Goal: Transaction & Acquisition: Download file/media

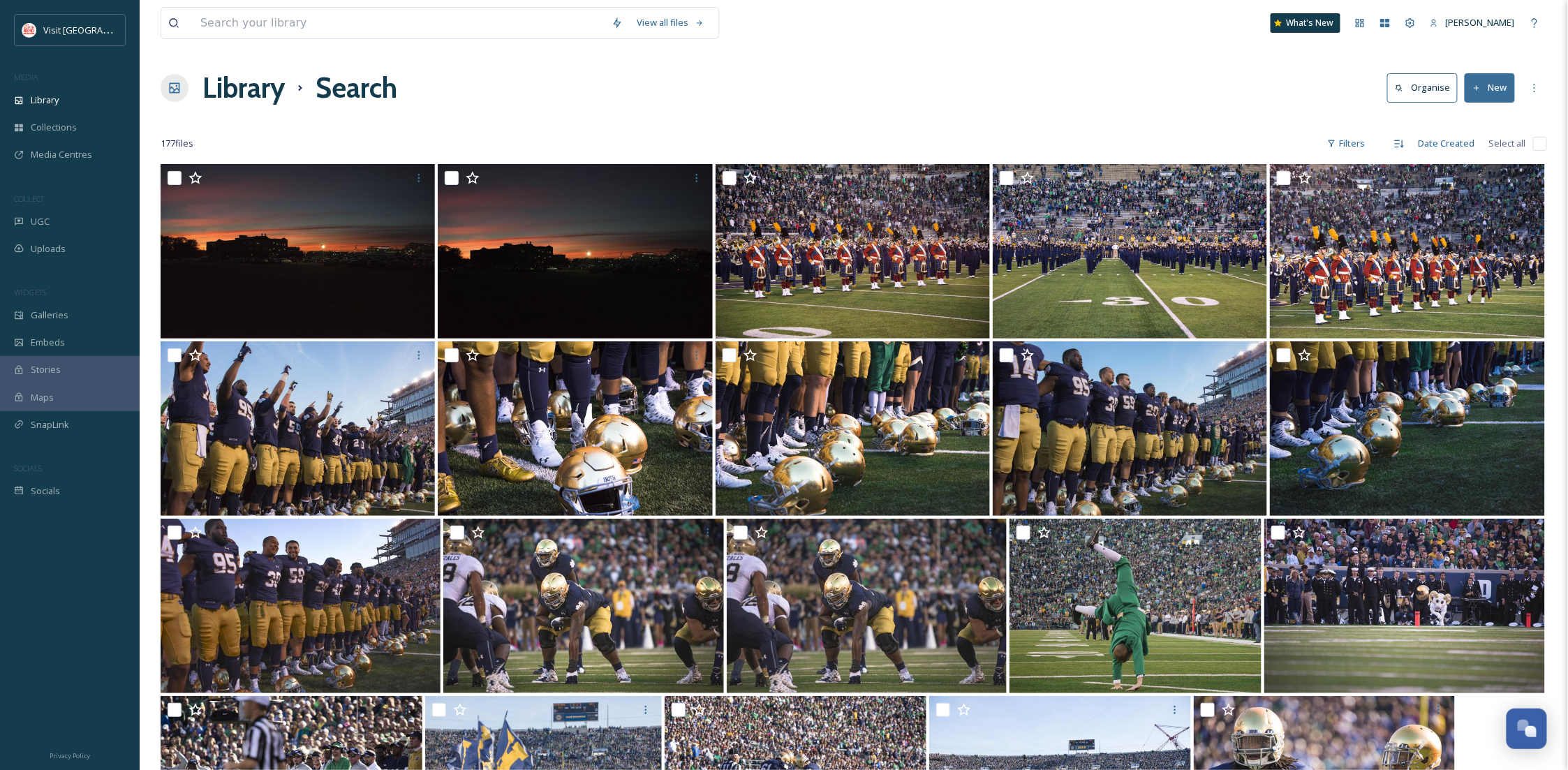
click at [87, 109] on div "Library" at bounding box center [70, 100] width 140 height 27
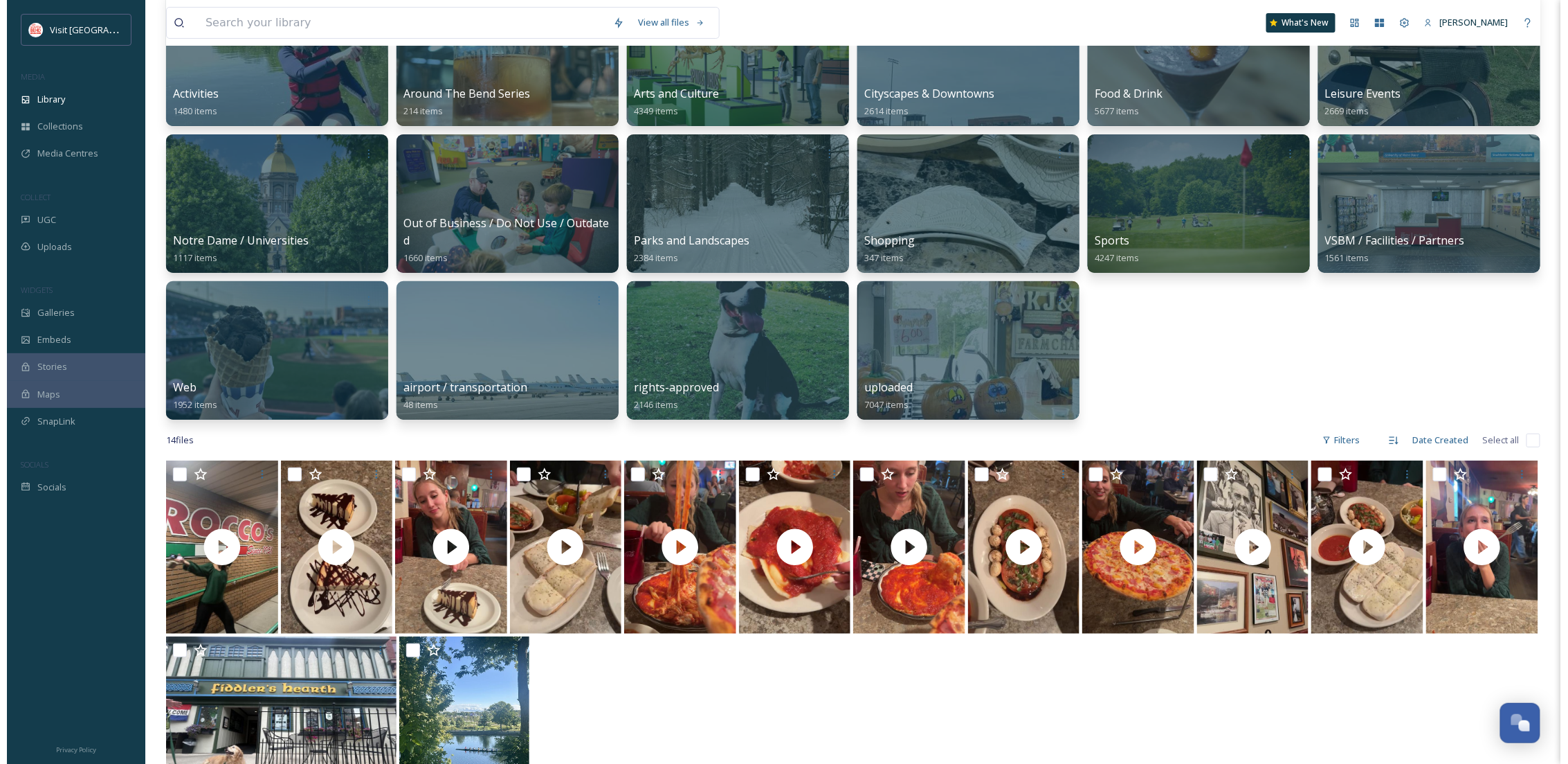
scroll to position [123, 0]
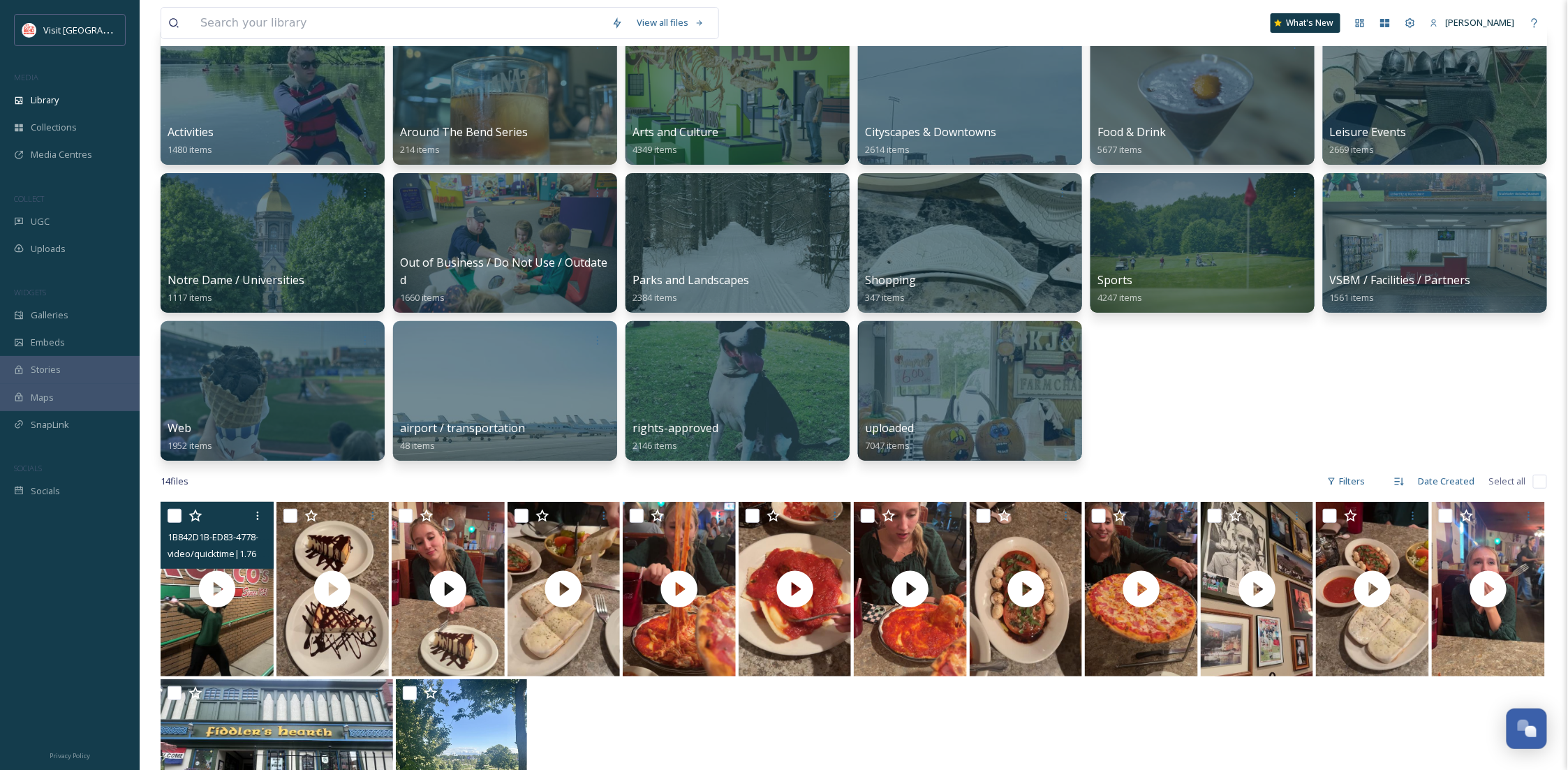
click at [171, 517] on input "checkbox" at bounding box center [174, 515] width 14 height 14
checkbox input "true"
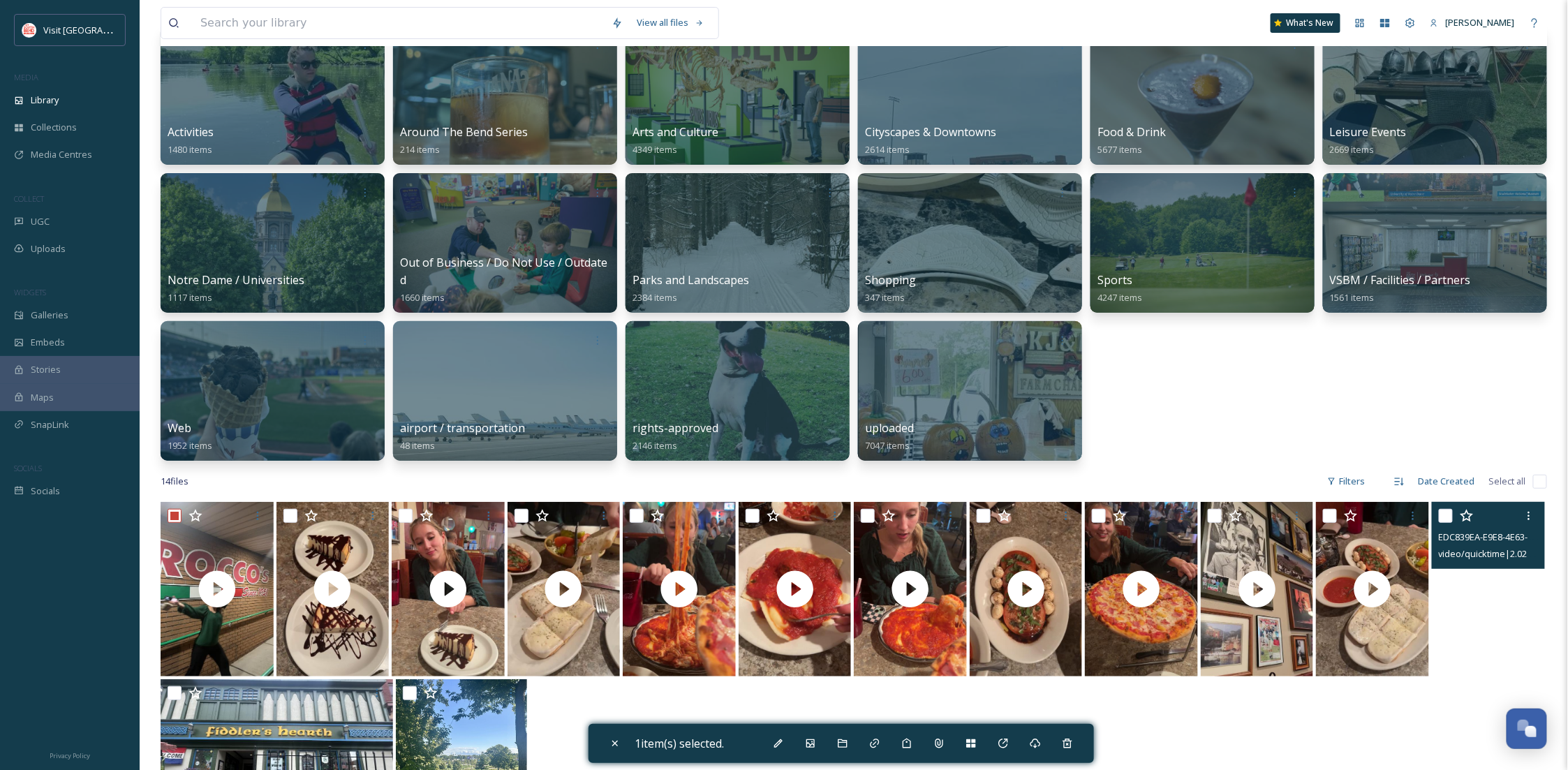
click at [1482, 622] on video "EDC839EA-E9E8-4E63-9CEF-B9FA0B72E821.mov" at bounding box center [1488, 588] width 113 height 174
checkbox input "true"
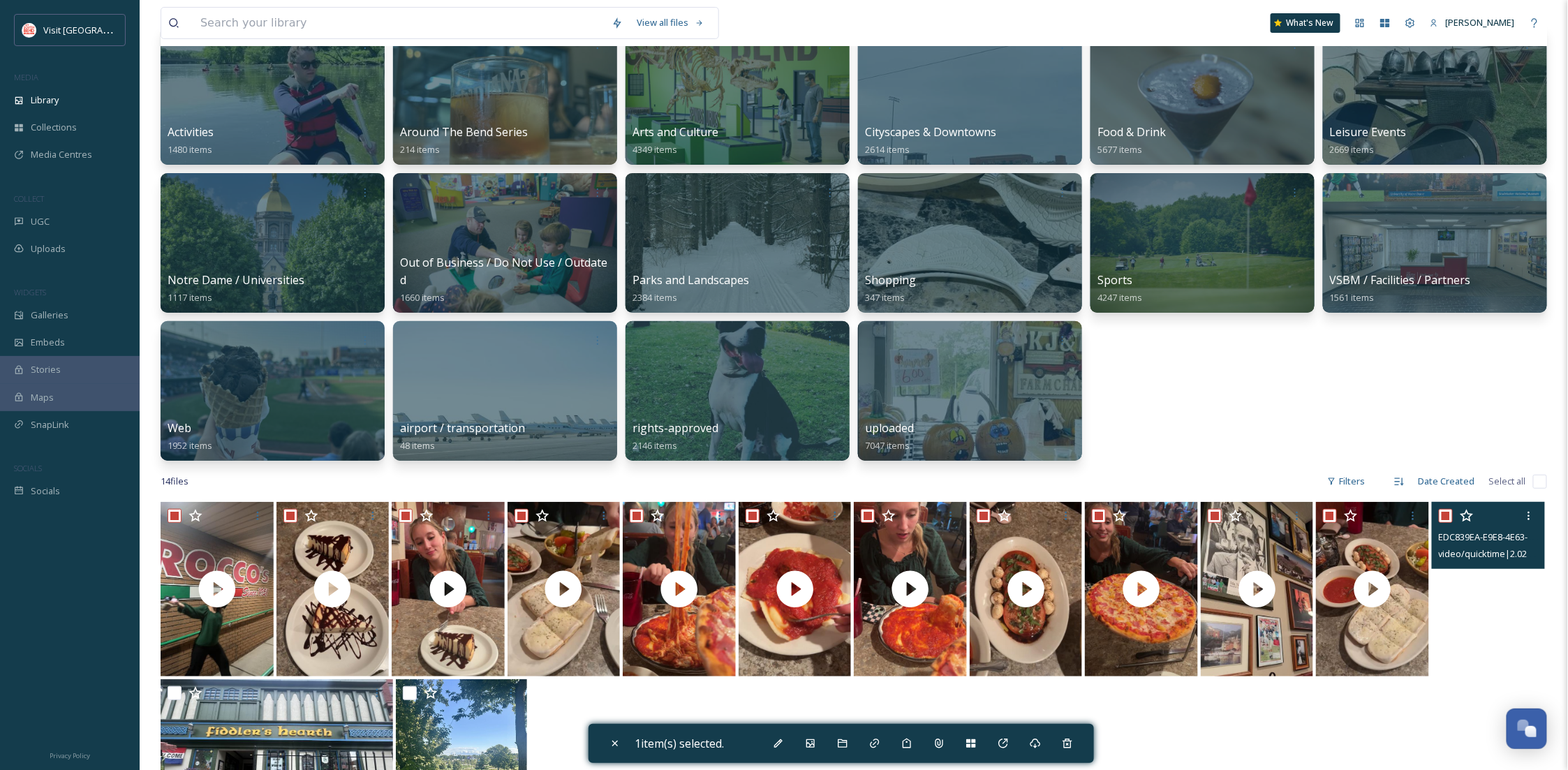
checkbox input "true"
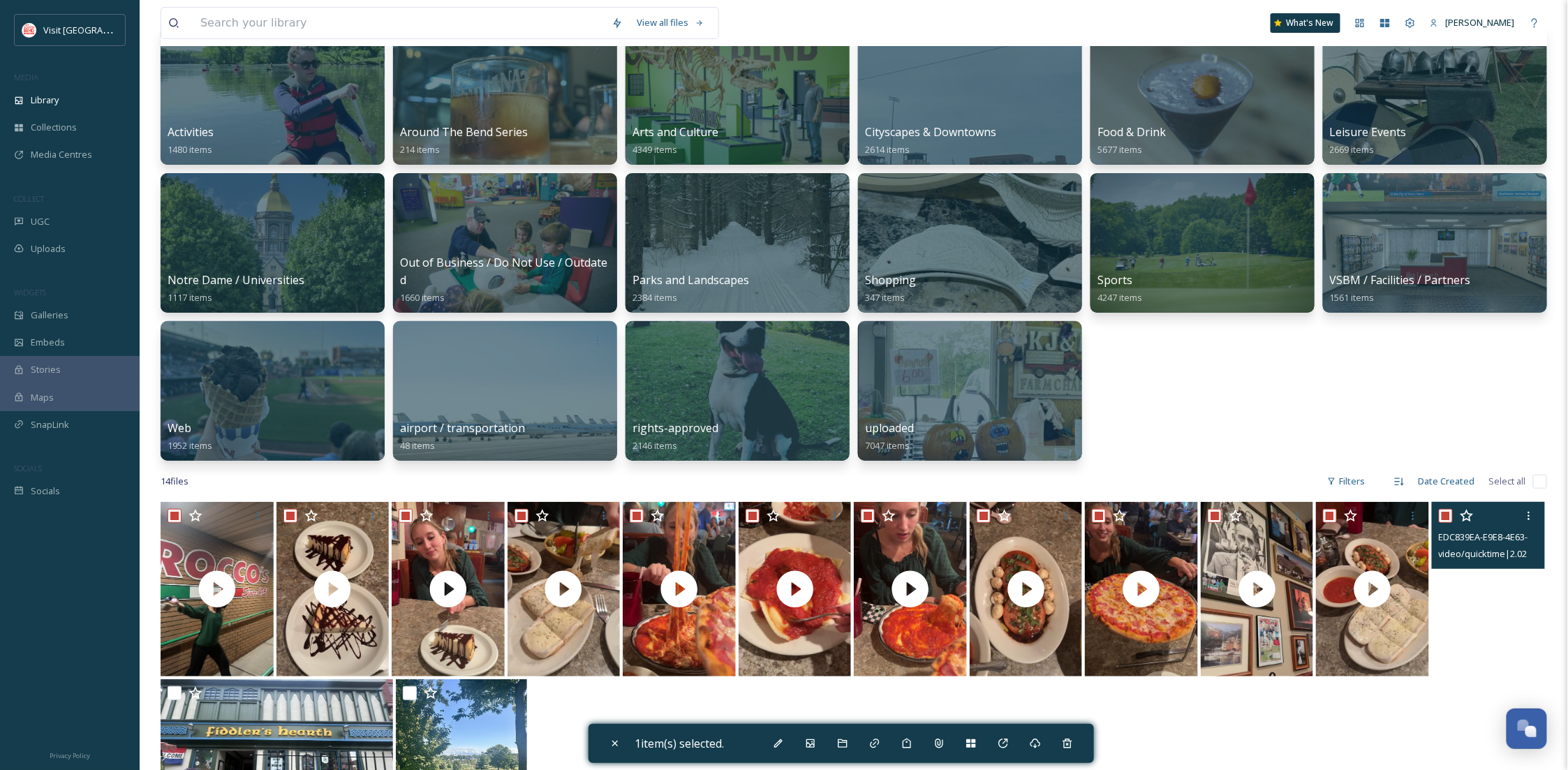
checkbox input "true"
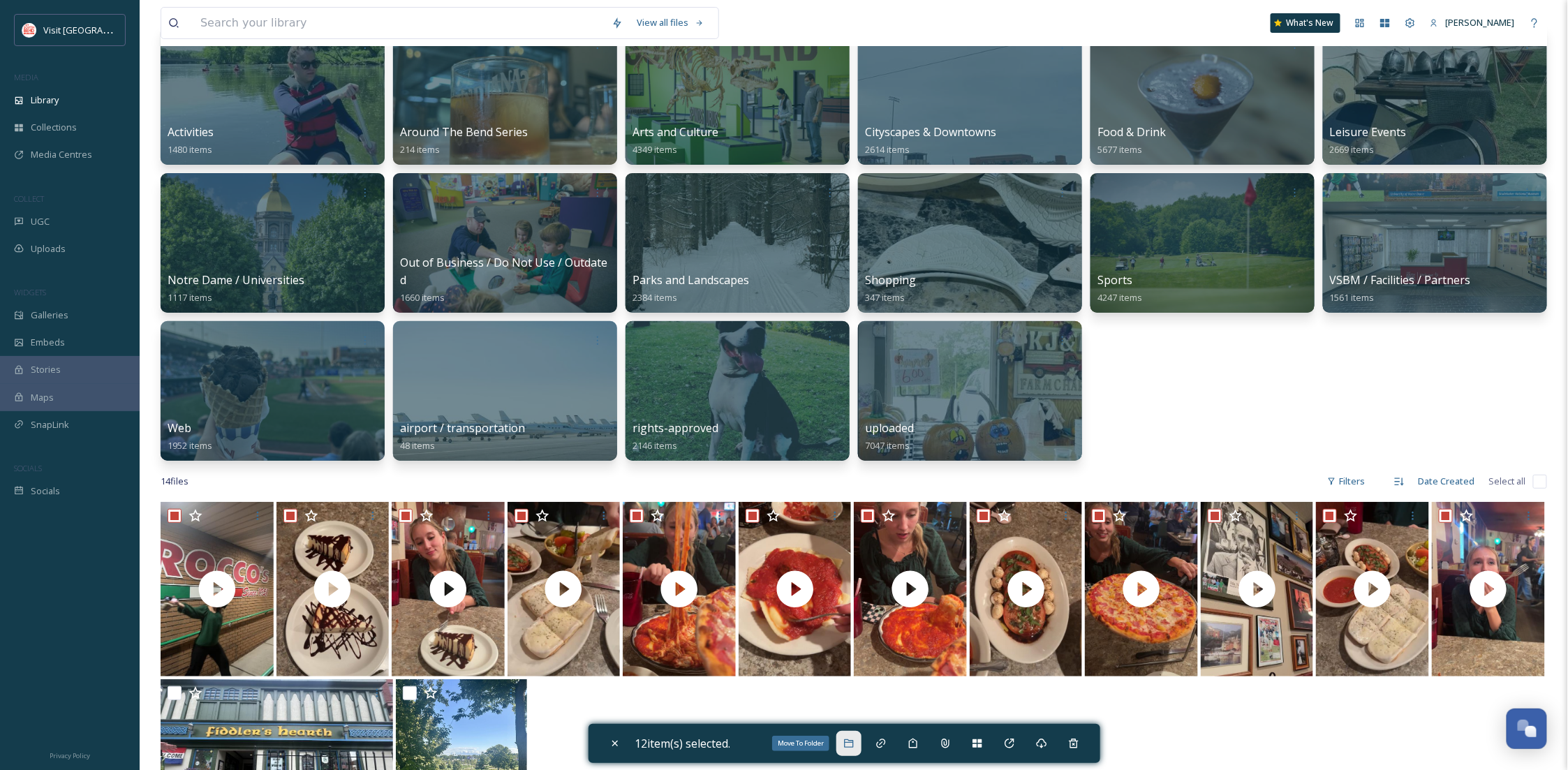
click at [850, 751] on div "Move To Folder" at bounding box center [849, 743] width 25 height 25
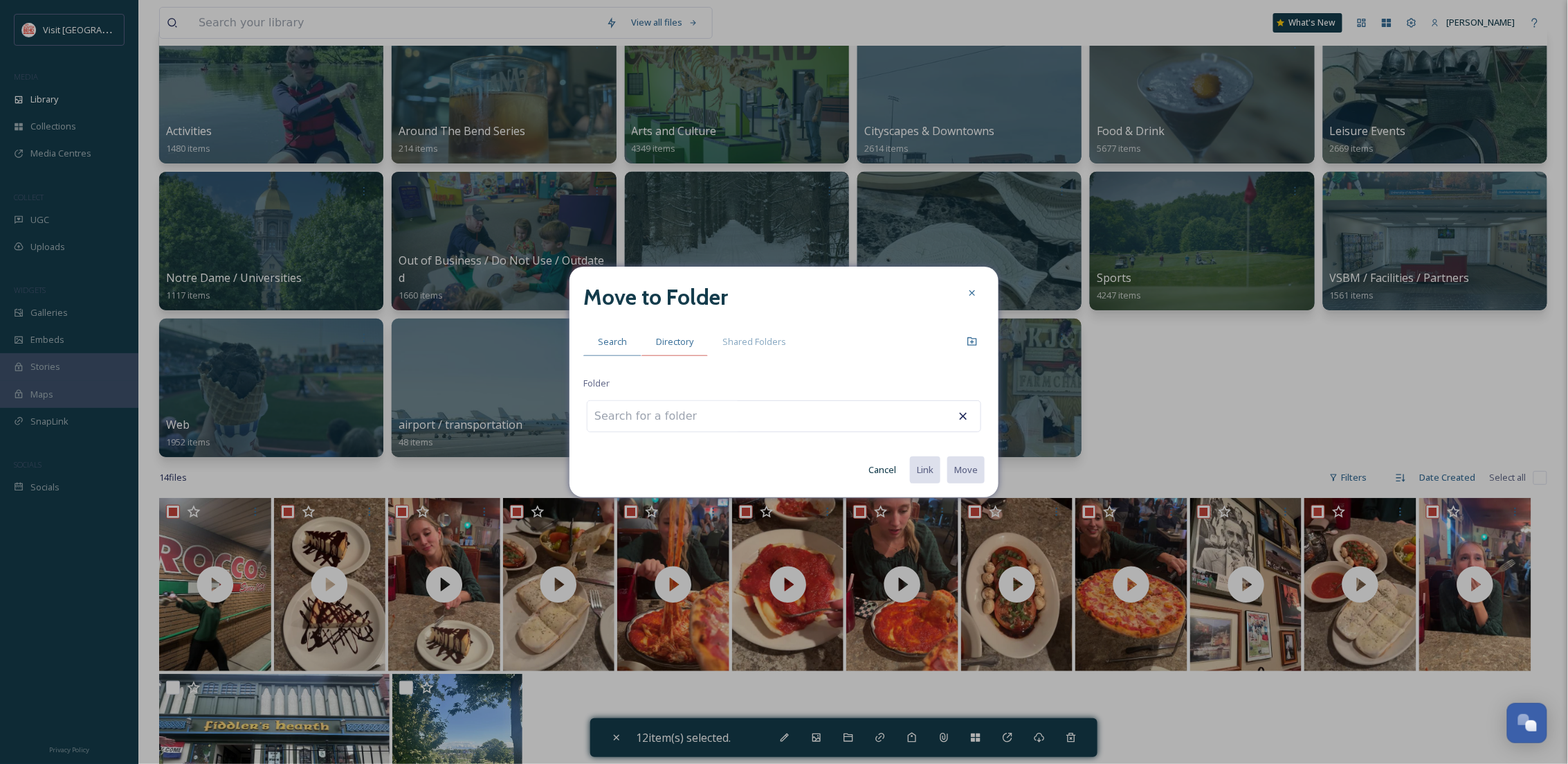
click at [675, 342] on span "Directory" at bounding box center [675, 342] width 37 height 13
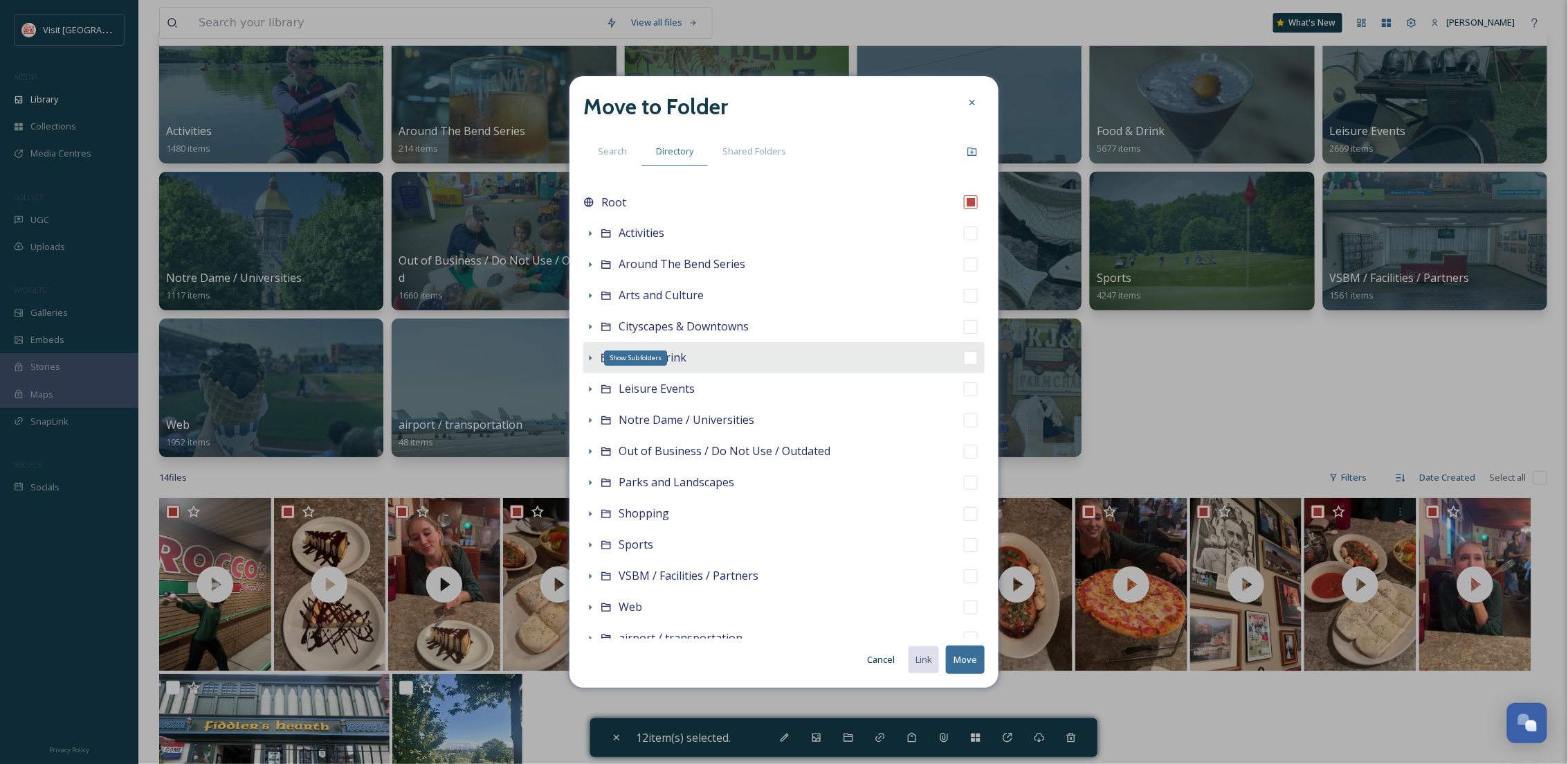
click at [591, 357] on icon at bounding box center [590, 358] width 11 height 11
click at [637, 351] on div "Hide Subfolders" at bounding box center [635, 358] width 61 height 16
click at [611, 357] on icon at bounding box center [606, 358] width 11 height 11
click at [964, 360] on input "checkbox" at bounding box center [970, 358] width 14 height 14
checkbox input "true"
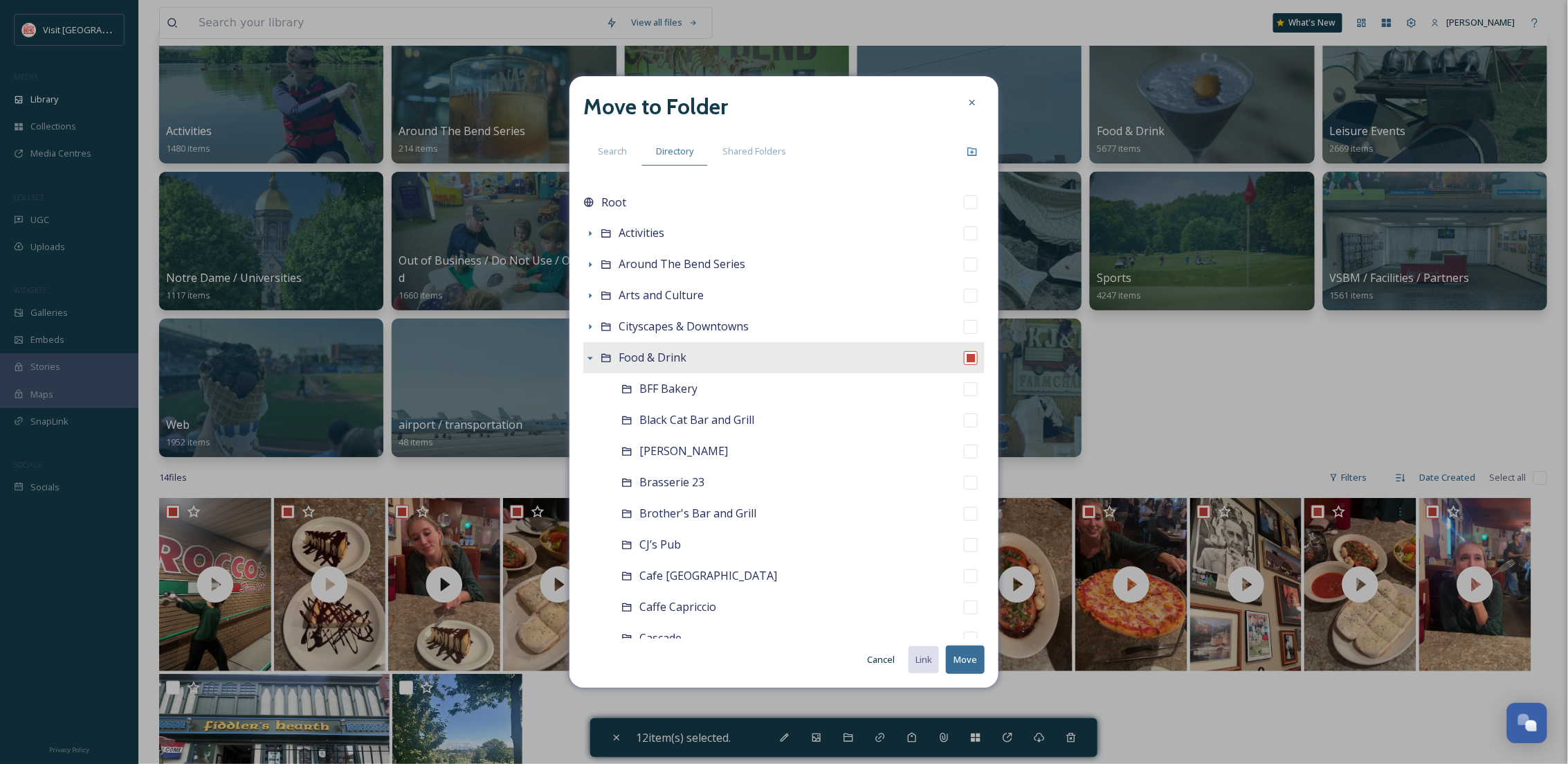
checkbox input "false"
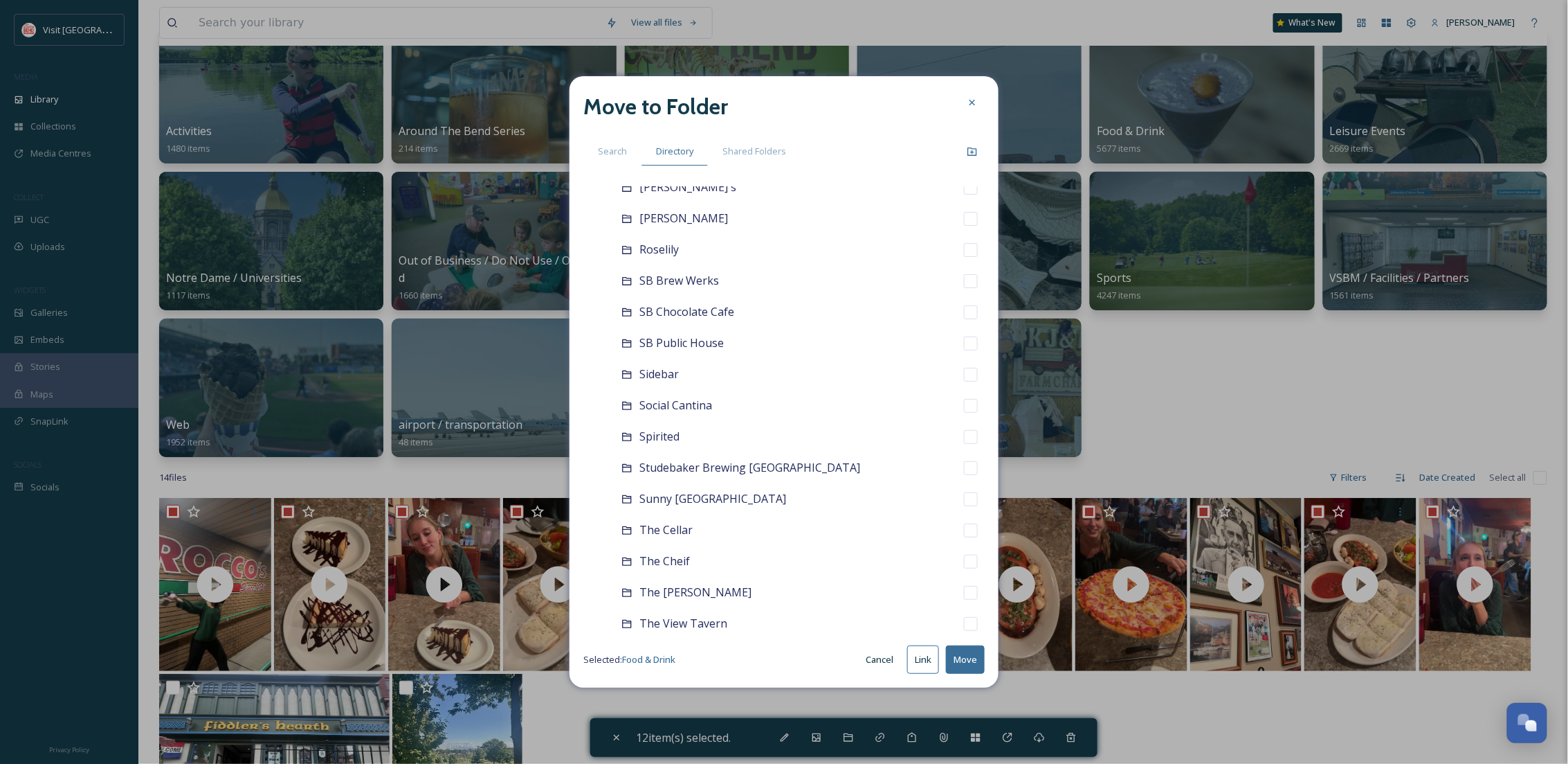
scroll to position [1273, 0]
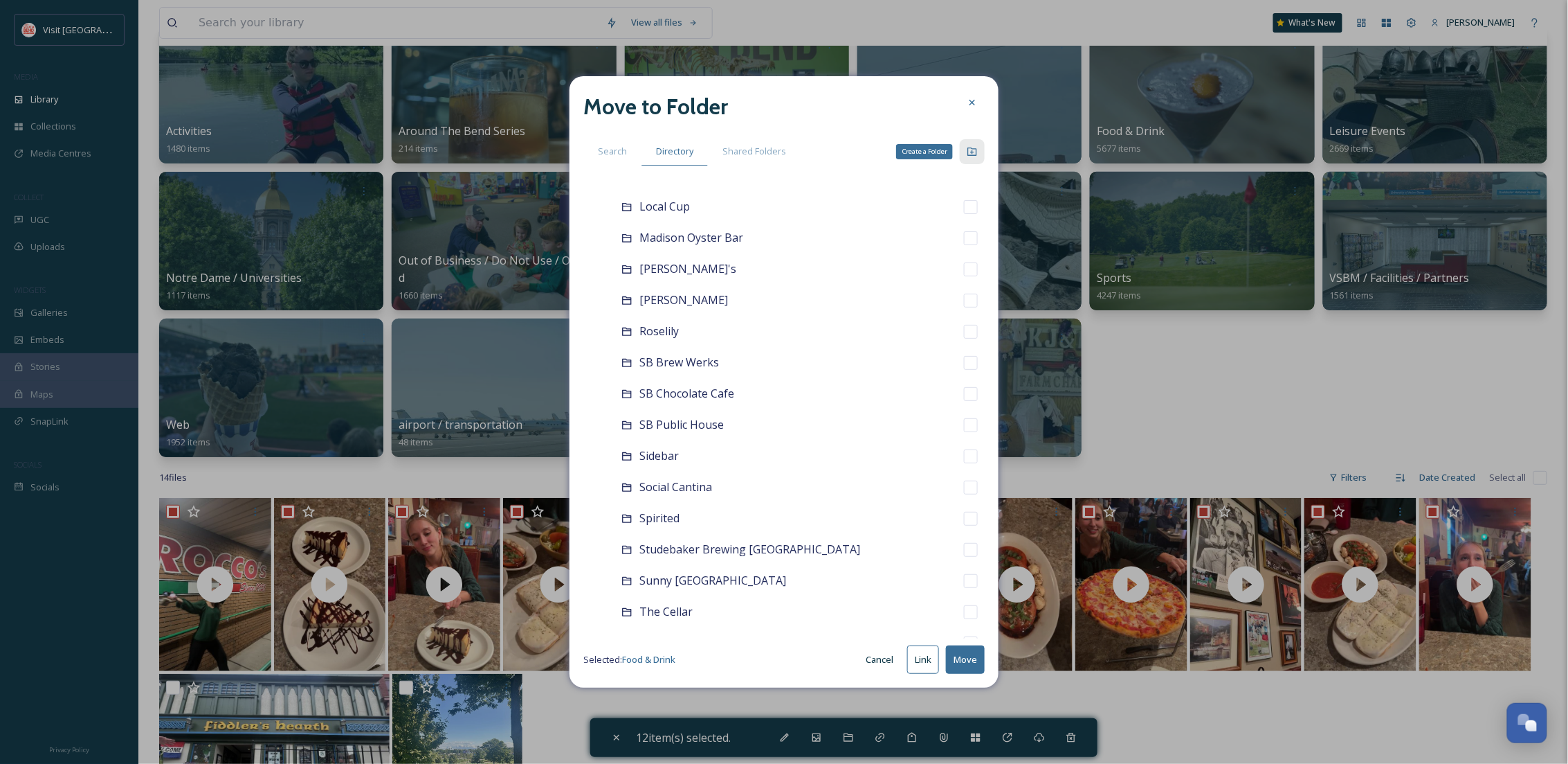
click at [970, 157] on div "Create a Folder" at bounding box center [973, 152] width 25 height 25
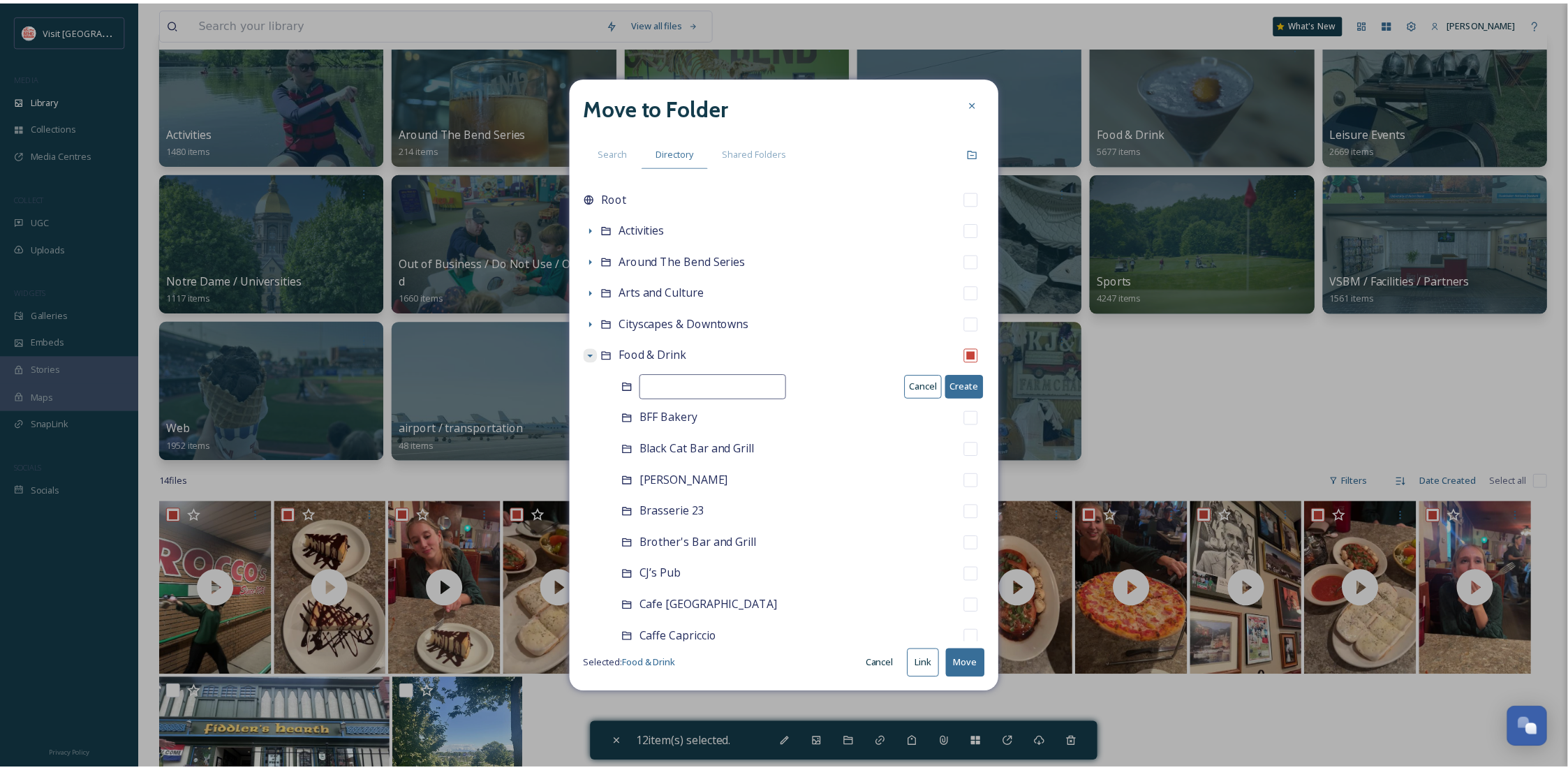
scroll to position [0, 0]
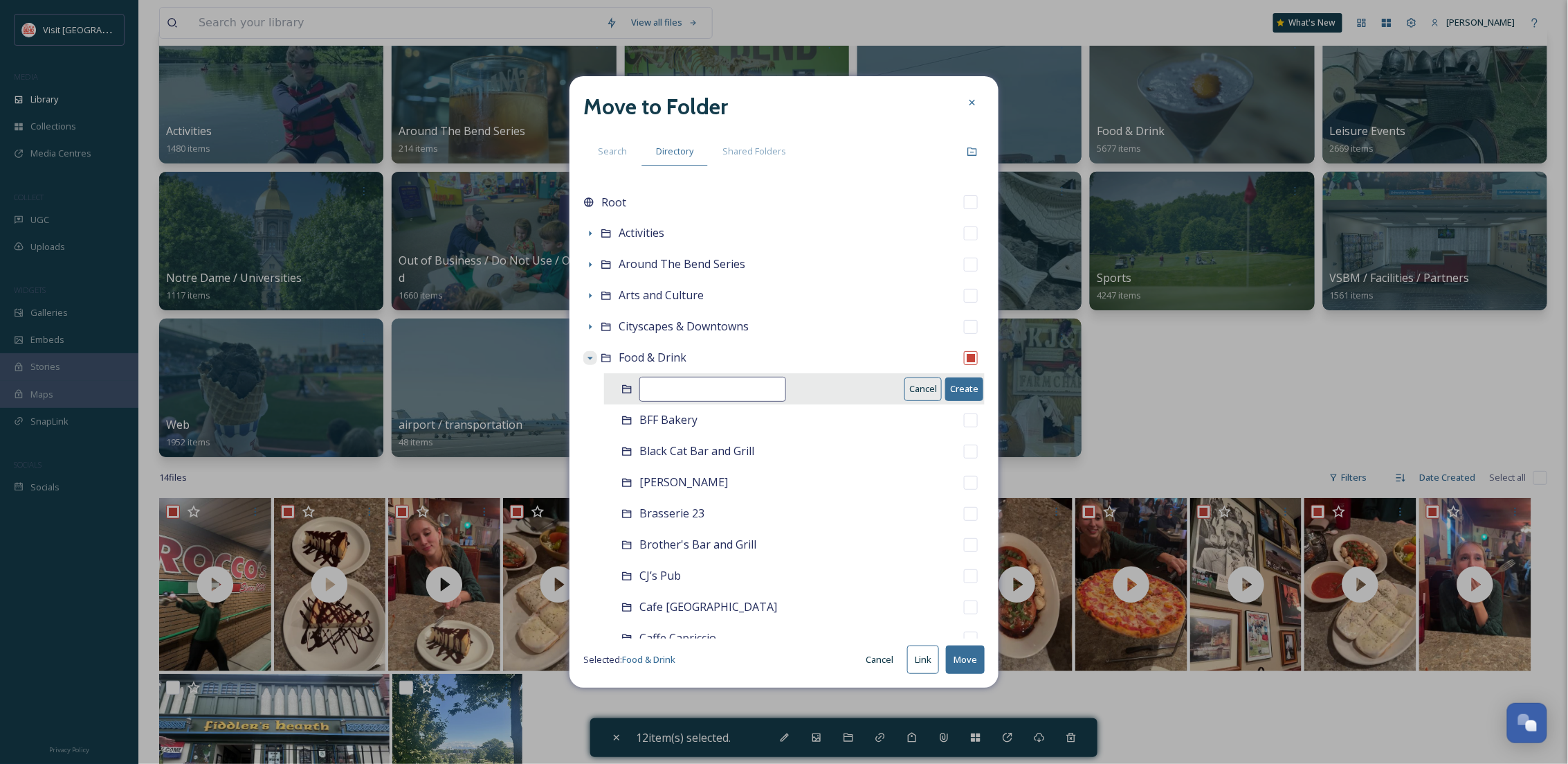
click at [719, 381] on input at bounding box center [713, 389] width 147 height 25
type input "[PERSON_NAME]'s"
click at [954, 386] on button "Create" at bounding box center [964, 389] width 38 height 23
checkbox input "false"
checkbox input "true"
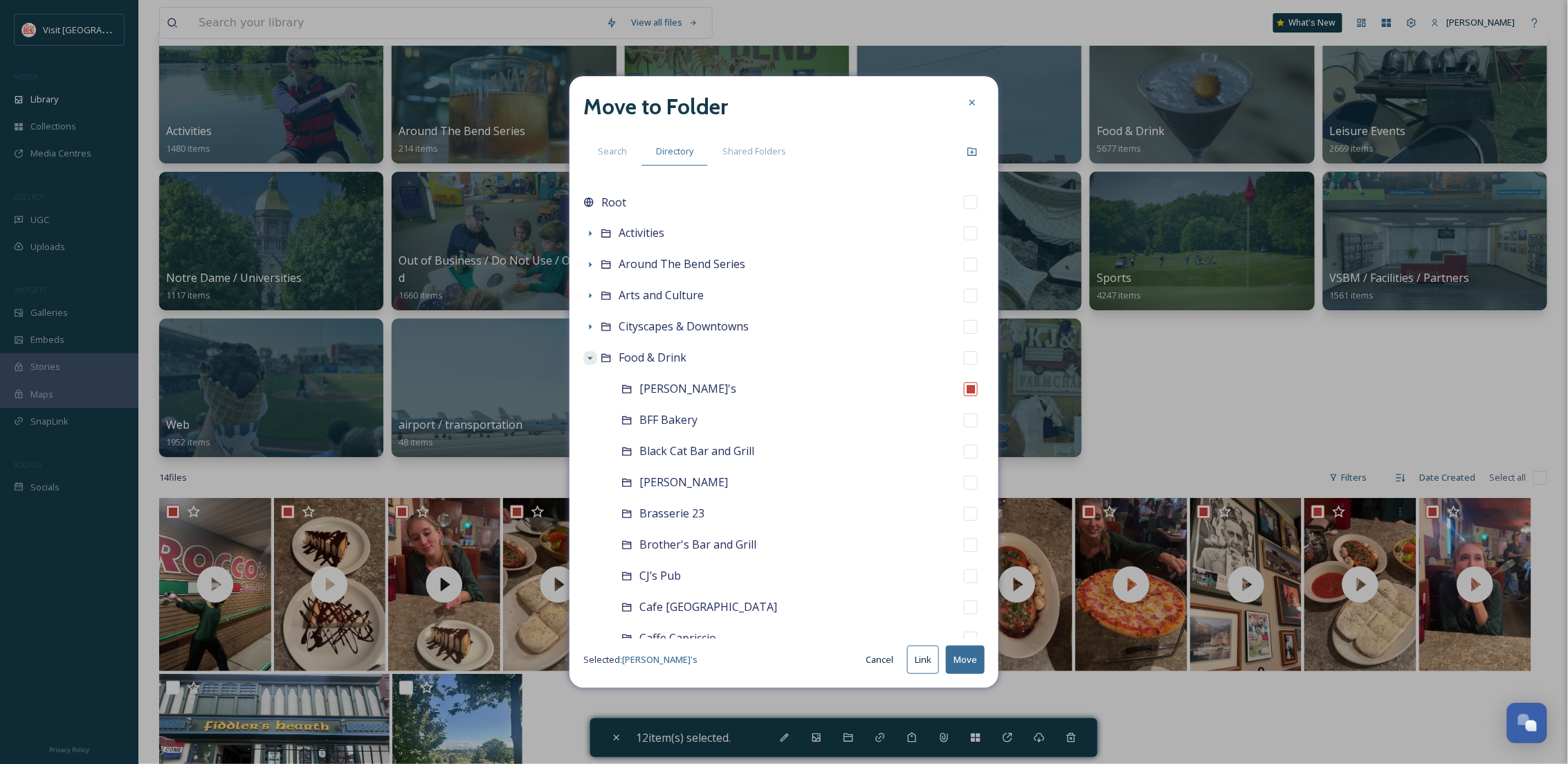
click at [960, 665] on button "Move" at bounding box center [965, 659] width 39 height 28
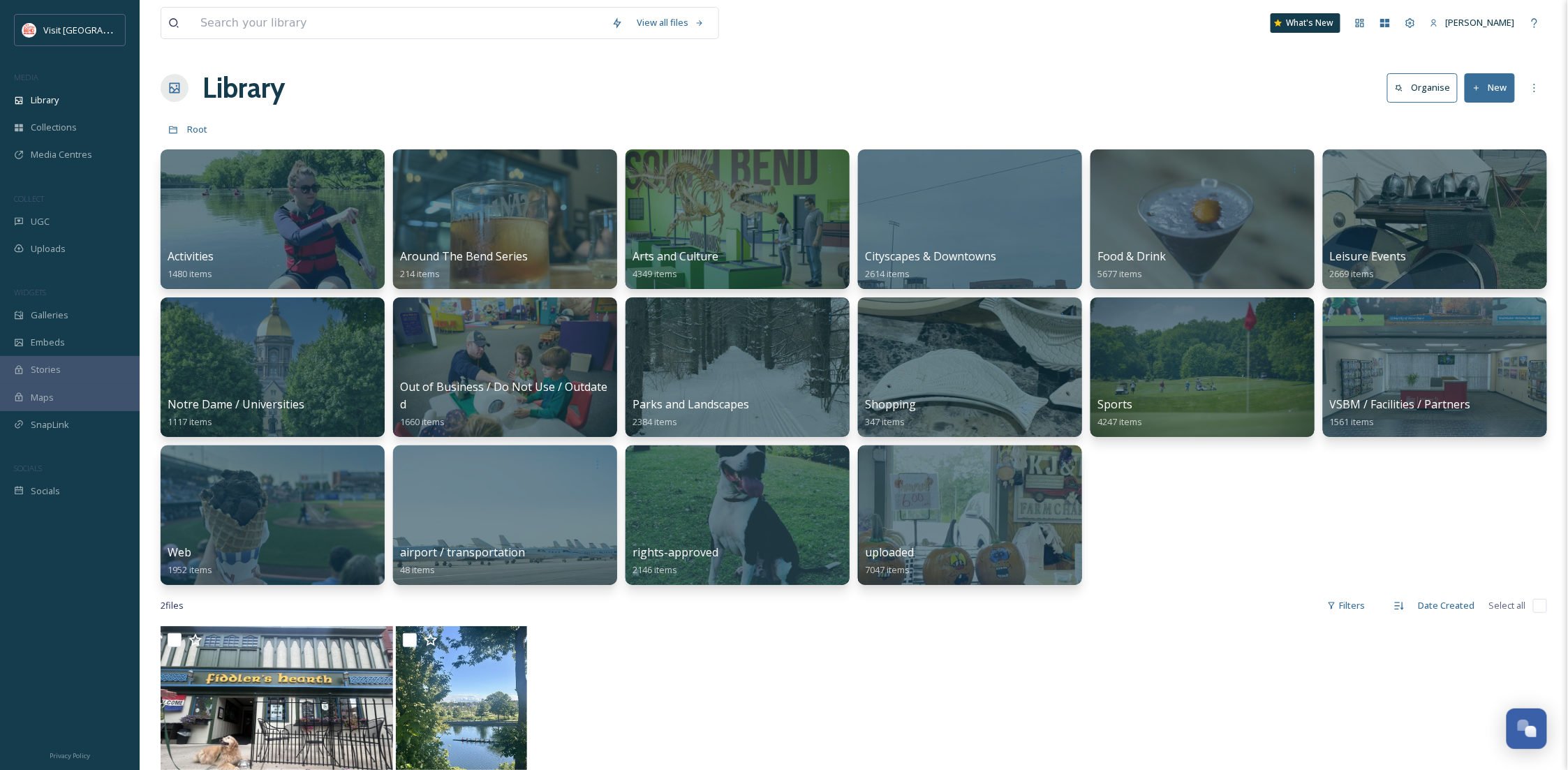
drag, startPoint x: 93, startPoint y: 101, endPoint x: 182, endPoint y: 102, distance: 89.0
click at [93, 101] on div "Library" at bounding box center [70, 100] width 140 height 27
click at [49, 94] on span "Library" at bounding box center [44, 100] width 28 height 13
click at [257, 356] on div at bounding box center [272, 367] width 228 height 142
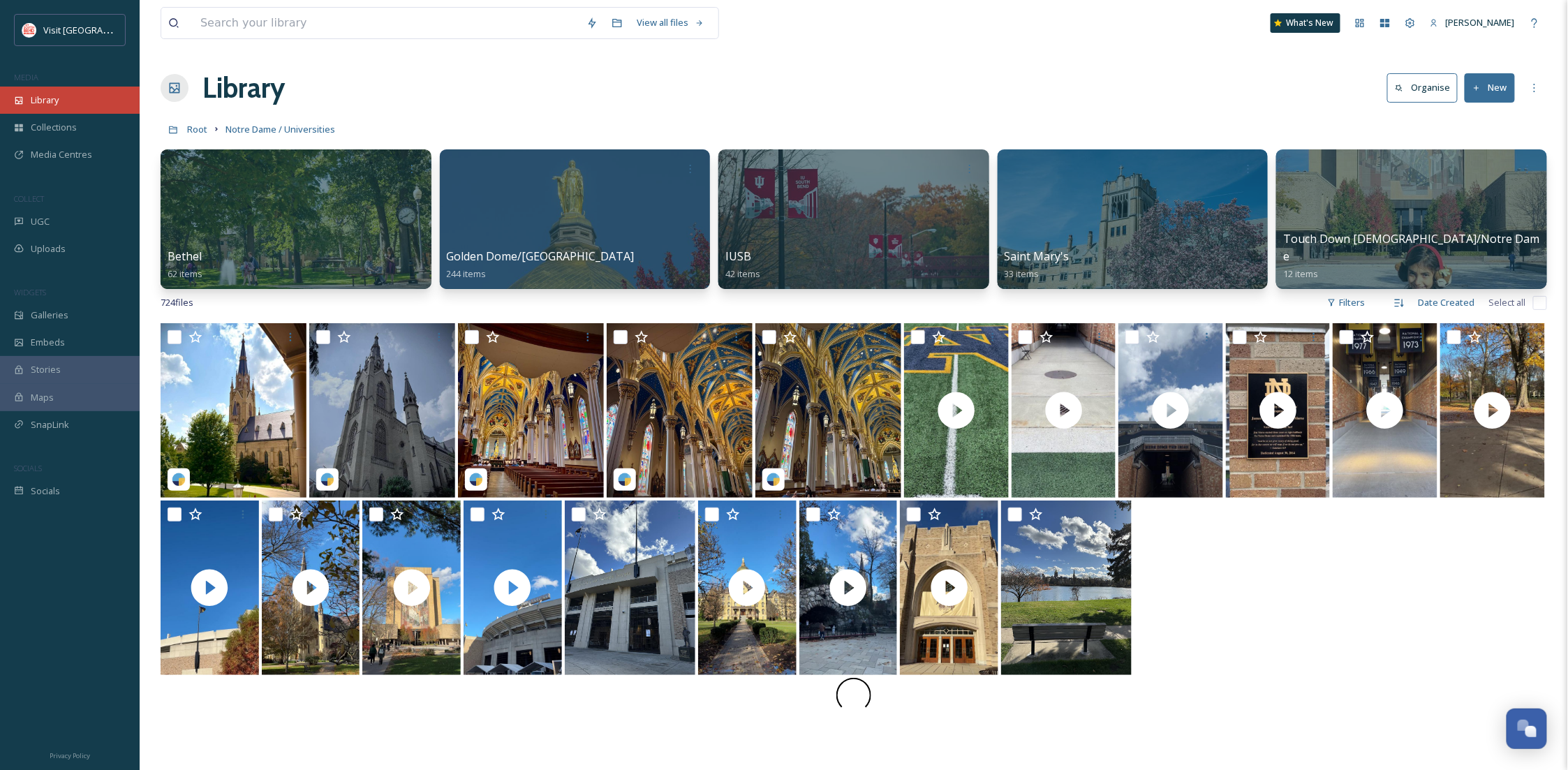
click at [102, 91] on div "Library" at bounding box center [70, 100] width 140 height 27
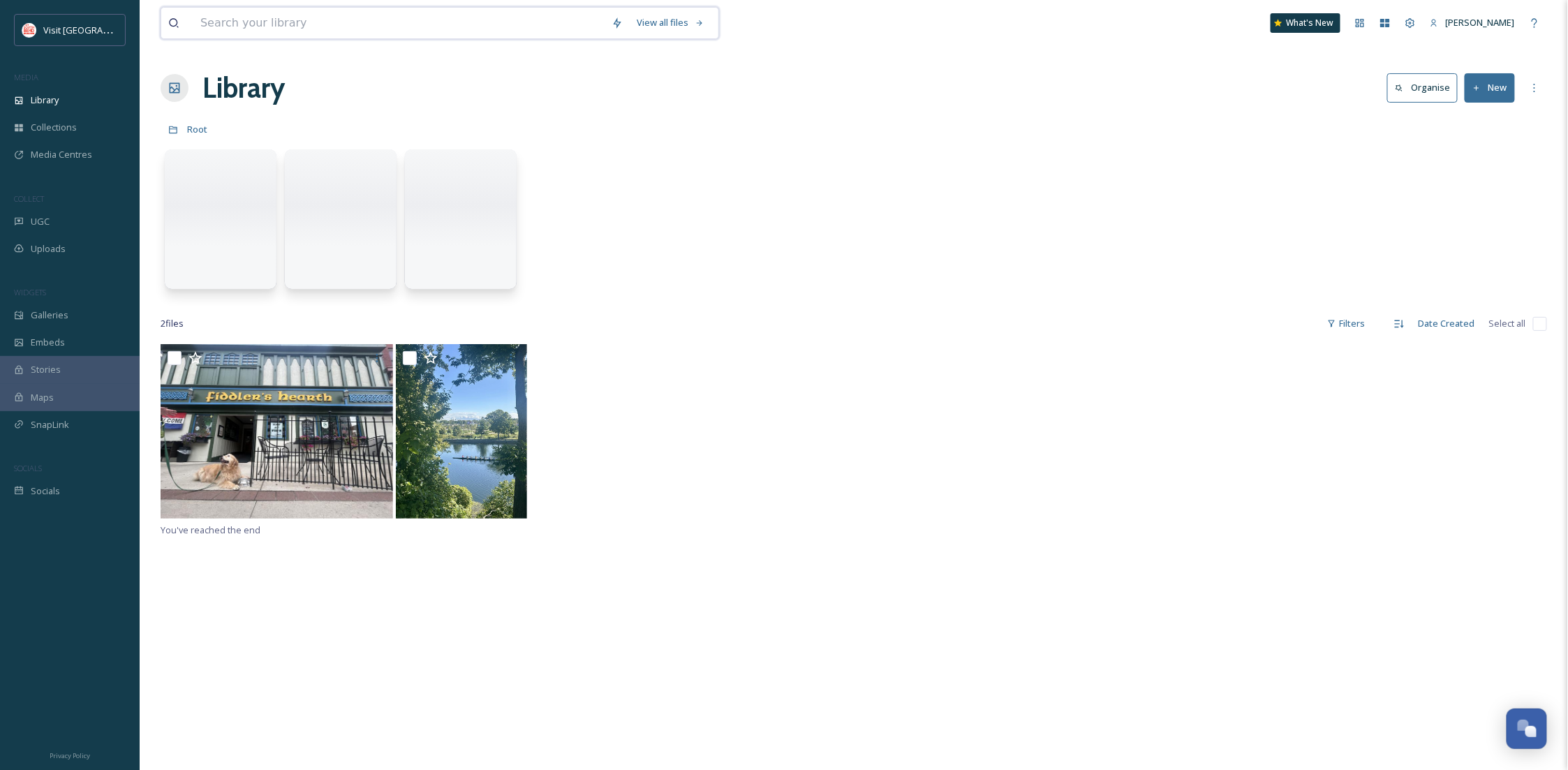
click at [392, 27] on input at bounding box center [399, 22] width 411 height 31
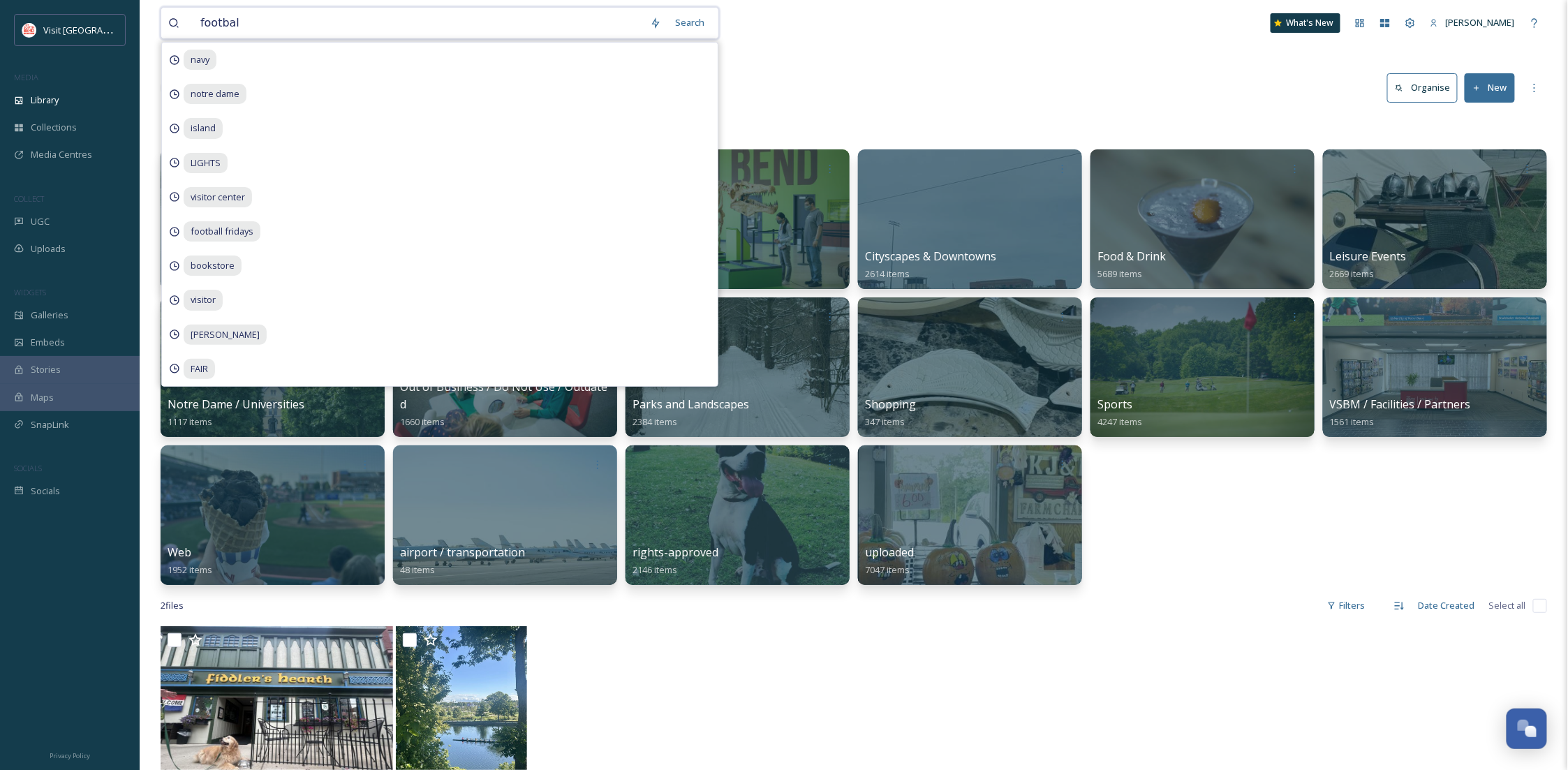
type input "football"
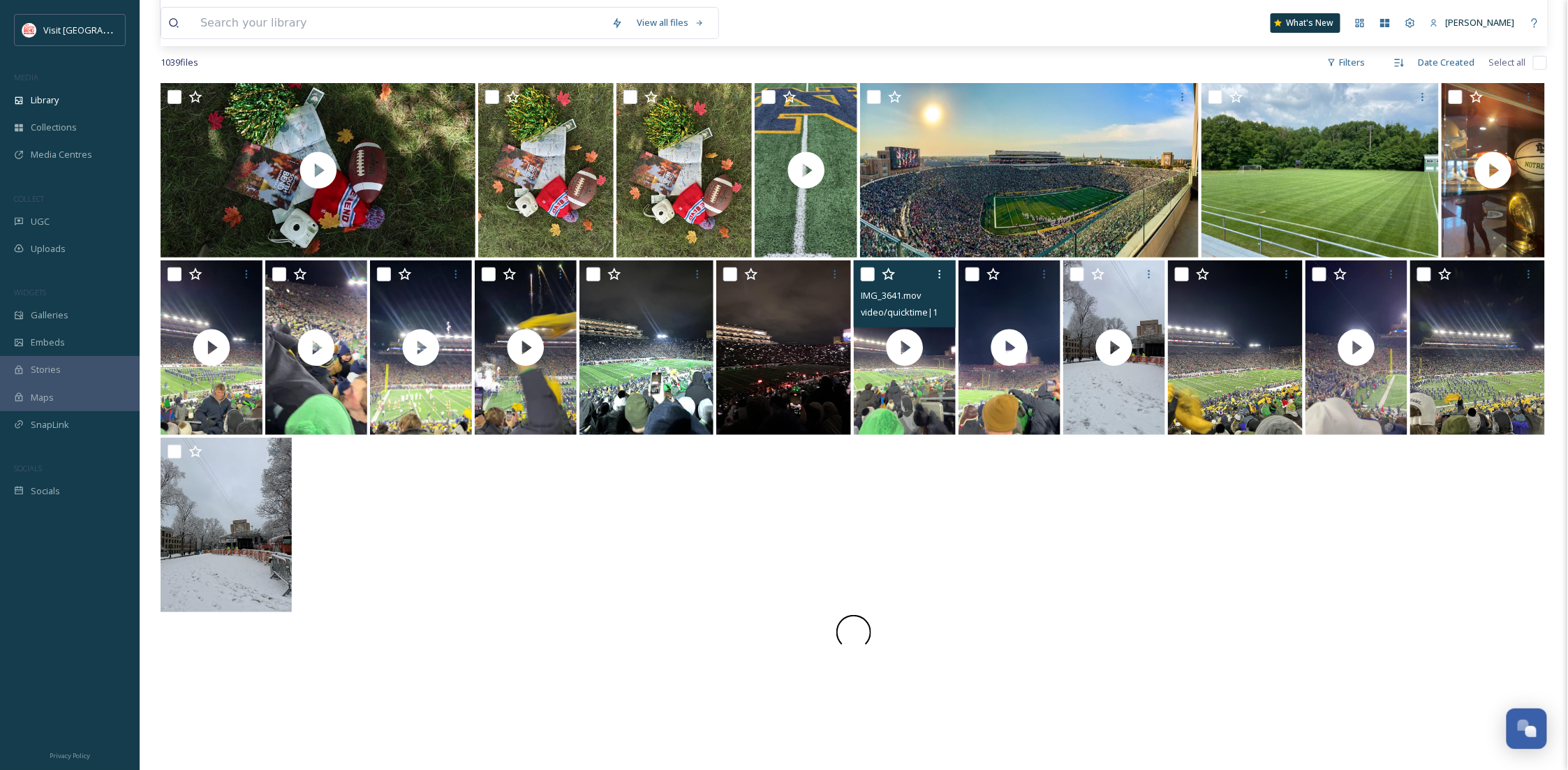
scroll to position [304, 0]
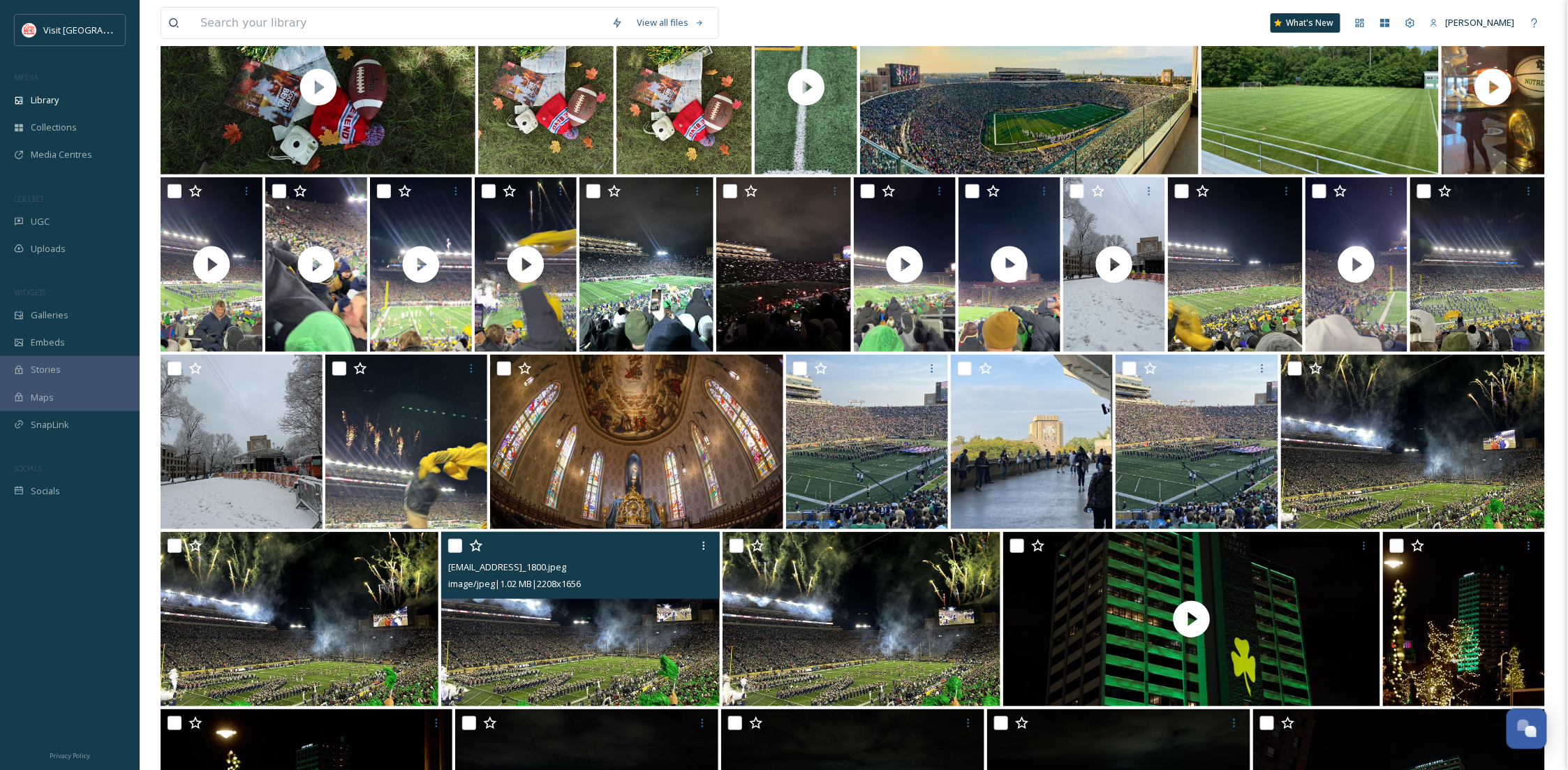
click at [554, 648] on img at bounding box center [580, 618] width 278 height 174
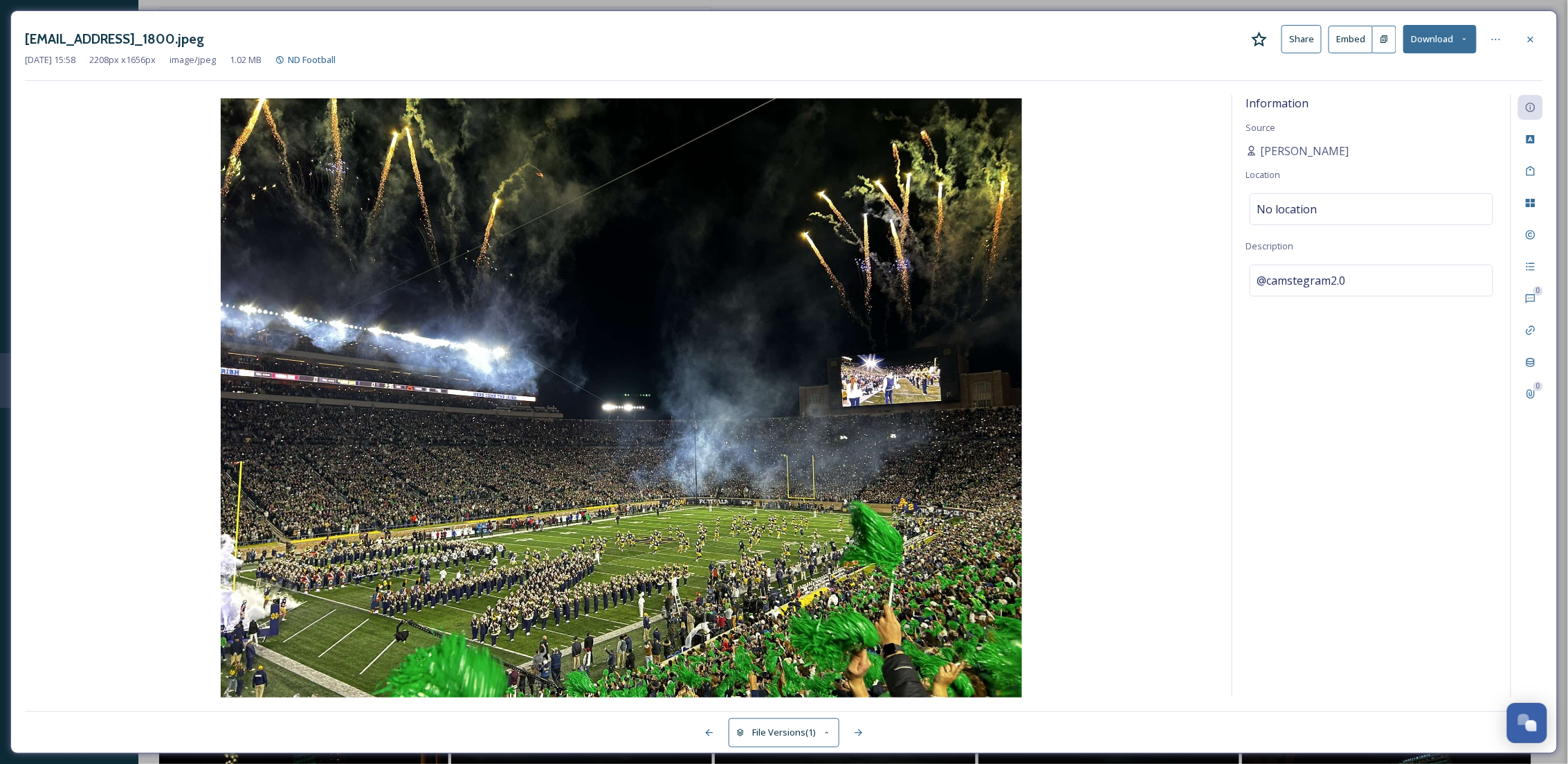
click at [1436, 45] on button "Download" at bounding box center [1440, 39] width 73 height 28
click at [1440, 76] on span "Download Original (2208 x 1656)" at bounding box center [1403, 71] width 130 height 13
click at [1533, 41] on icon at bounding box center [1530, 39] width 5 height 5
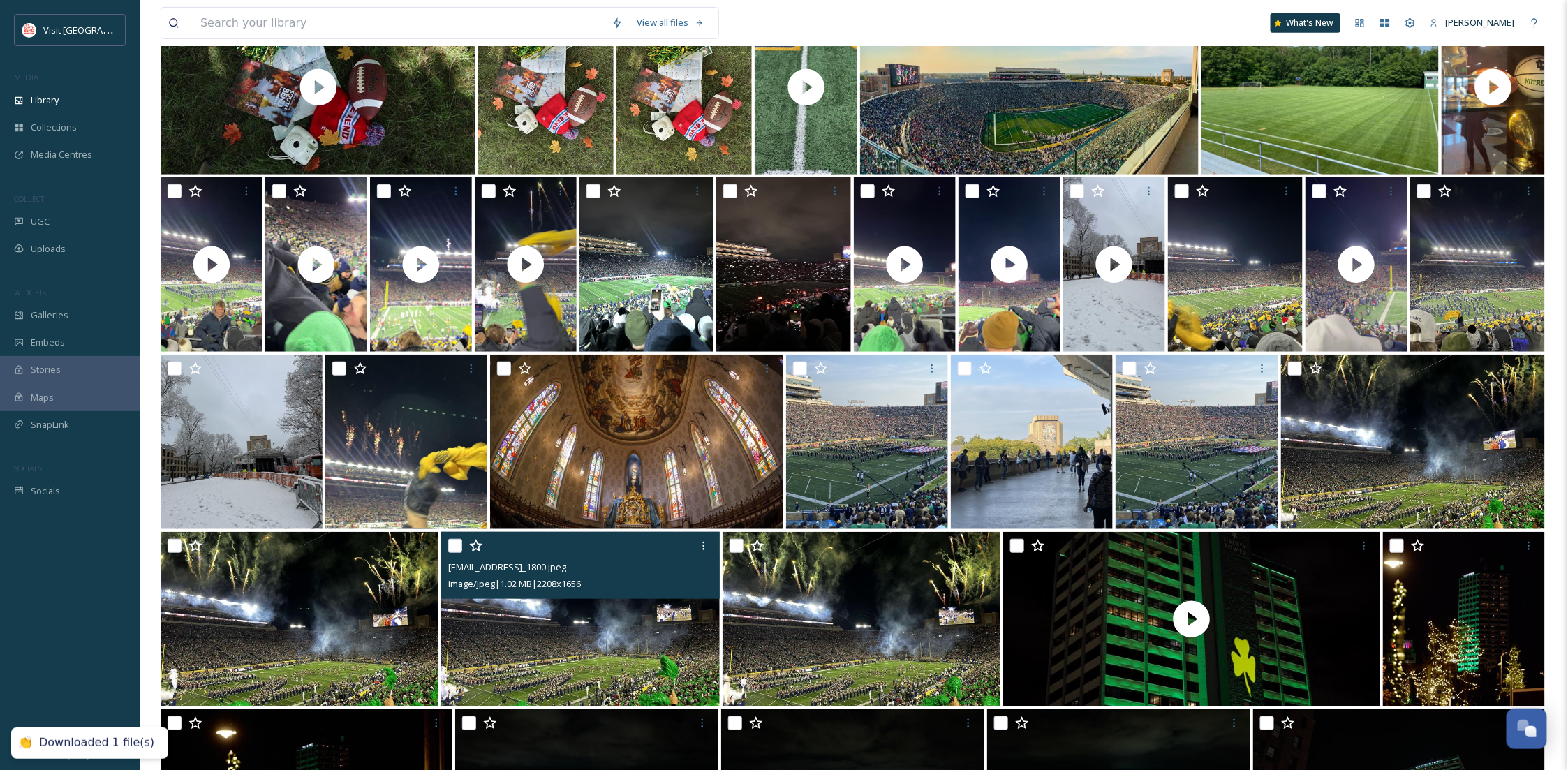
click at [591, 635] on img at bounding box center [580, 618] width 278 height 174
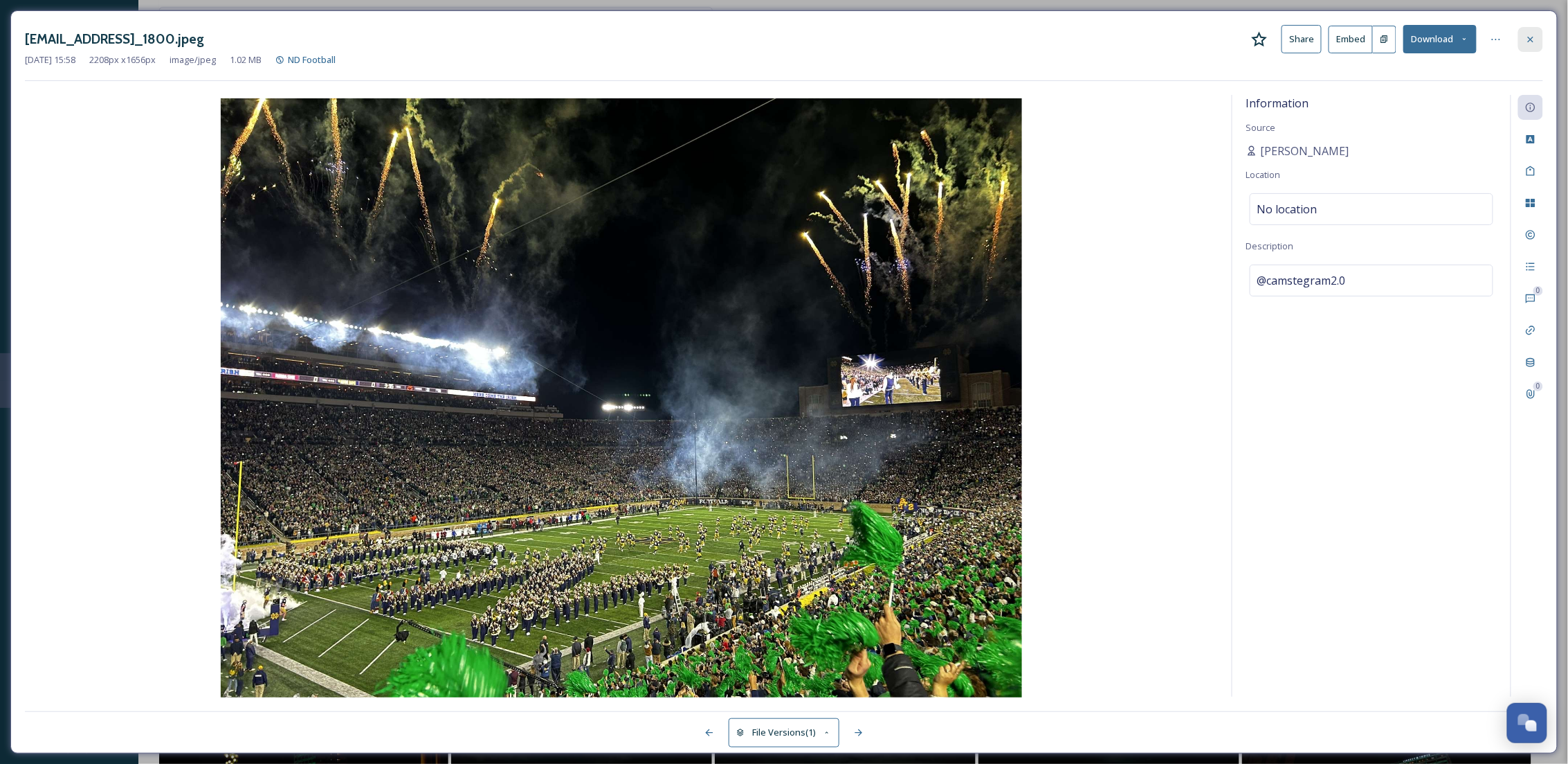
click at [1526, 39] on icon at bounding box center [1530, 39] width 11 height 11
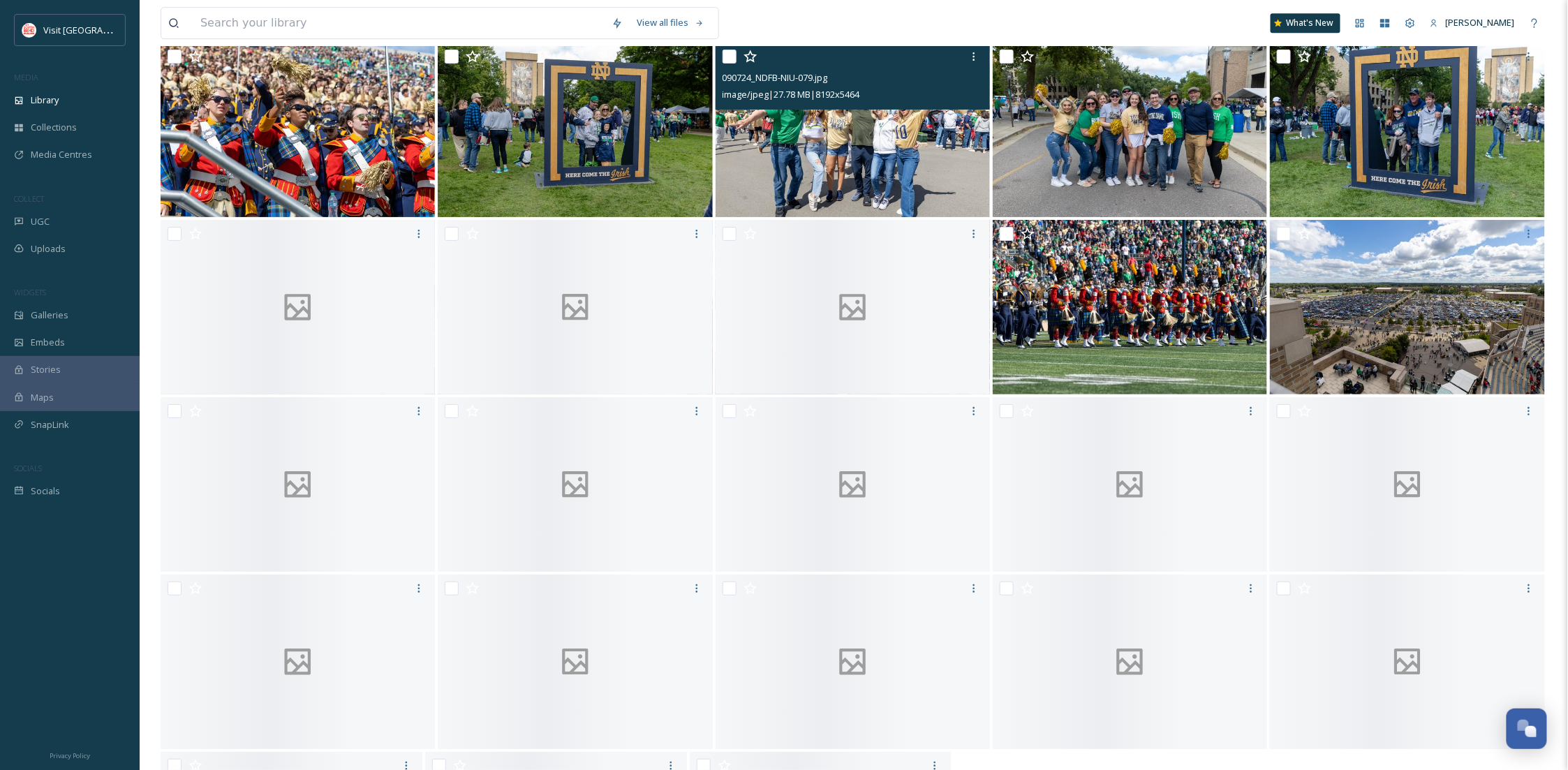
scroll to position [7544, 0]
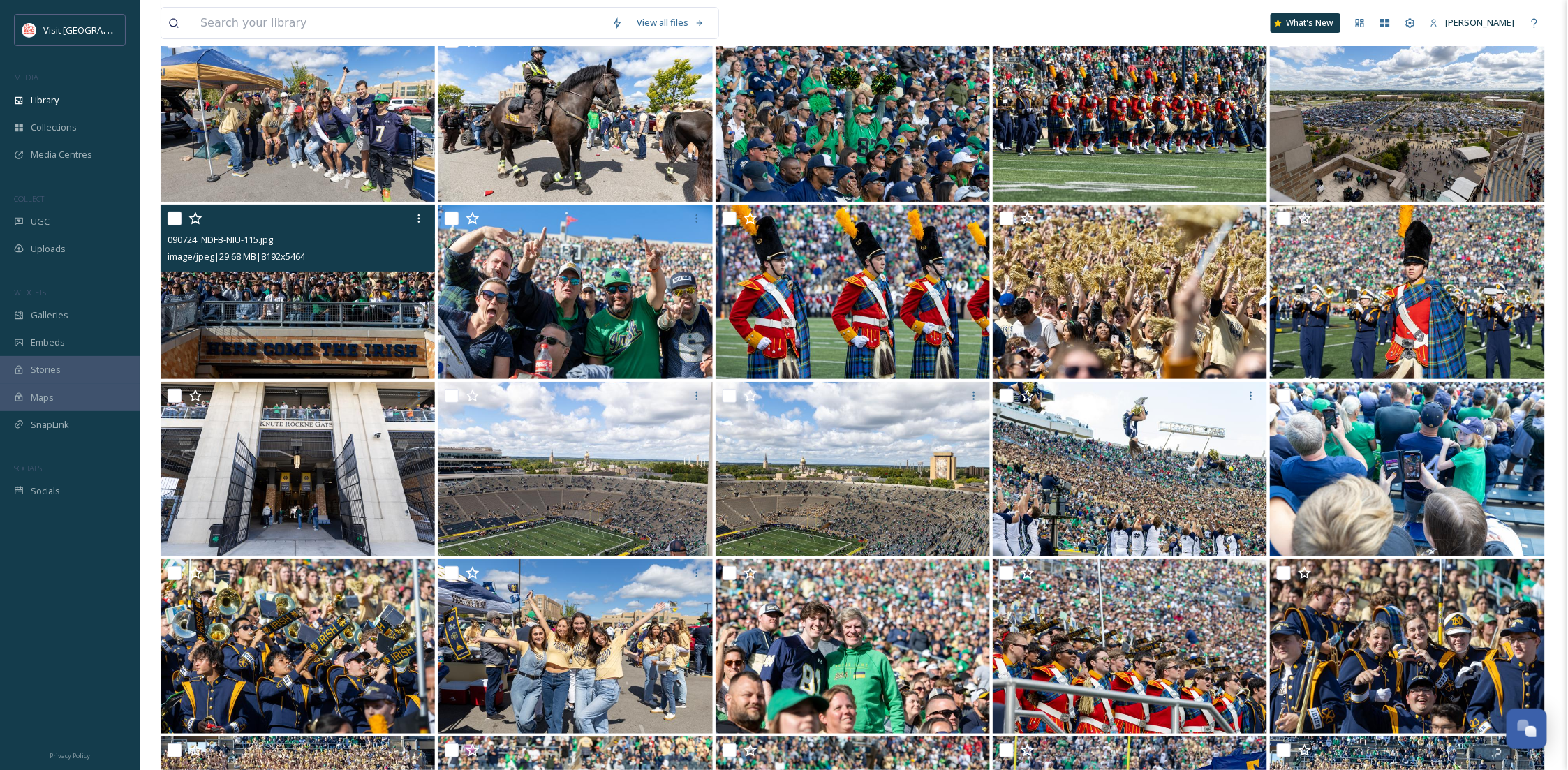
click at [350, 333] on img at bounding box center [298, 292] width 274 height 174
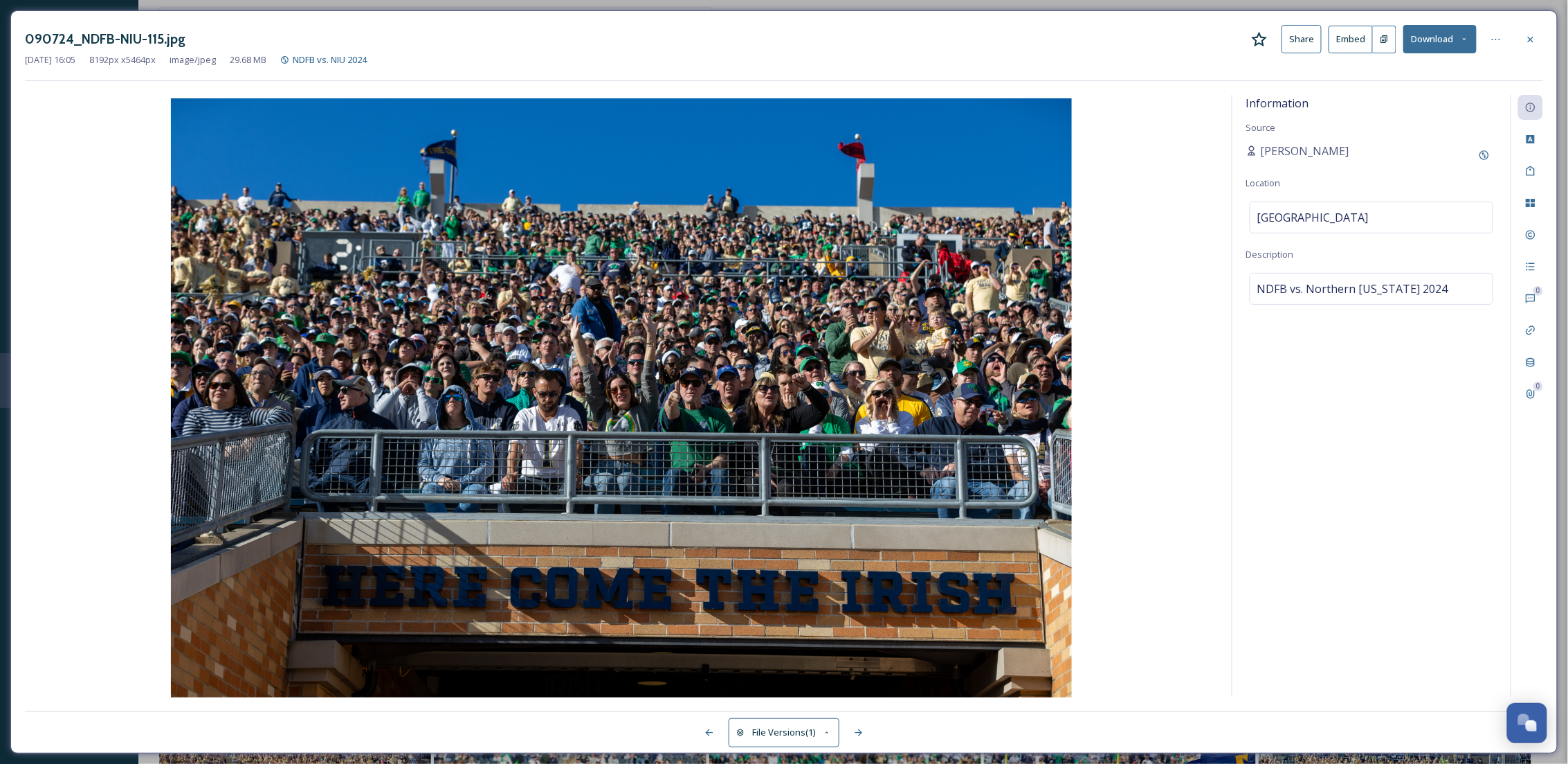
click at [1457, 50] on button "Download" at bounding box center [1440, 39] width 73 height 28
click at [1448, 77] on span "Download Original (8192 x 5464)" at bounding box center [1403, 71] width 130 height 13
click at [1532, 40] on icon at bounding box center [1530, 39] width 5 height 5
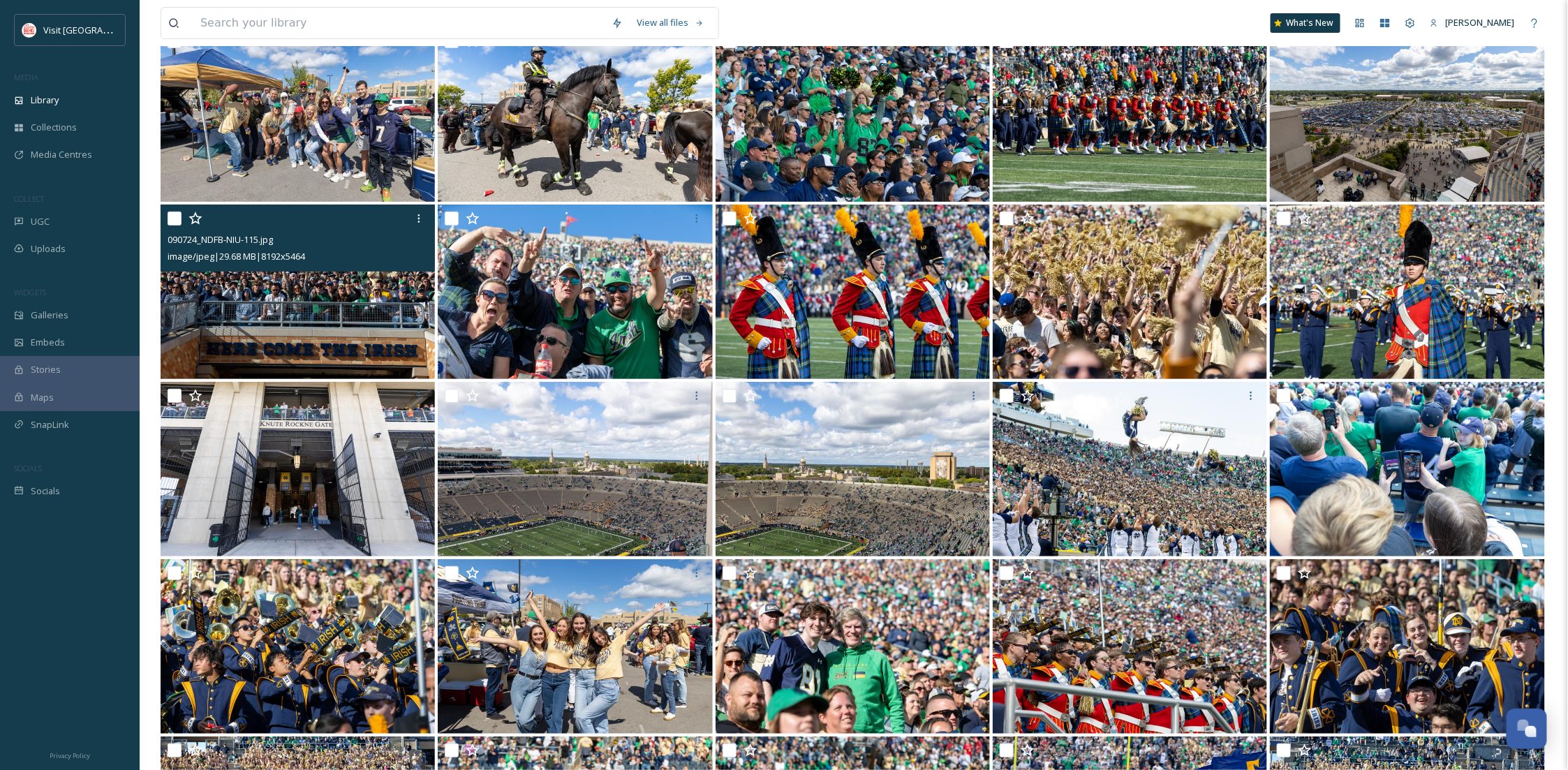
click at [368, 332] on img at bounding box center [298, 292] width 274 height 174
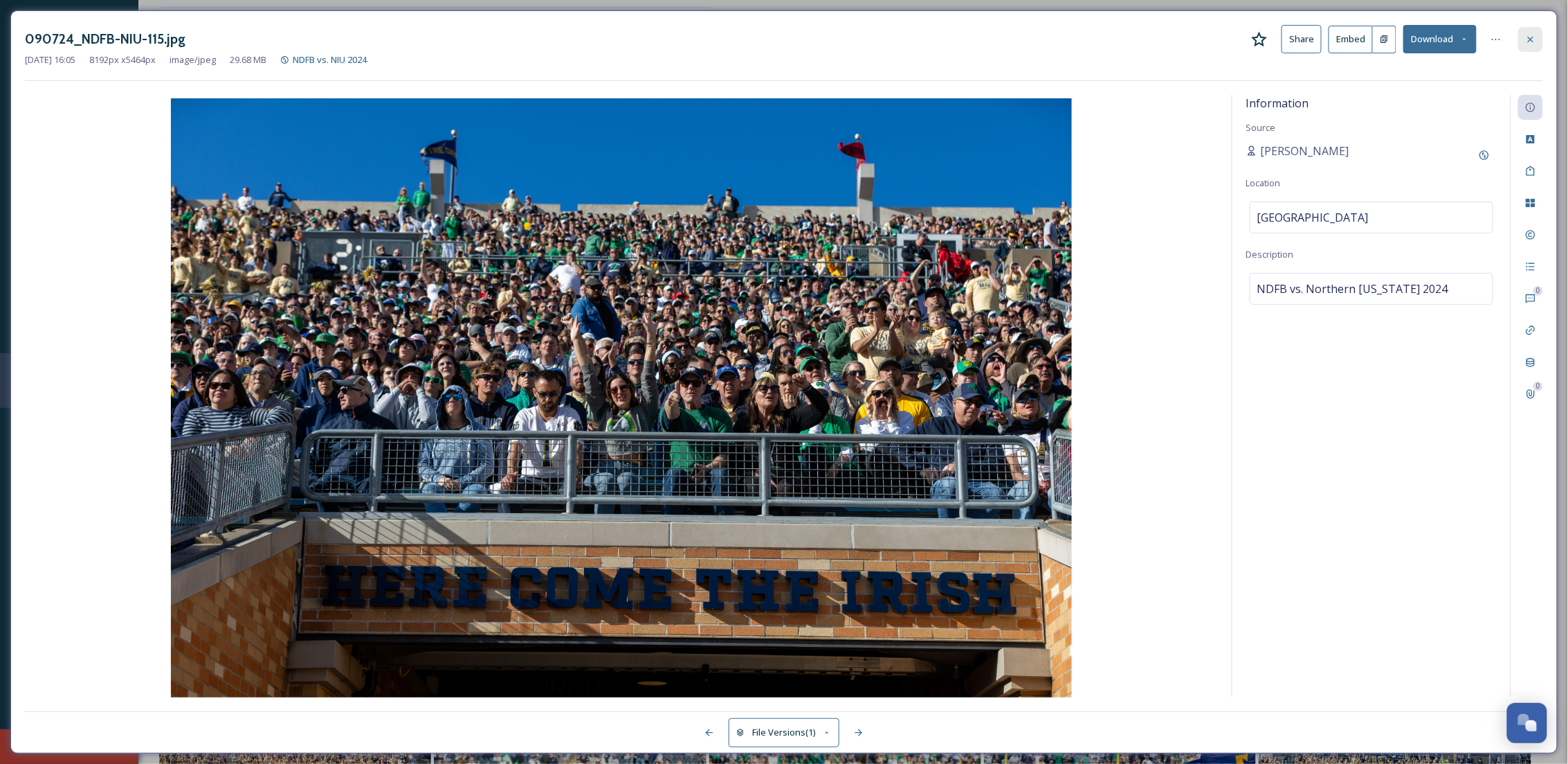
click at [1533, 36] on icon at bounding box center [1530, 39] width 11 height 11
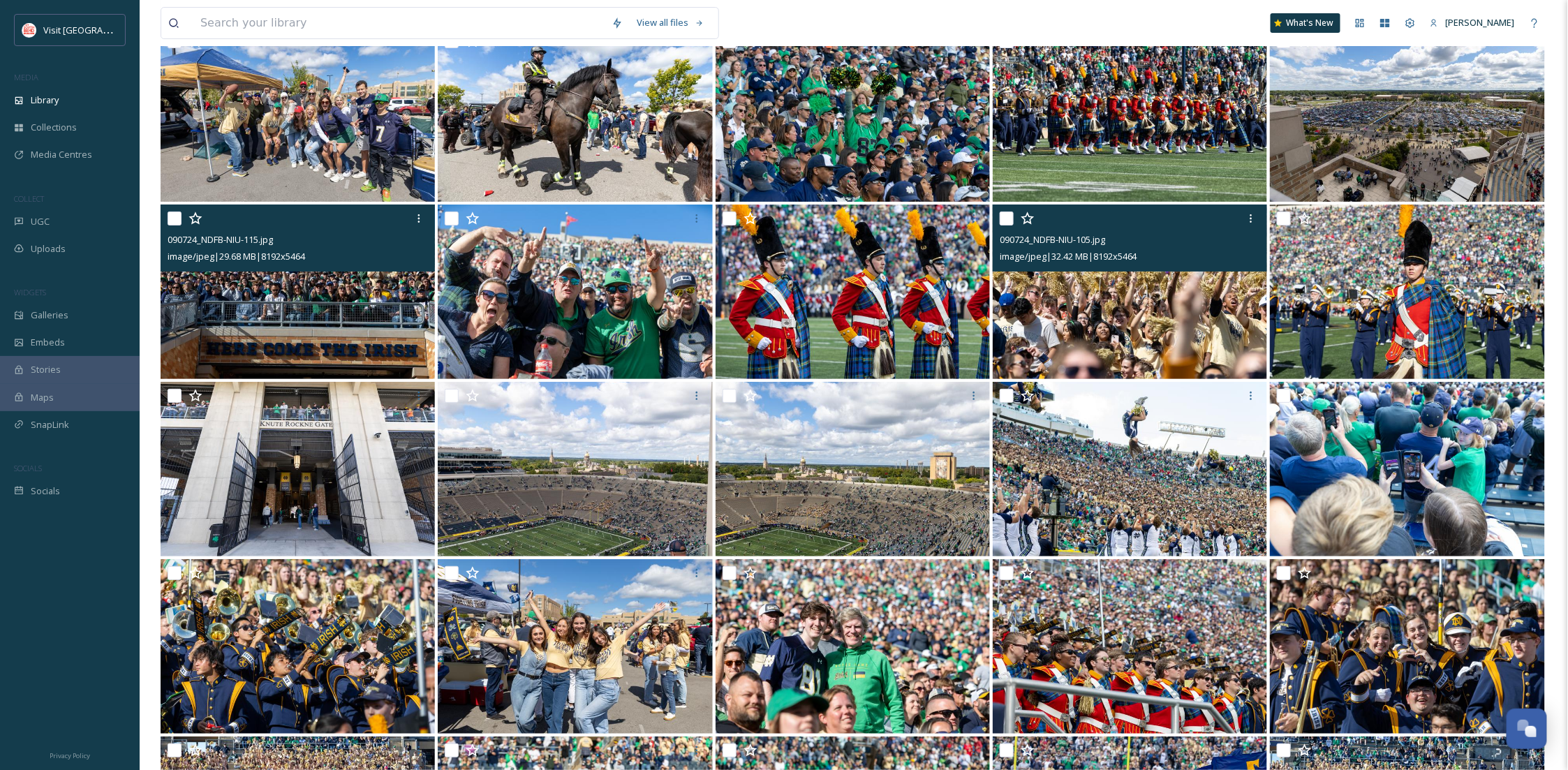
click at [1098, 345] on img at bounding box center [1129, 292] width 274 height 174
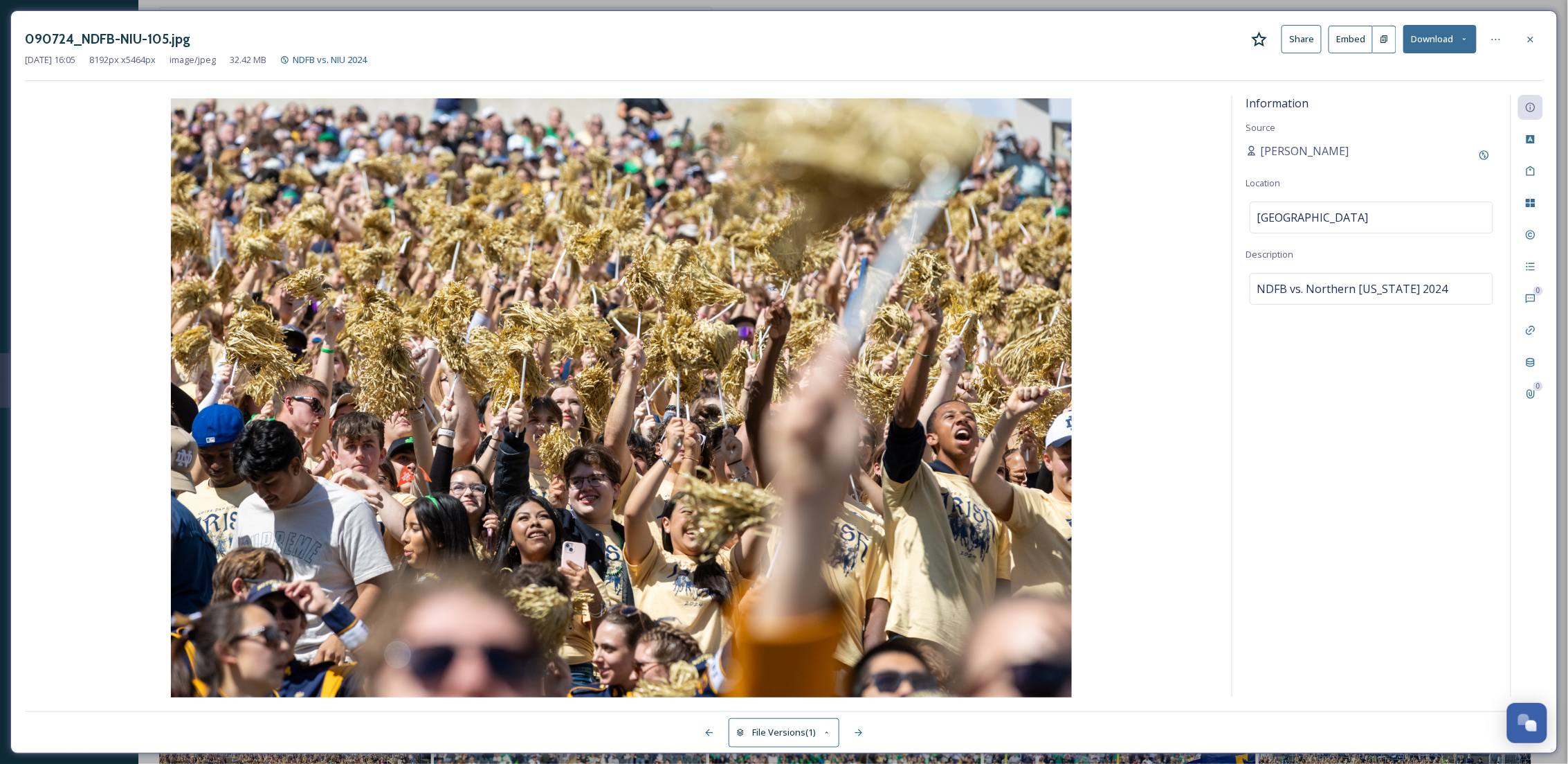
click at [1455, 35] on button "Download" at bounding box center [1440, 39] width 73 height 28
click at [1431, 70] on span "Download Original (8192 x 5464)" at bounding box center [1403, 71] width 130 height 13
click at [1538, 36] on div at bounding box center [1531, 39] width 25 height 25
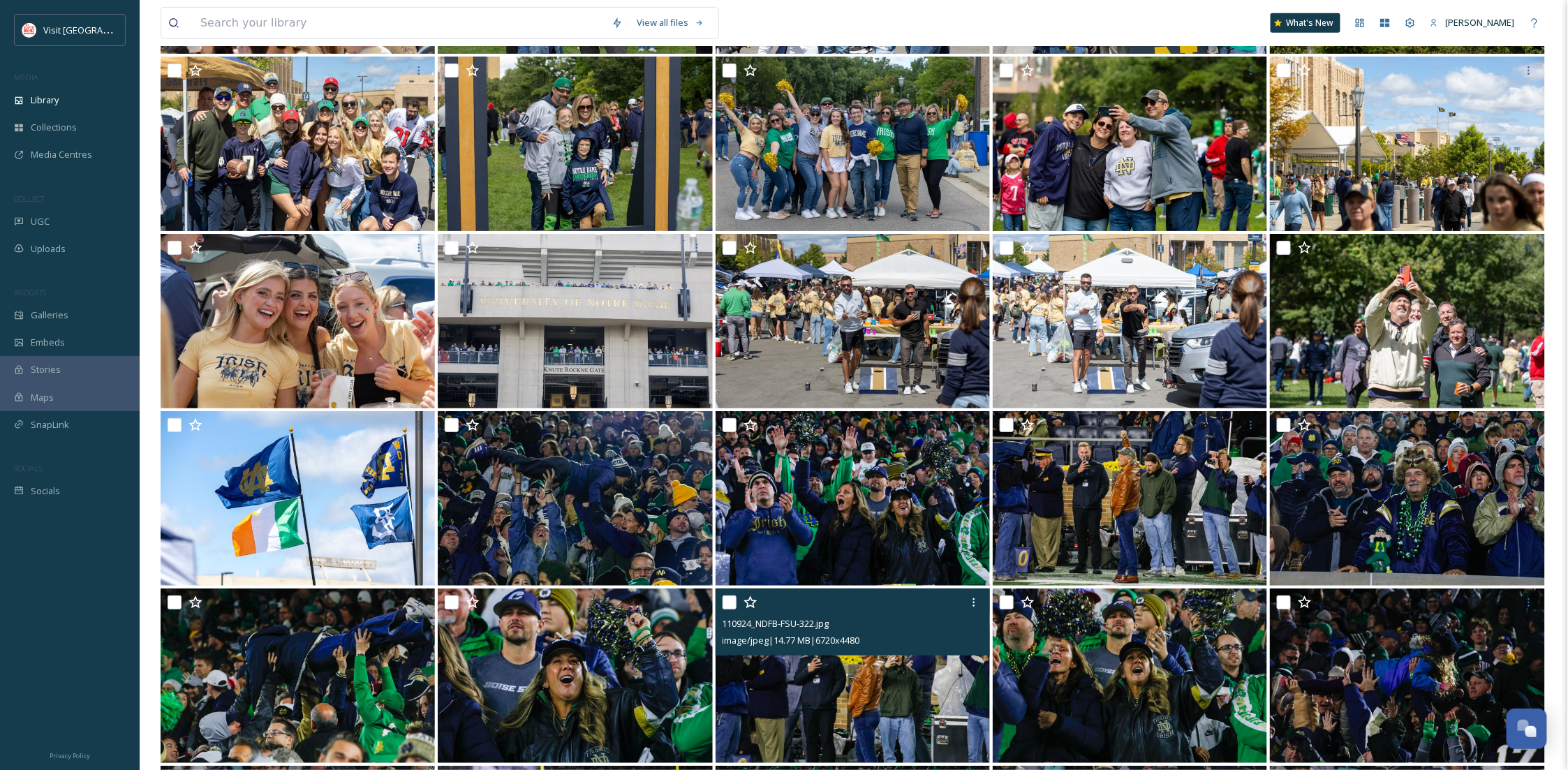
scroll to position [10610, 0]
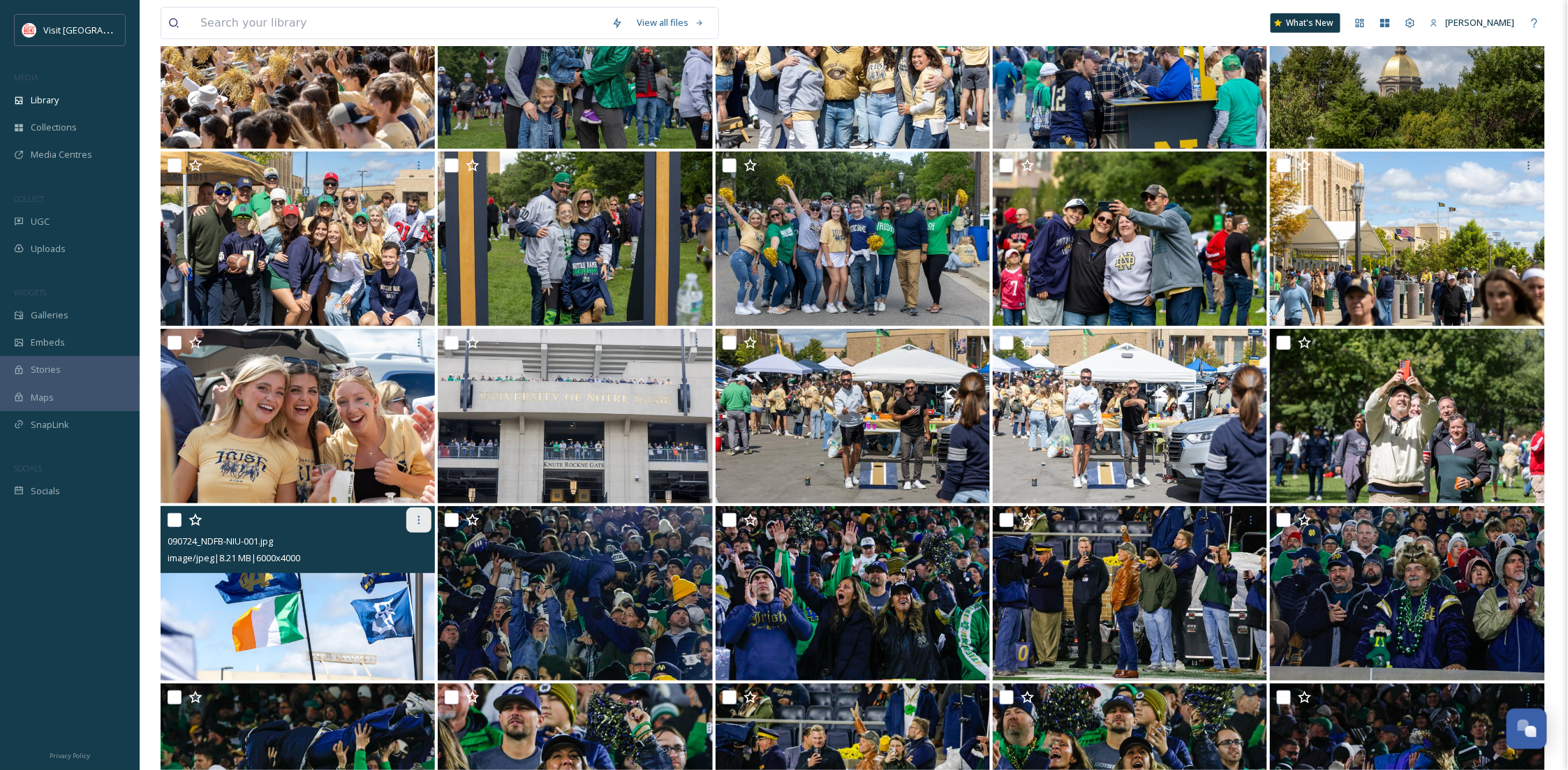
click at [418, 529] on div at bounding box center [419, 520] width 25 height 25
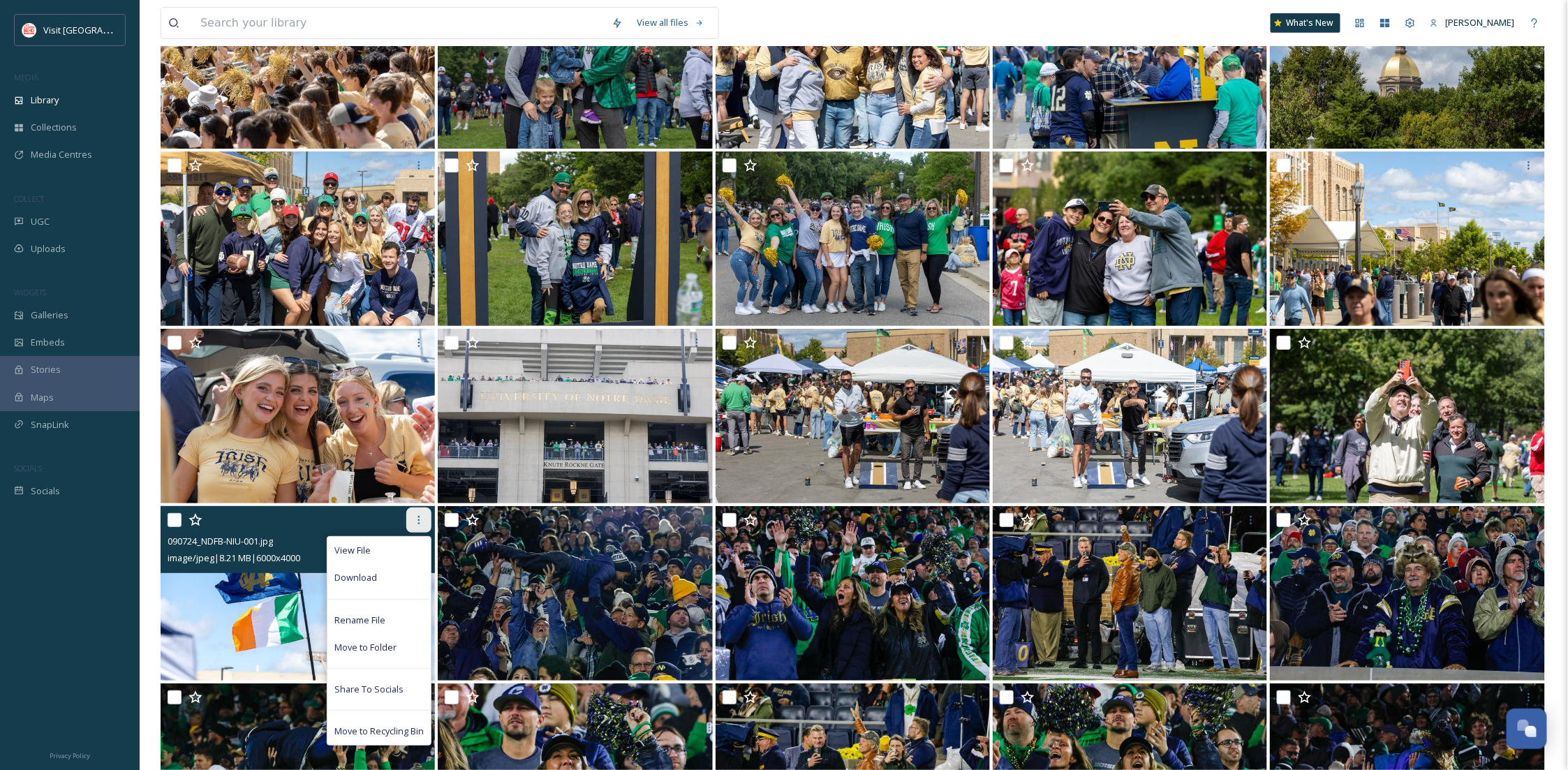
click at [418, 529] on div at bounding box center [419, 520] width 25 height 25
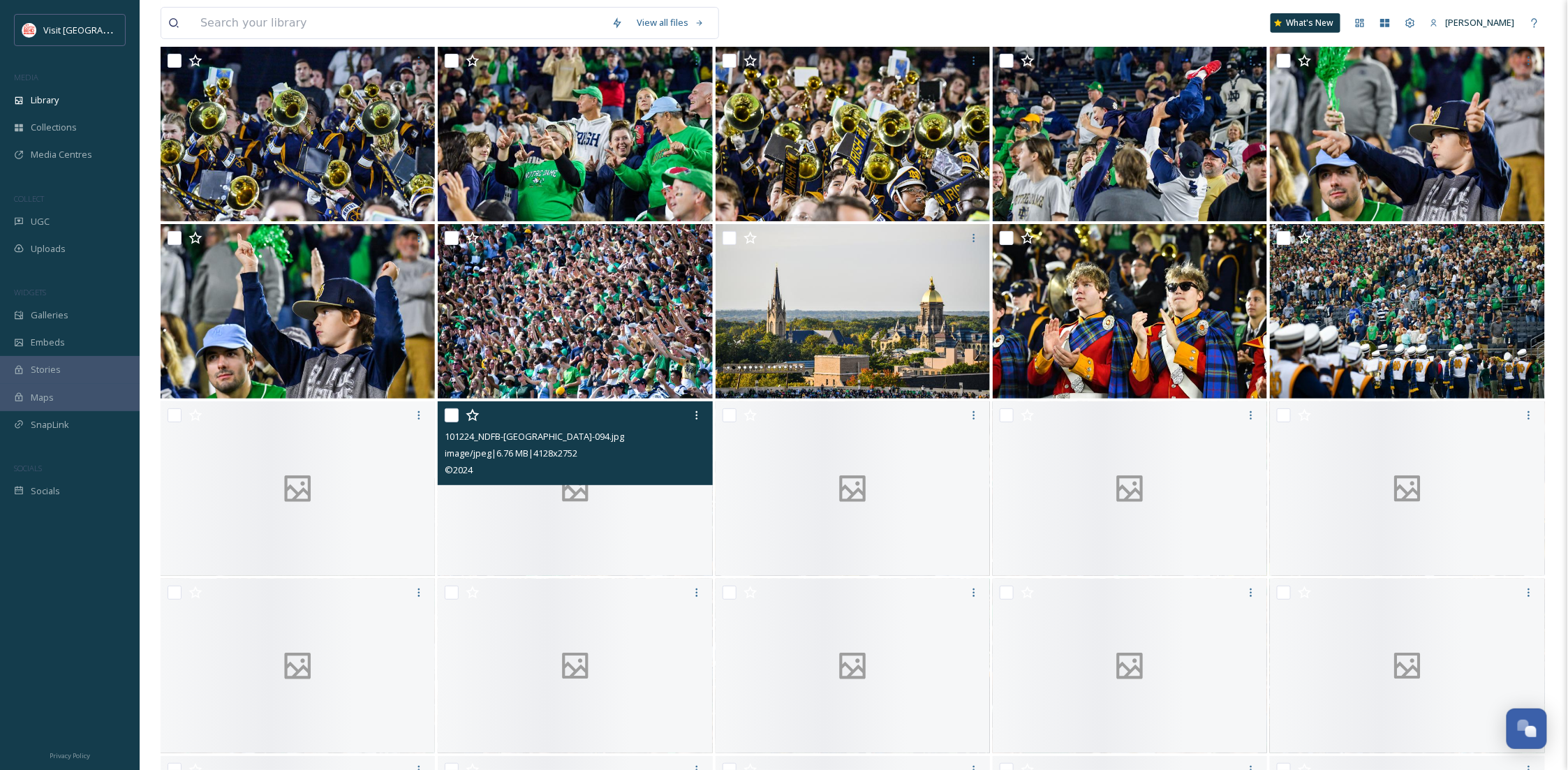
scroll to position [13216, 0]
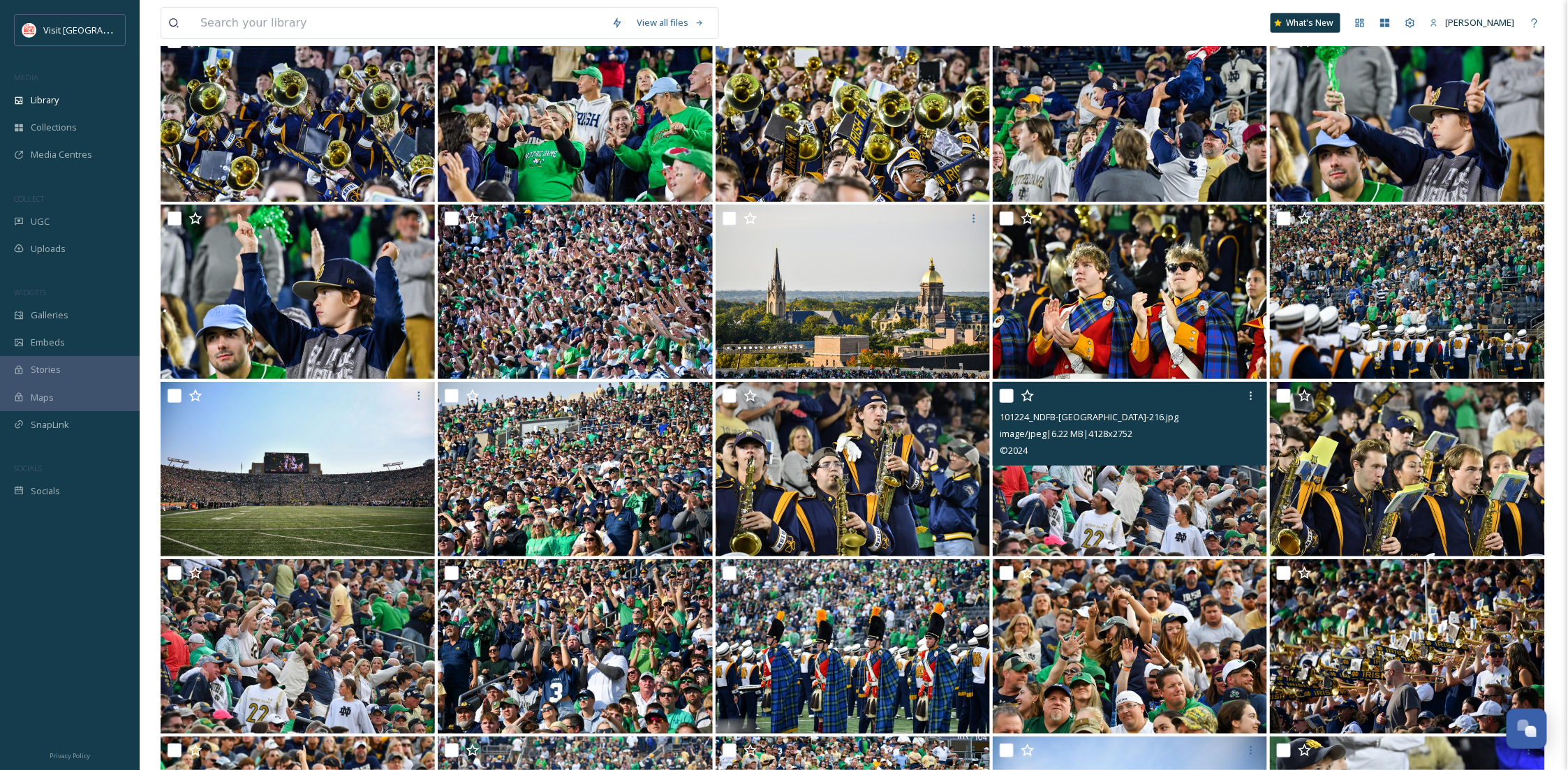
click at [1211, 520] on img at bounding box center [1129, 469] width 274 height 174
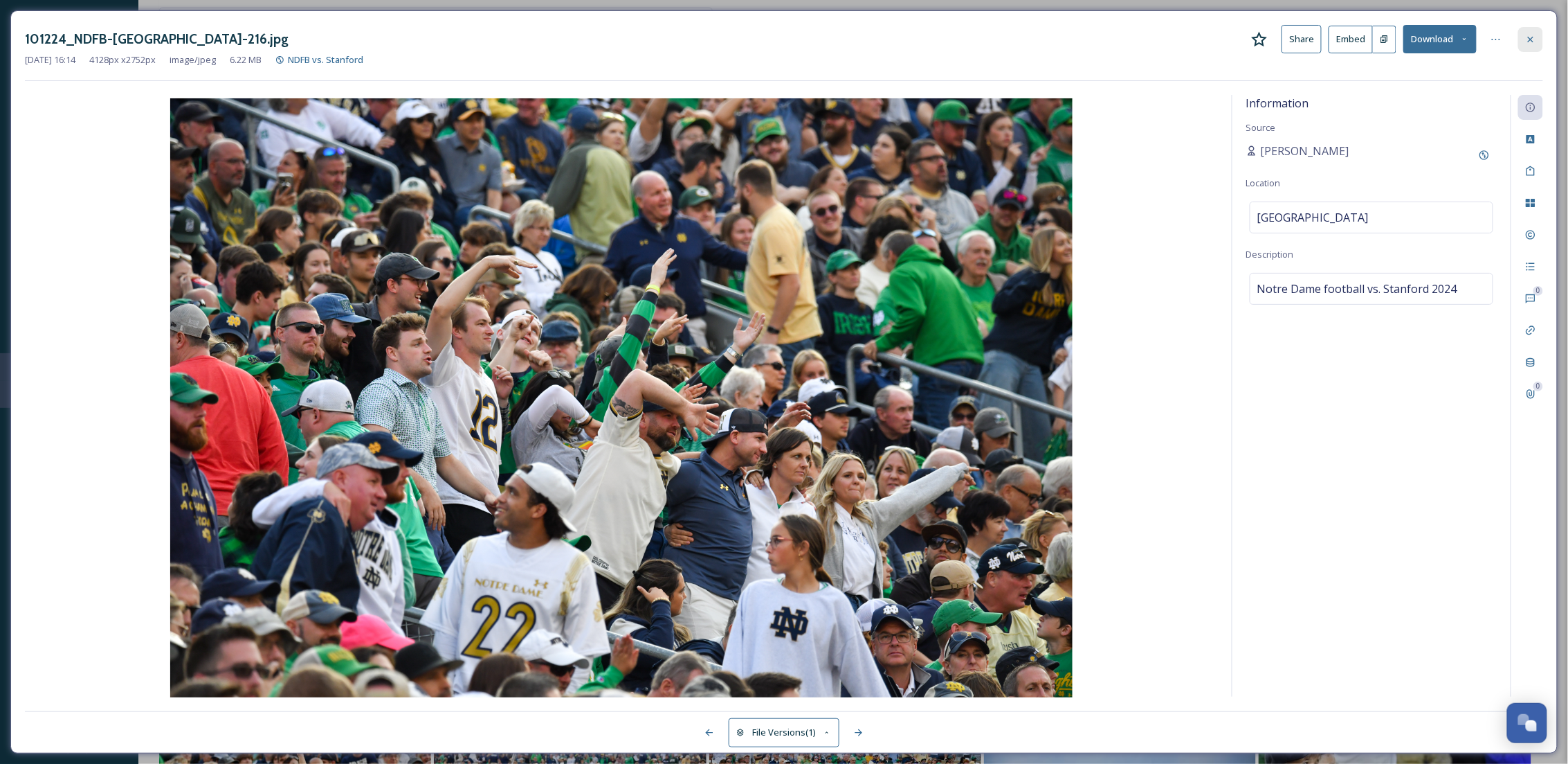
click at [1526, 42] on icon at bounding box center [1530, 39] width 11 height 11
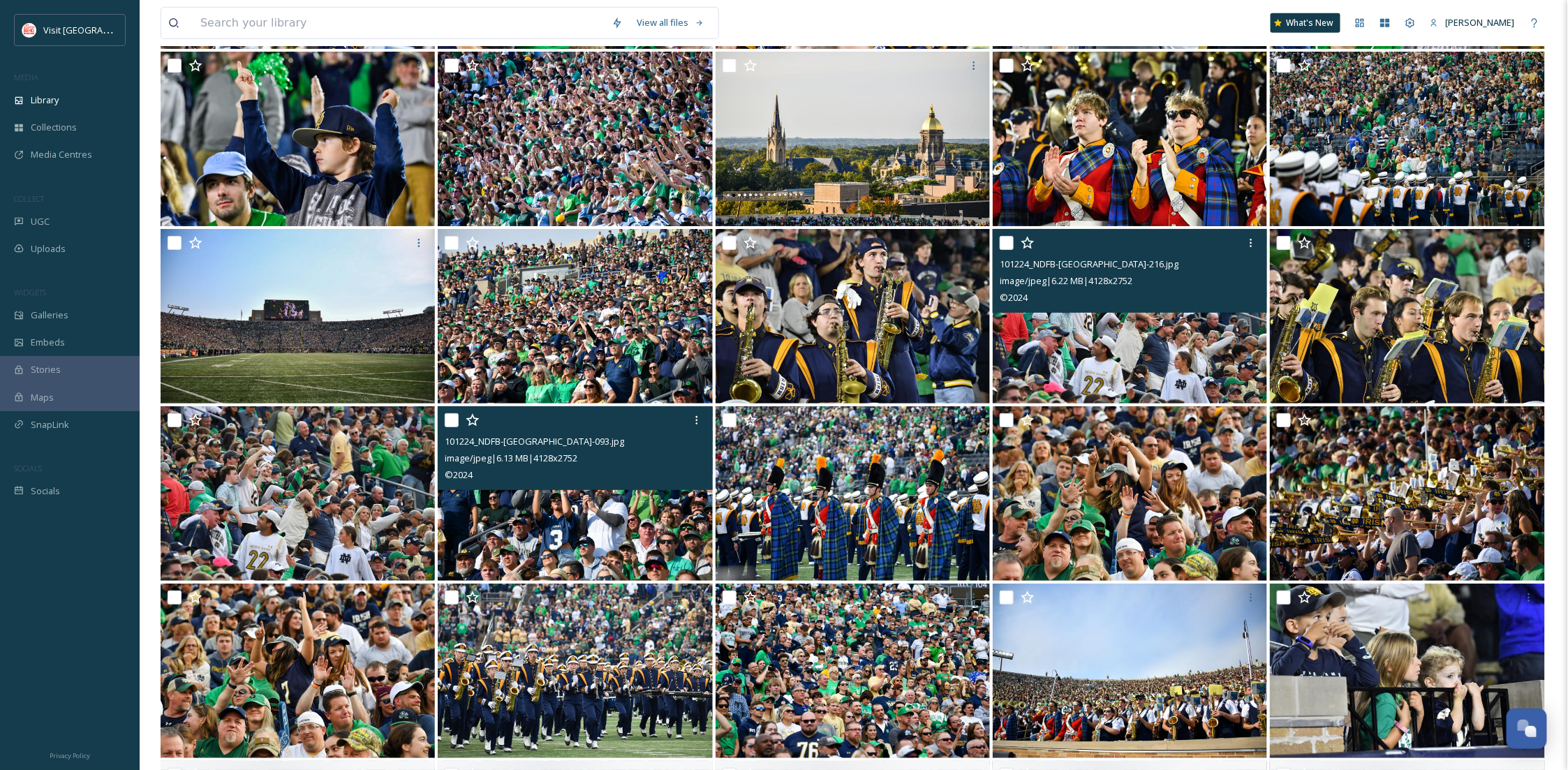
scroll to position [13463, 0]
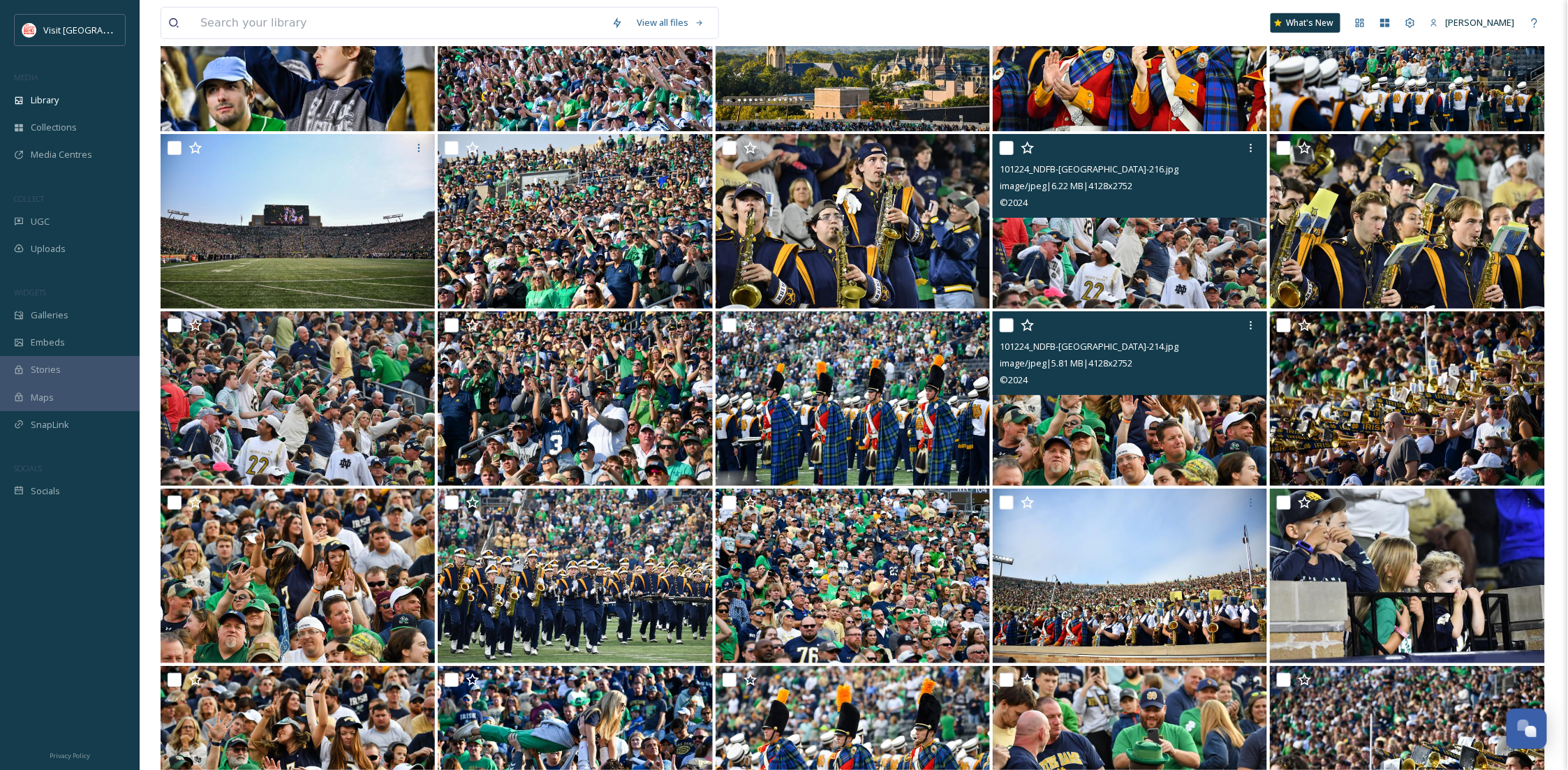
click at [1229, 450] on img at bounding box center [1129, 398] width 274 height 174
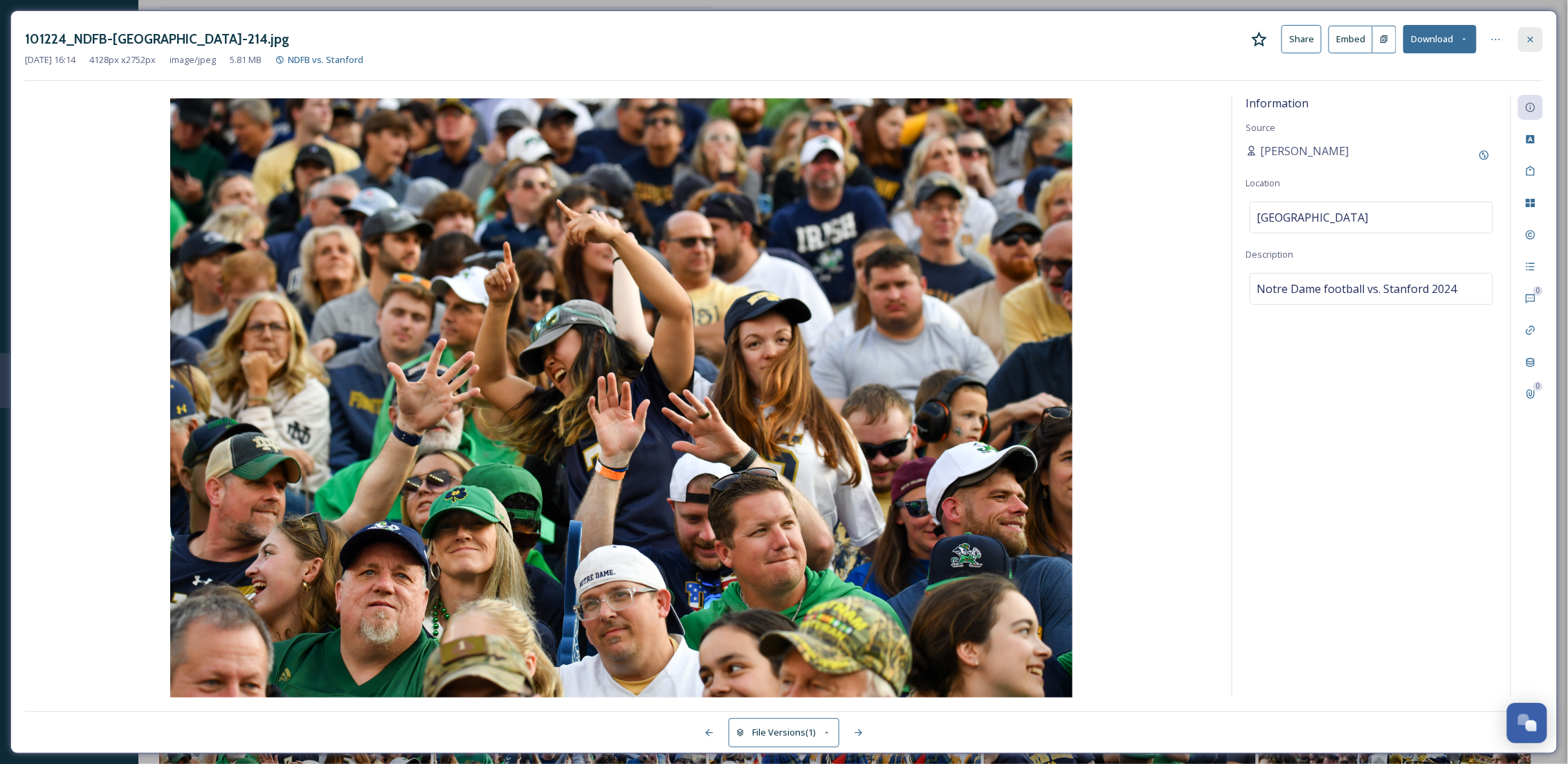
click at [1518, 36] on div at bounding box center [1531, 39] width 25 height 25
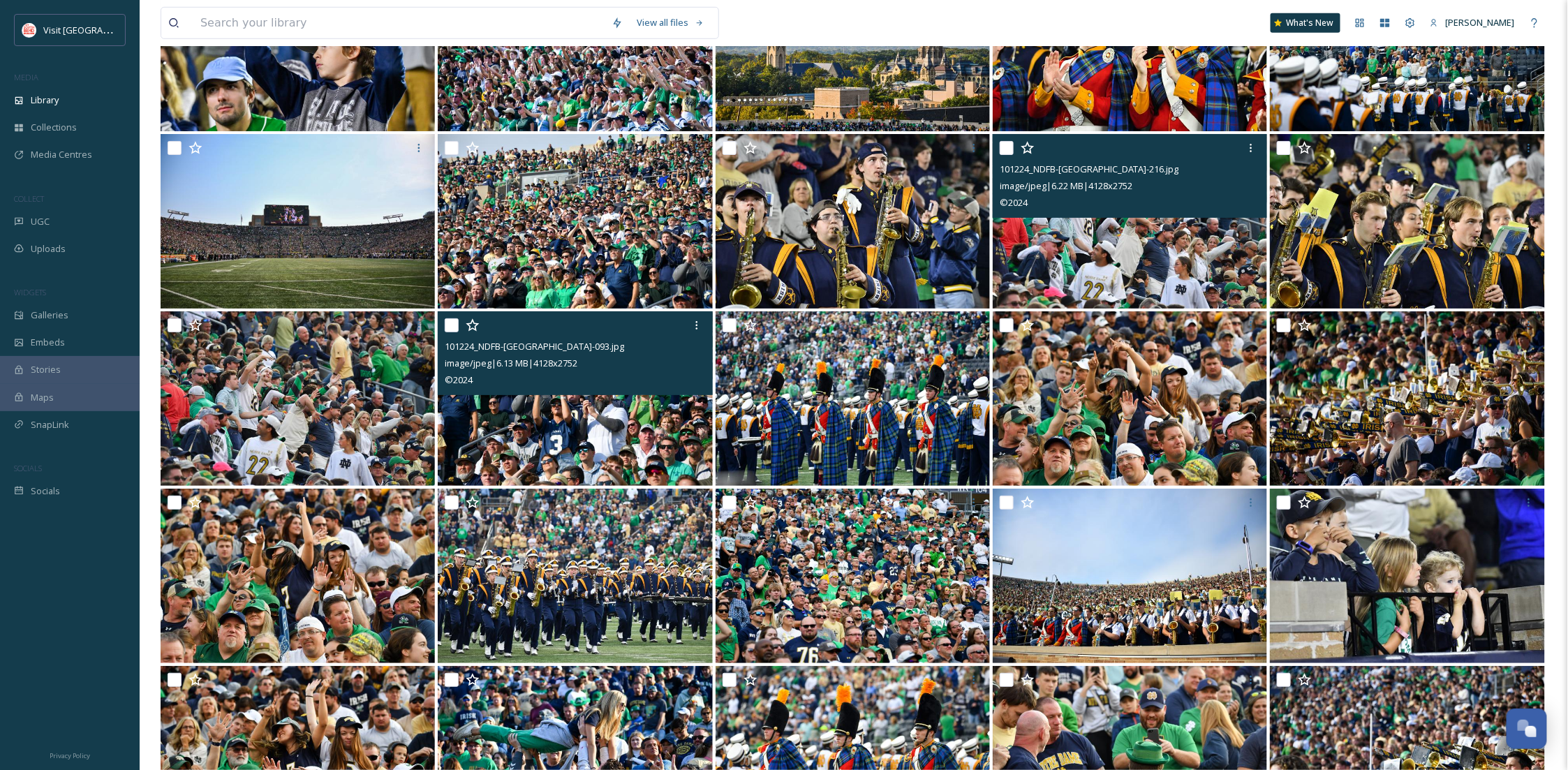
scroll to position [13835, 0]
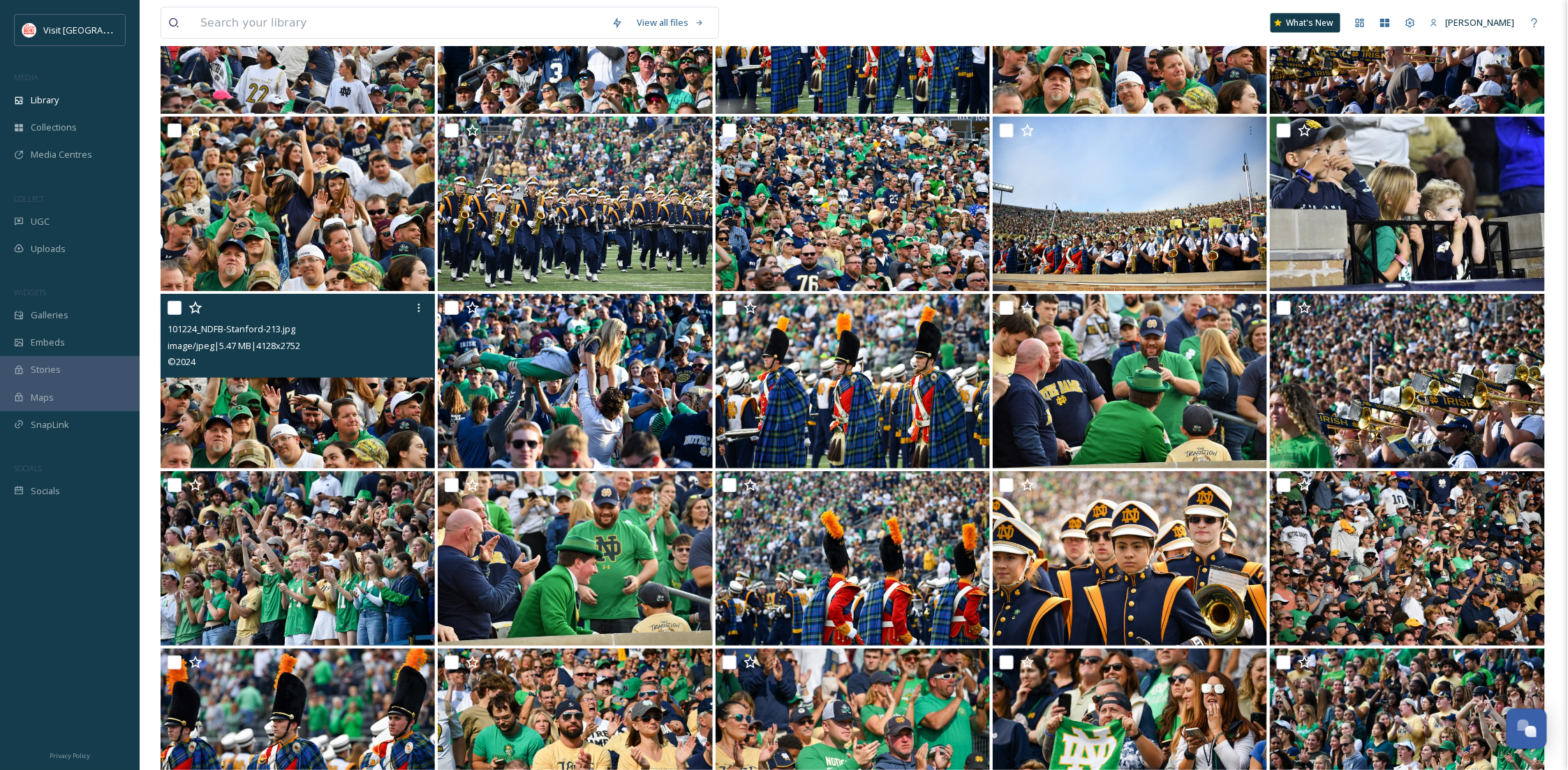
click at [373, 398] on img at bounding box center [298, 381] width 274 height 174
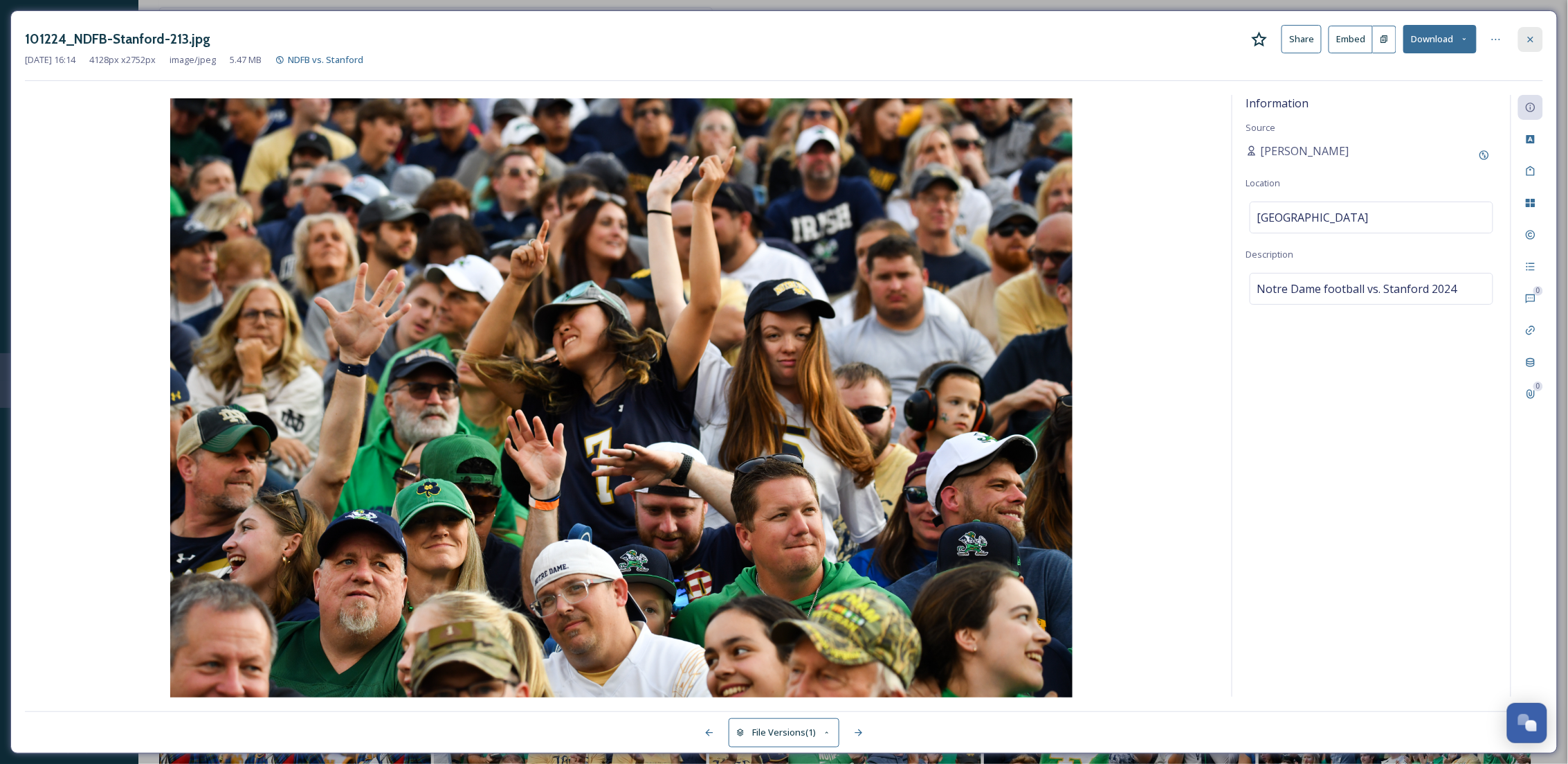
click at [1541, 34] on div at bounding box center [1531, 39] width 25 height 25
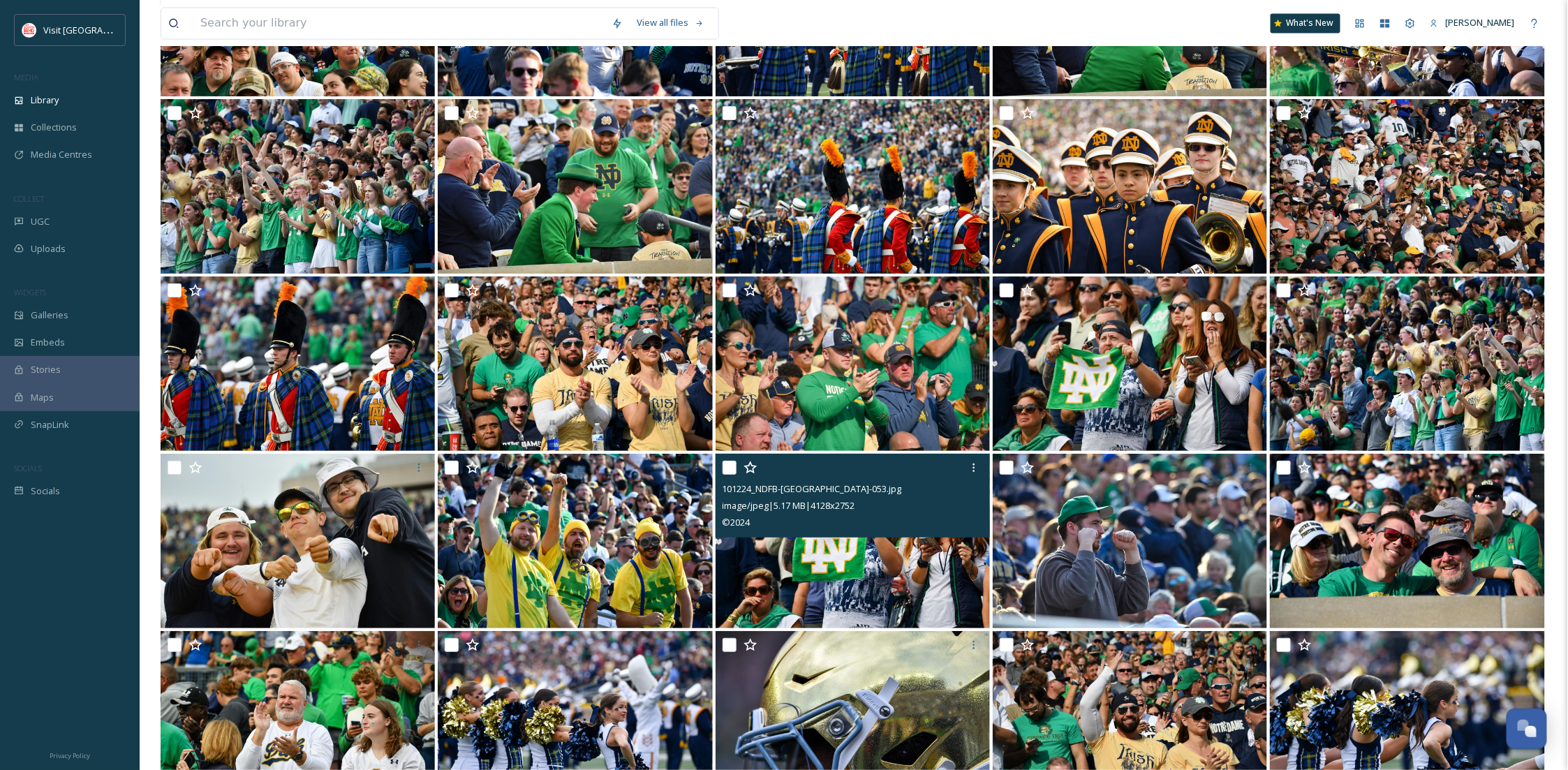
scroll to position [14580, 0]
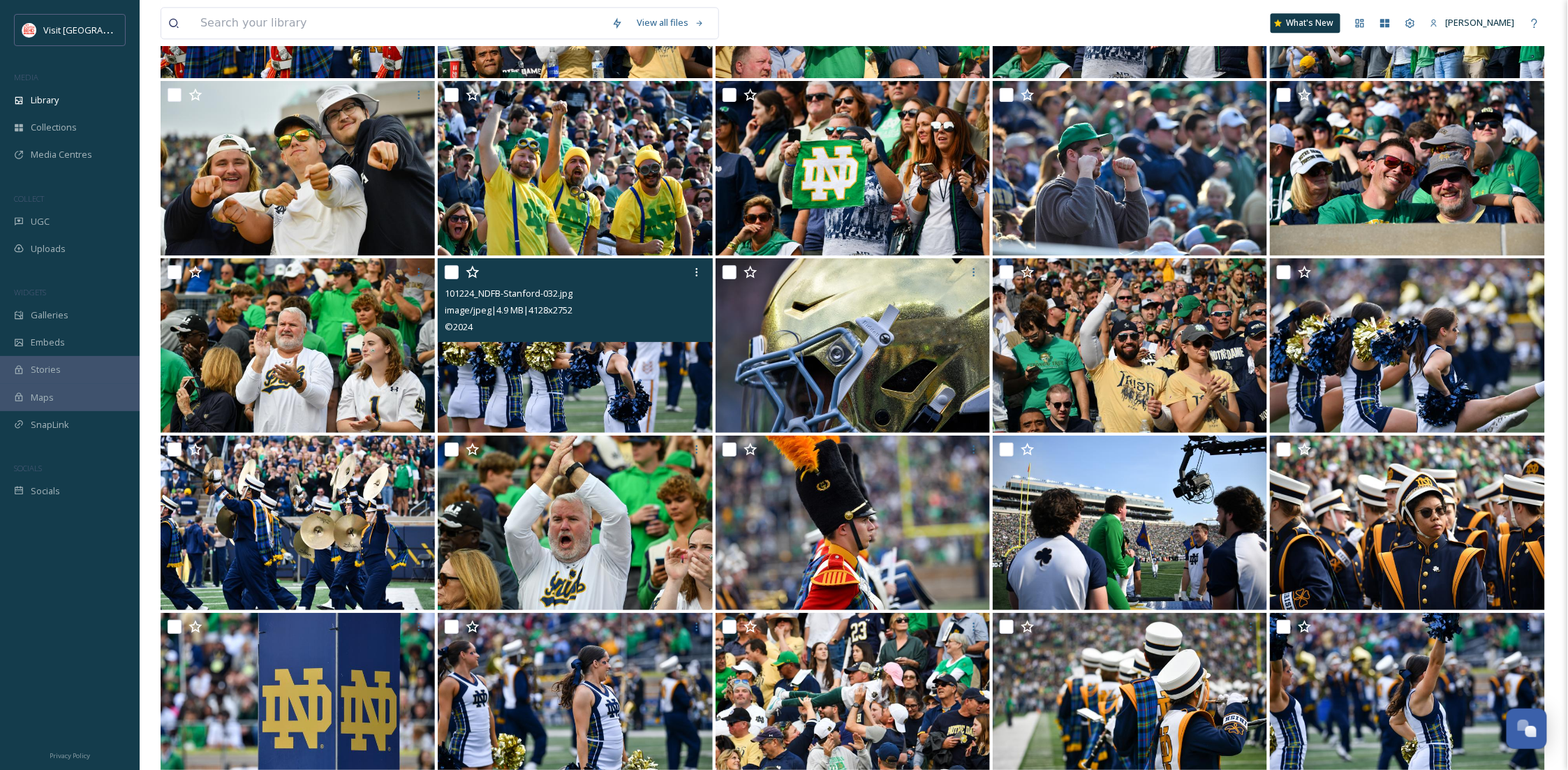
click at [615, 379] on img at bounding box center [574, 345] width 274 height 174
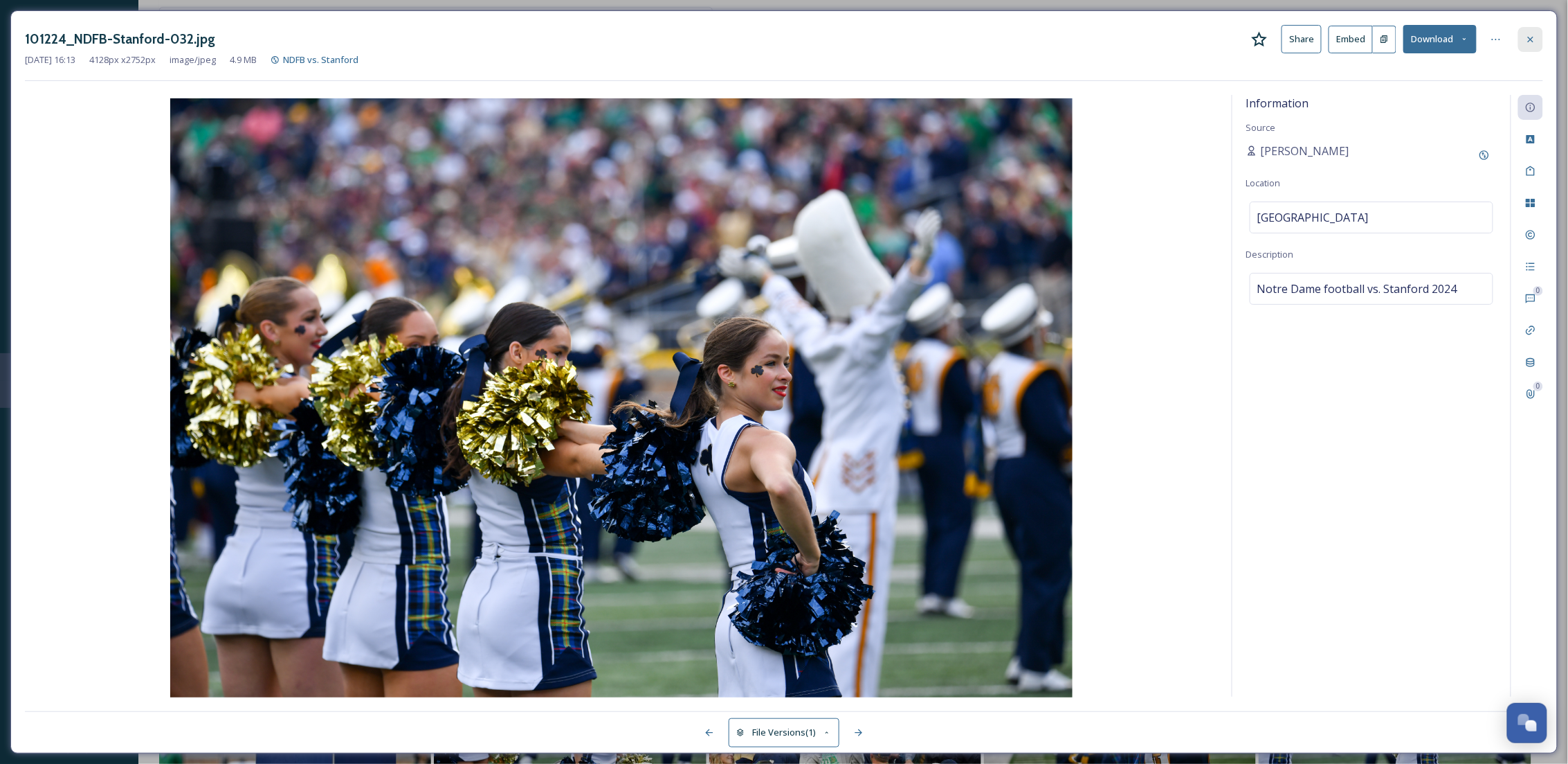
click at [1531, 41] on icon at bounding box center [1530, 39] width 11 height 11
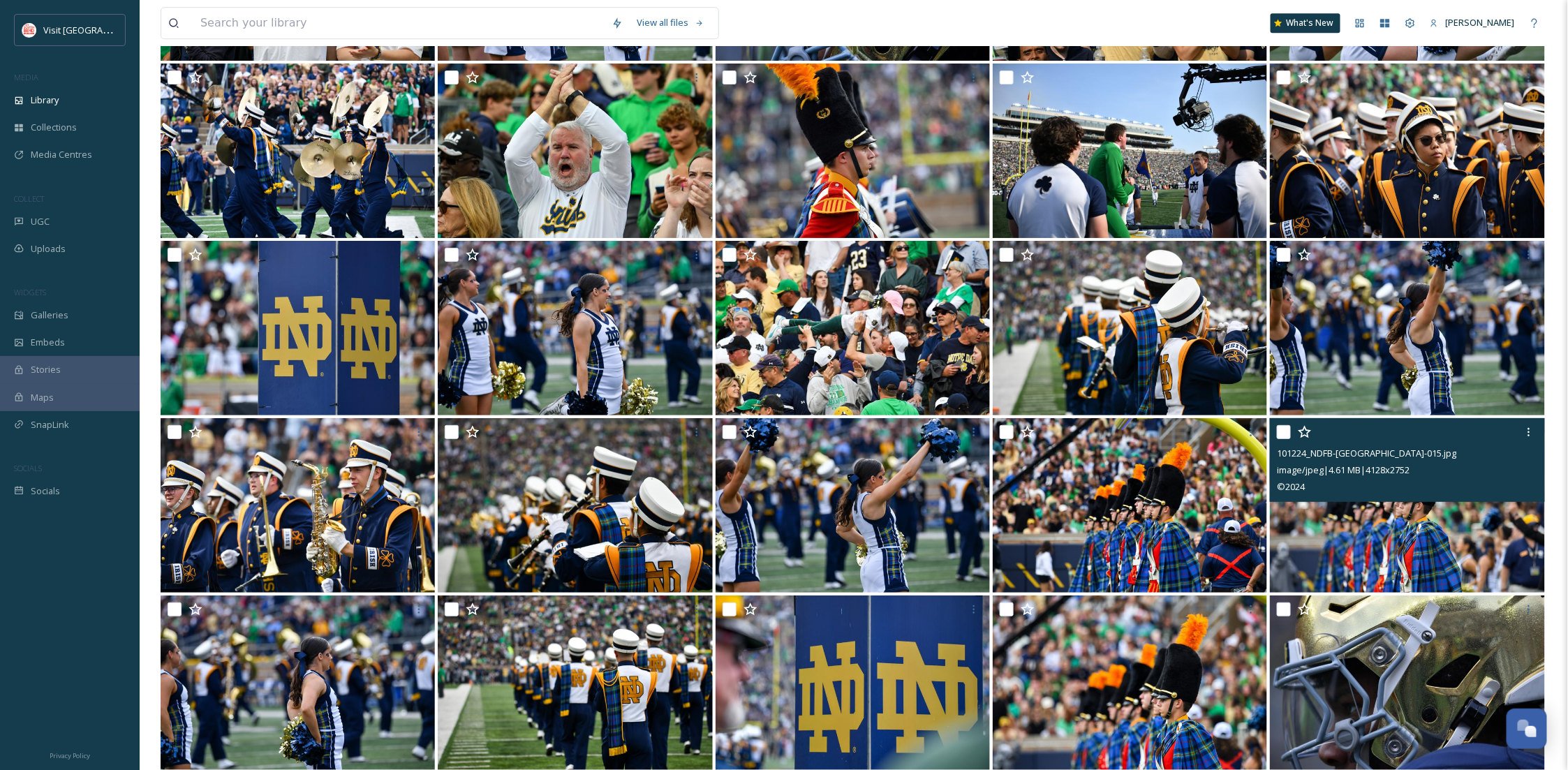
scroll to position [15200, 0]
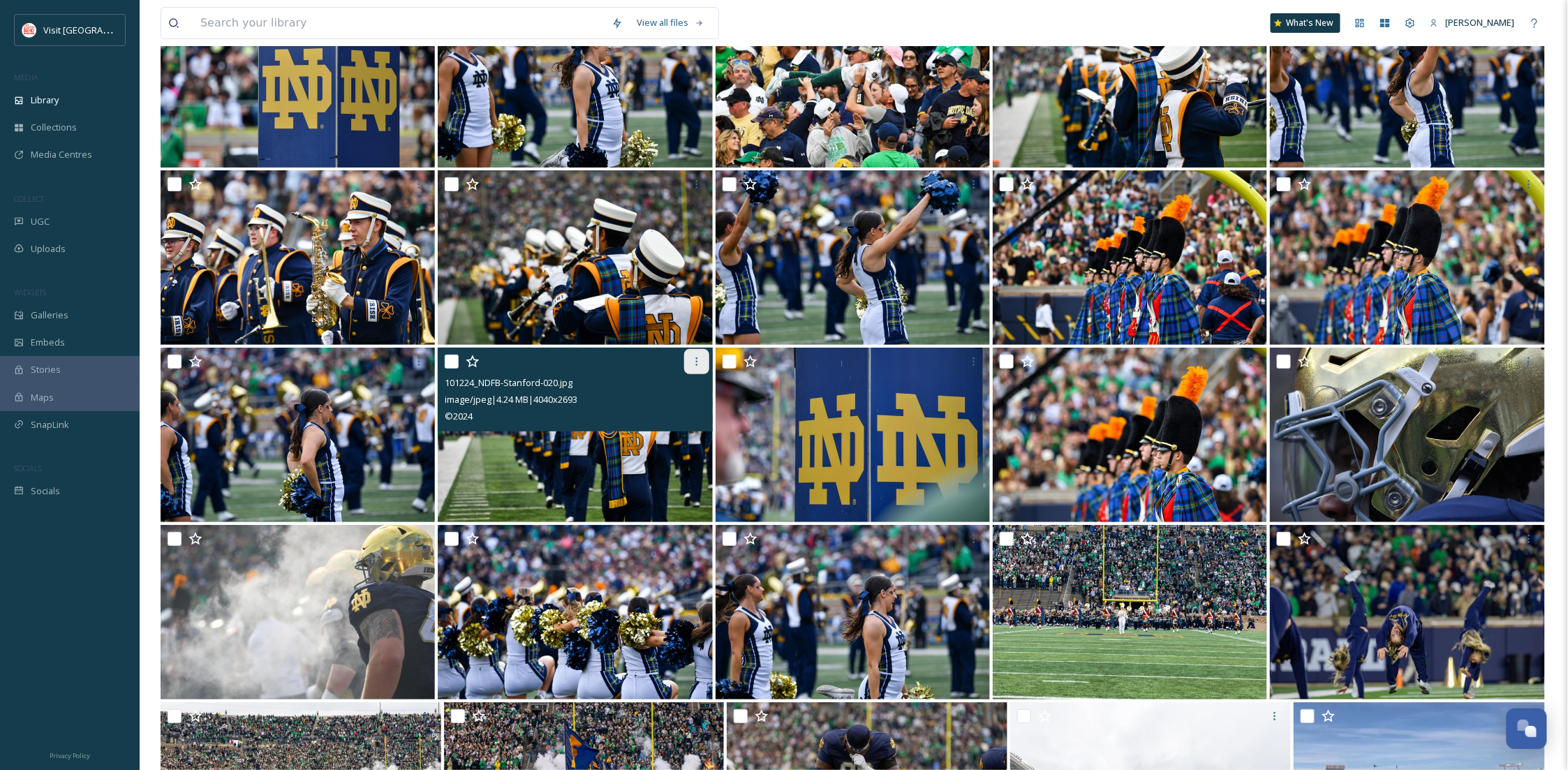
click at [698, 357] on icon at bounding box center [696, 361] width 11 height 11
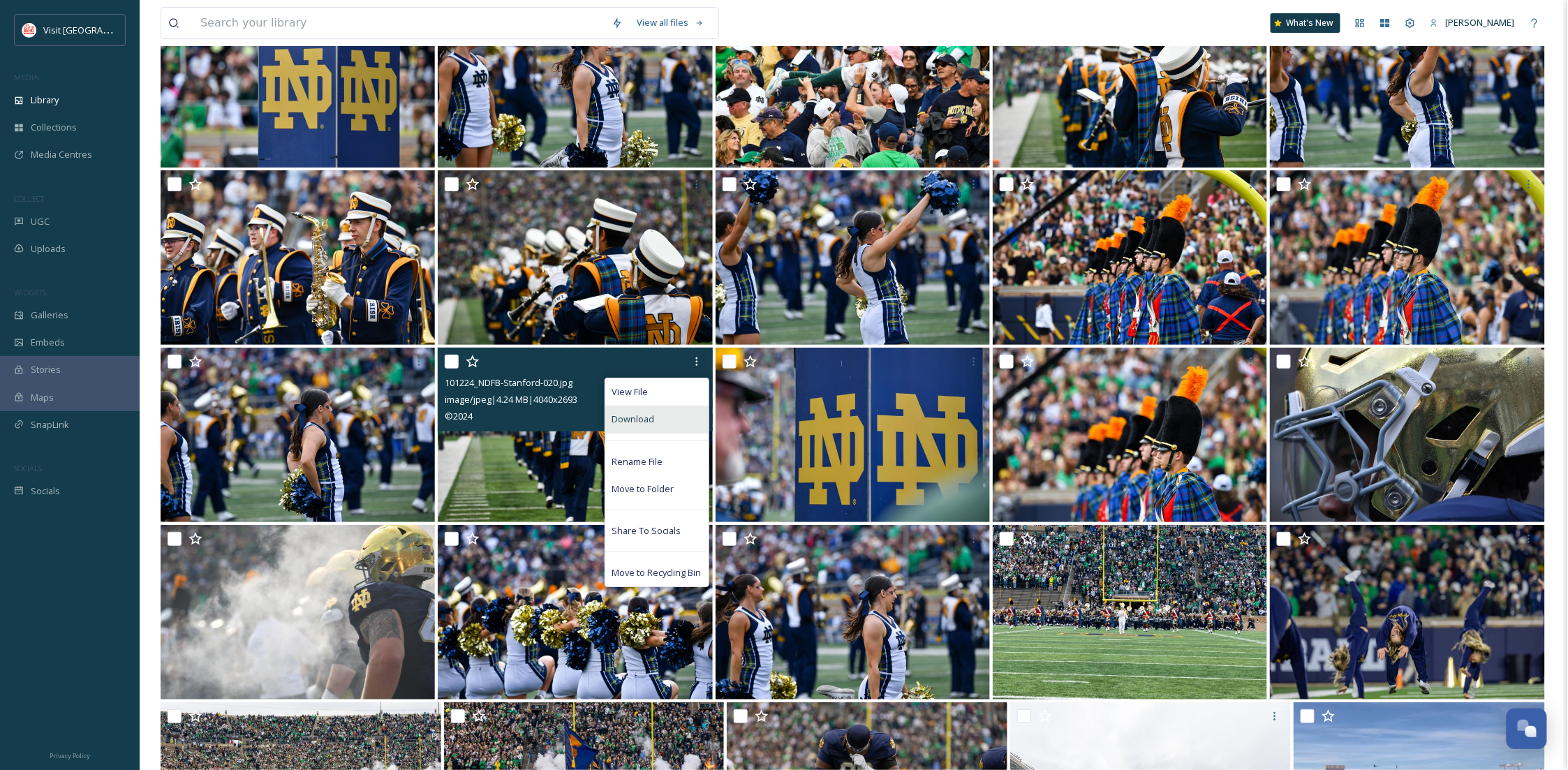
click at [644, 407] on div "Download" at bounding box center [657, 419] width 103 height 27
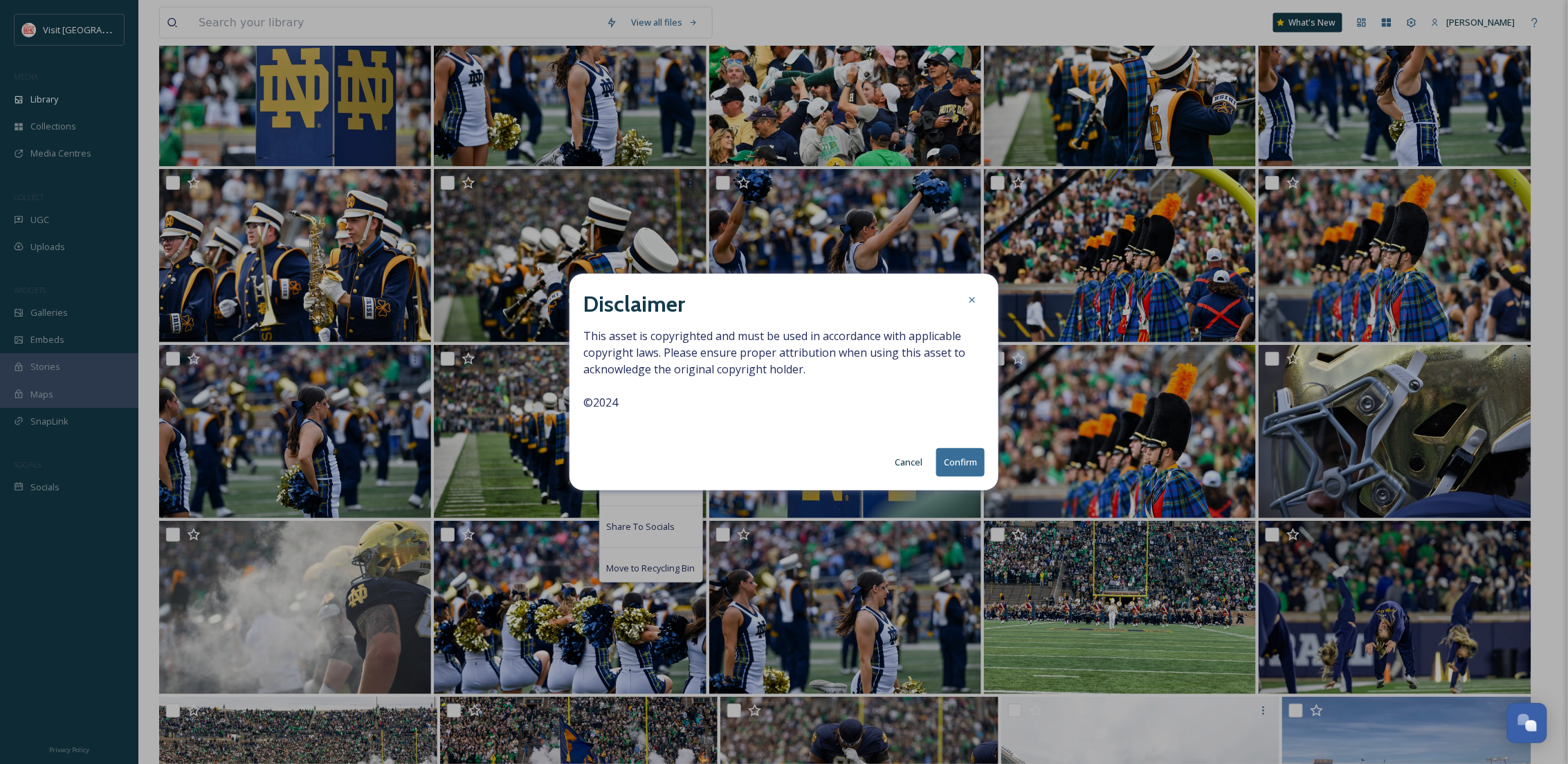
click at [962, 461] on button "Confirm" at bounding box center [960, 462] width 48 height 28
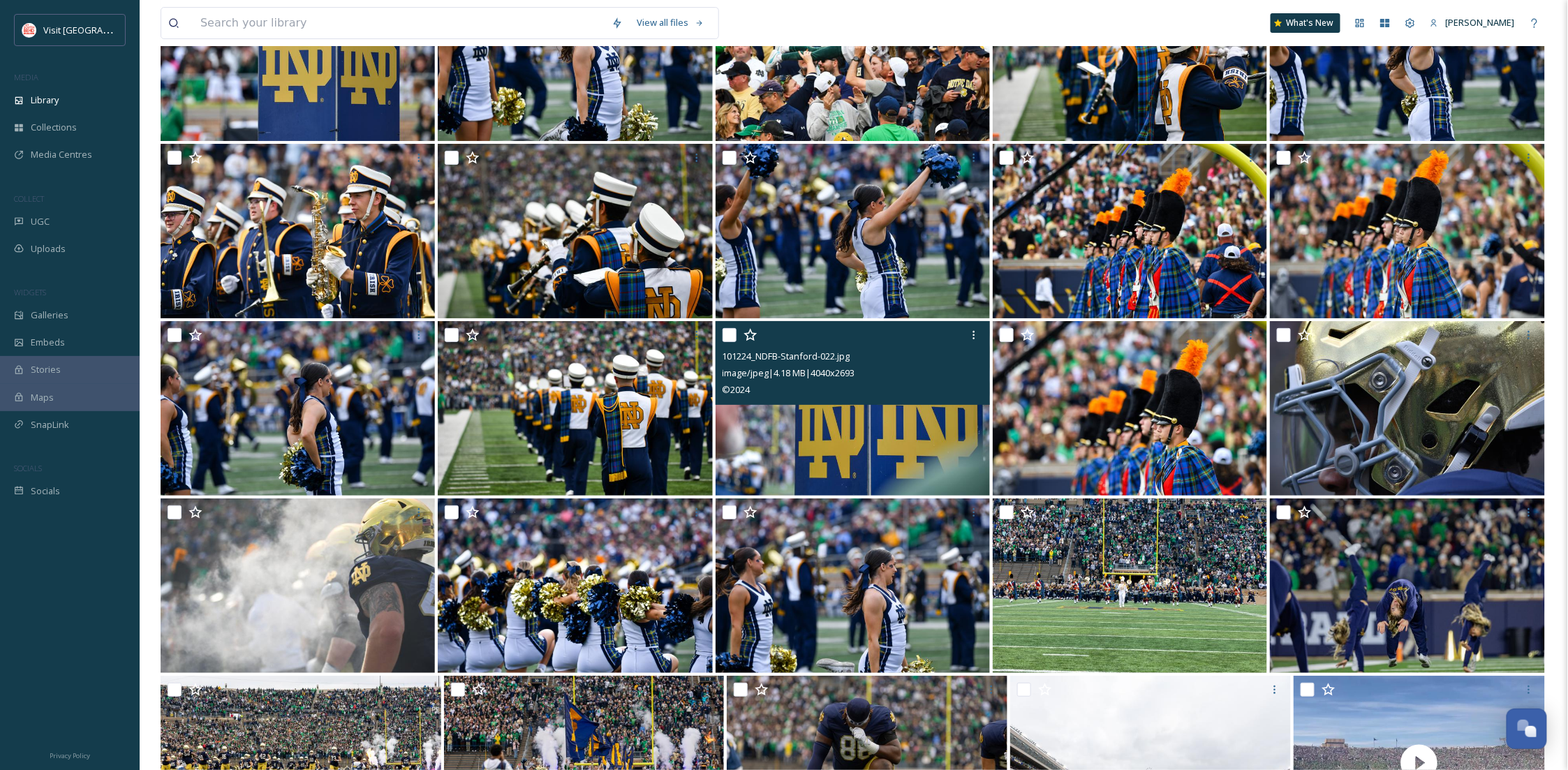
scroll to position [15572, 0]
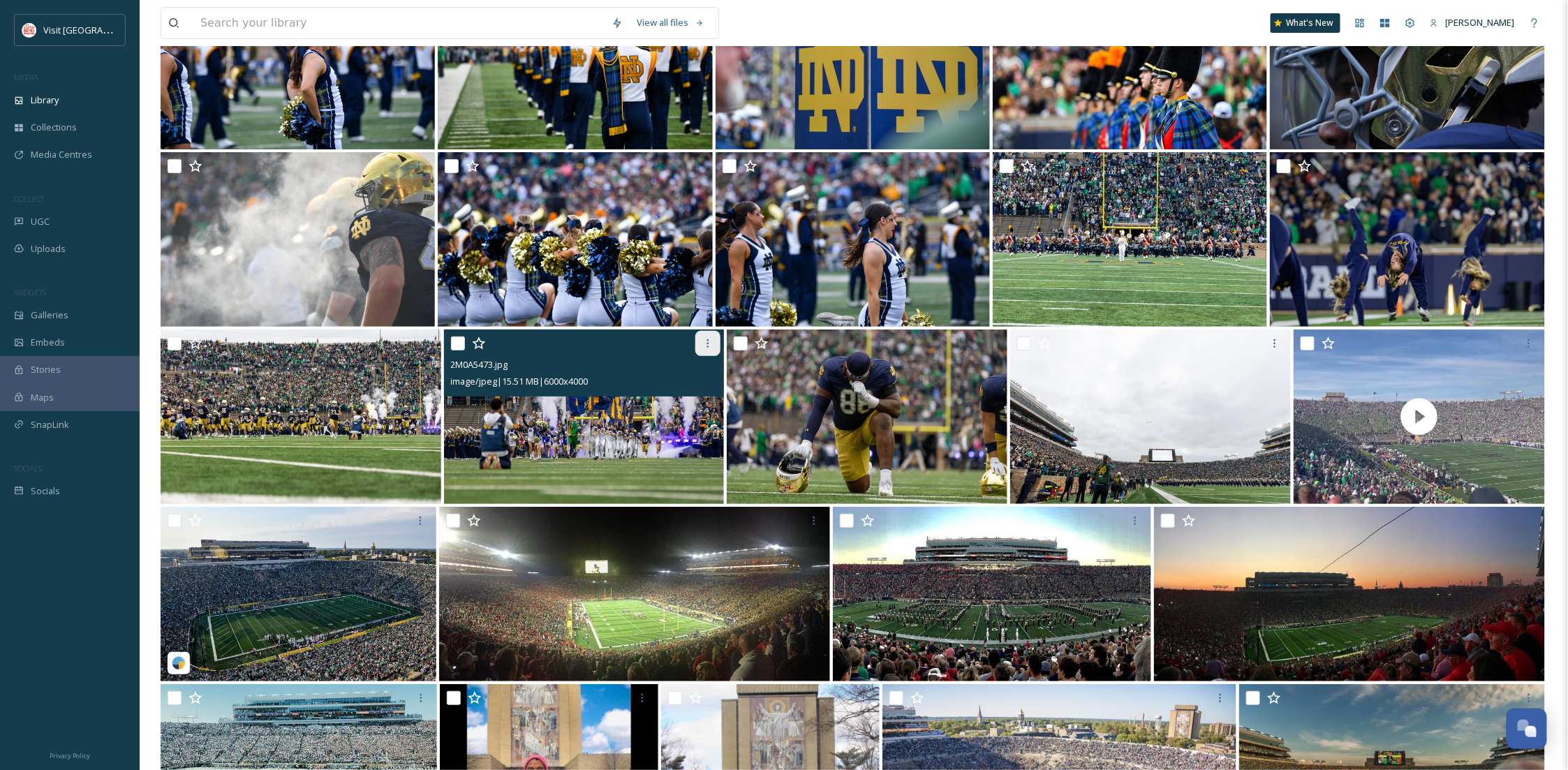
click at [703, 339] on icon at bounding box center [707, 343] width 11 height 11
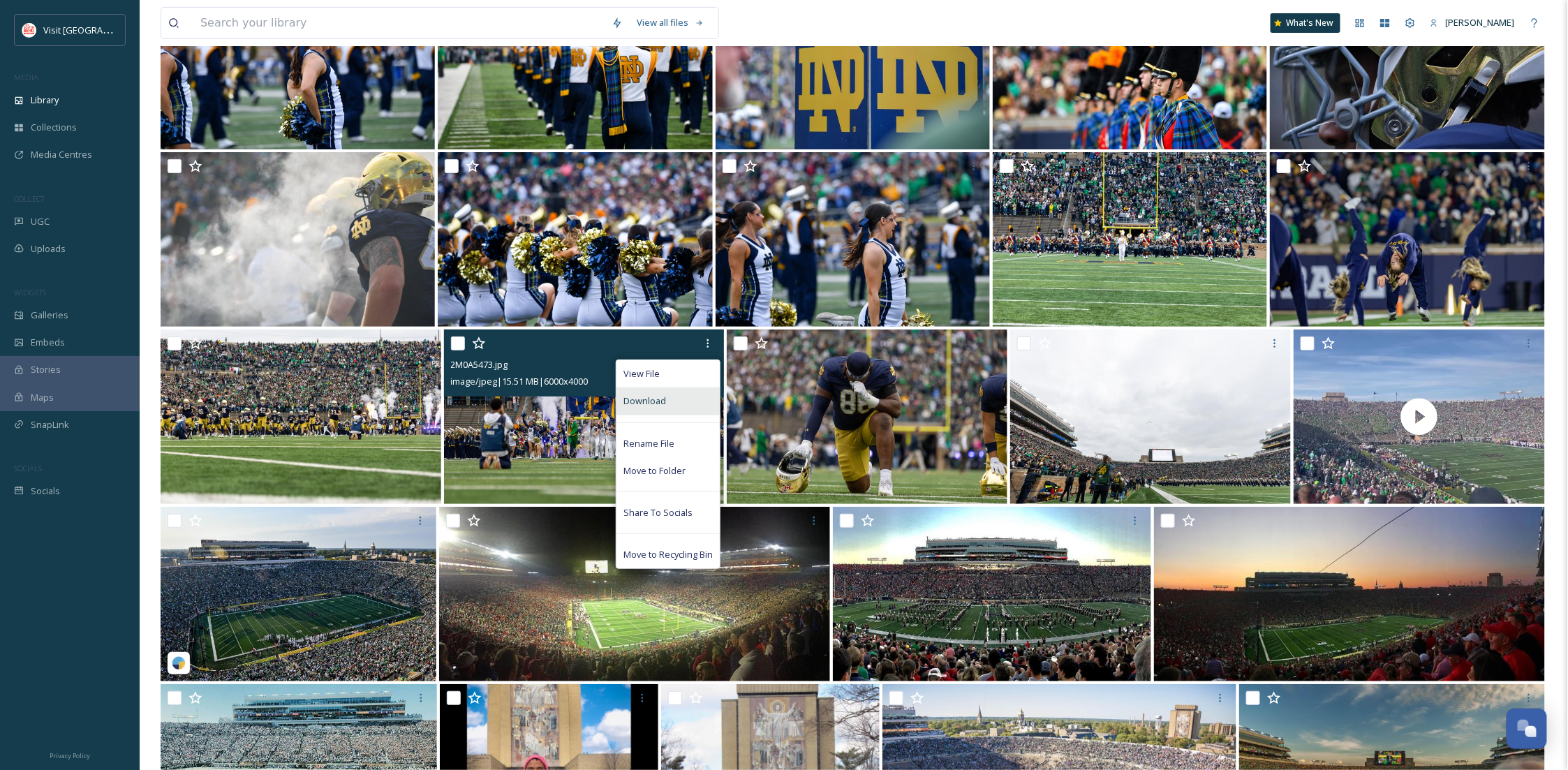
click at [683, 401] on div "Download" at bounding box center [668, 401] width 103 height 27
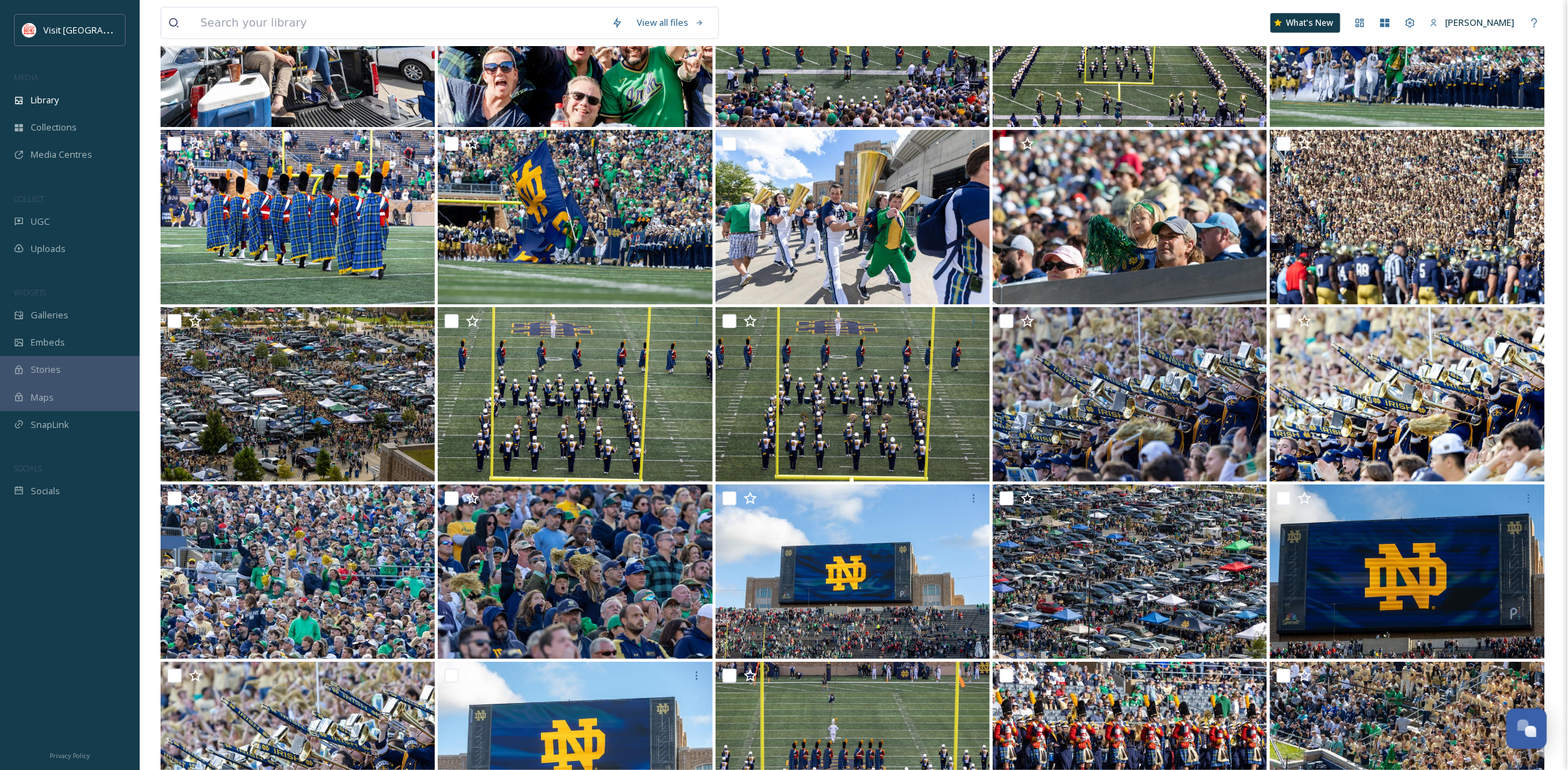
scroll to position [8471, 0]
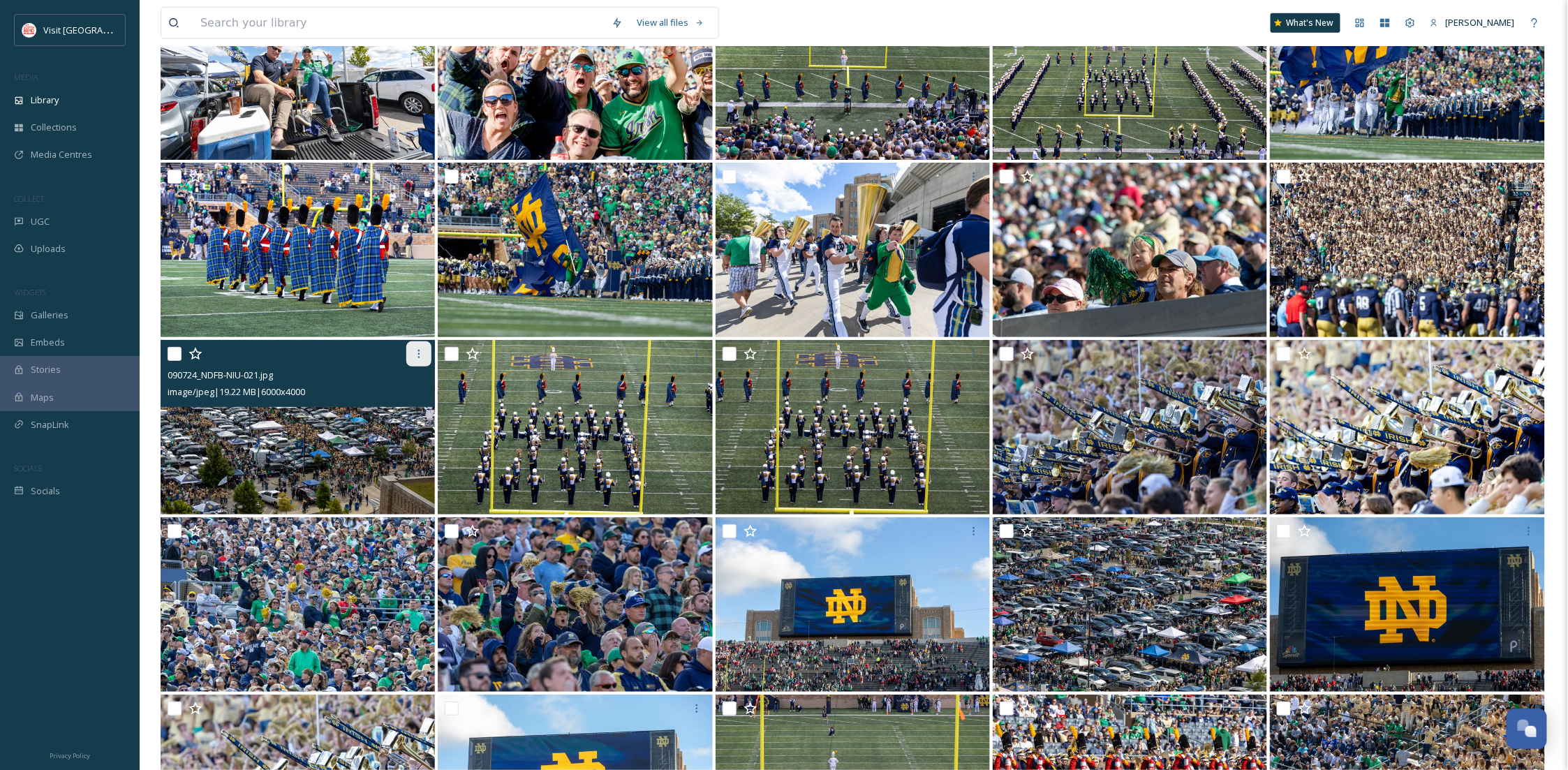
click at [425, 352] on div at bounding box center [419, 354] width 25 height 25
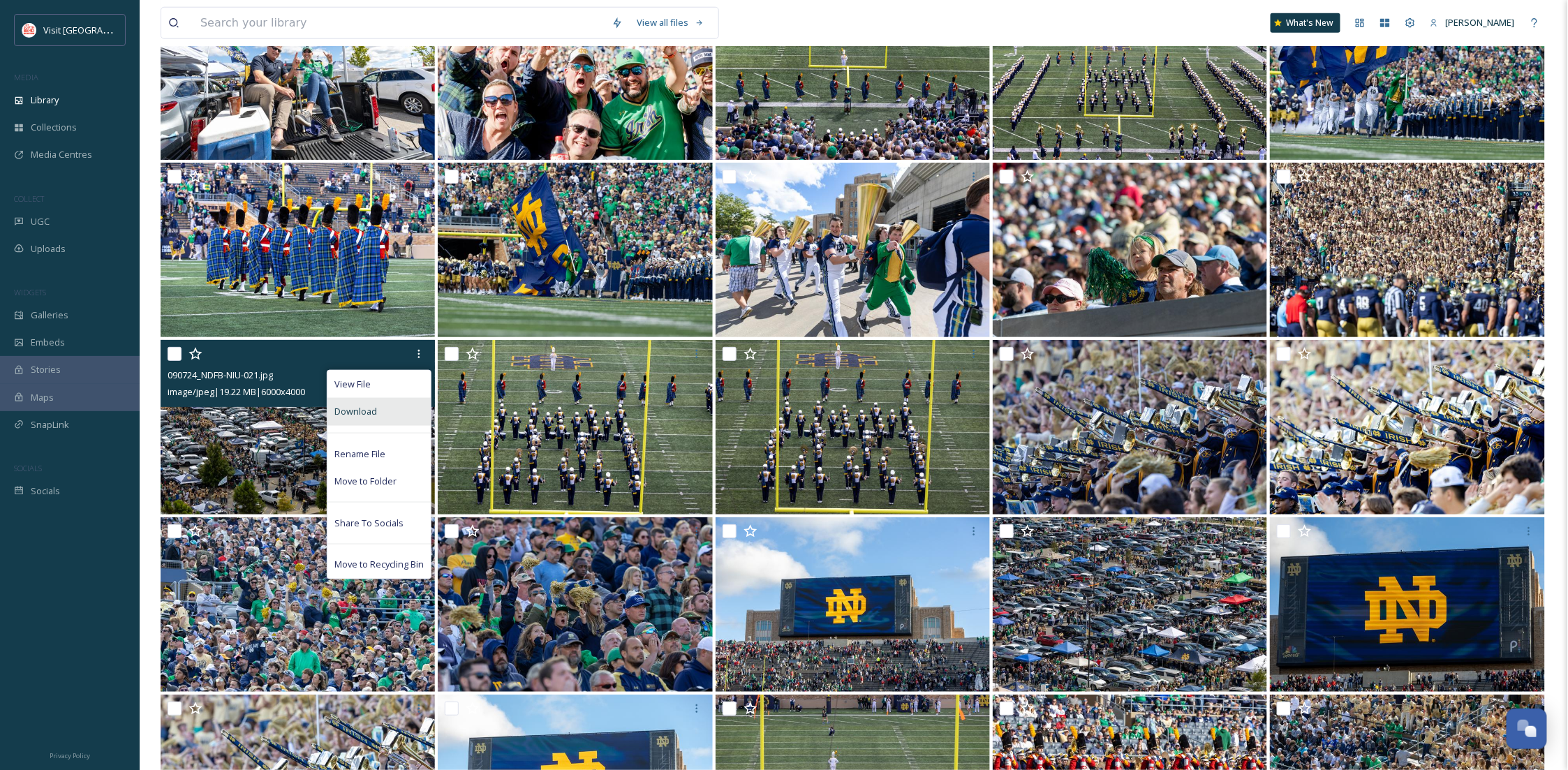
click at [394, 414] on div "Download" at bounding box center [379, 411] width 103 height 27
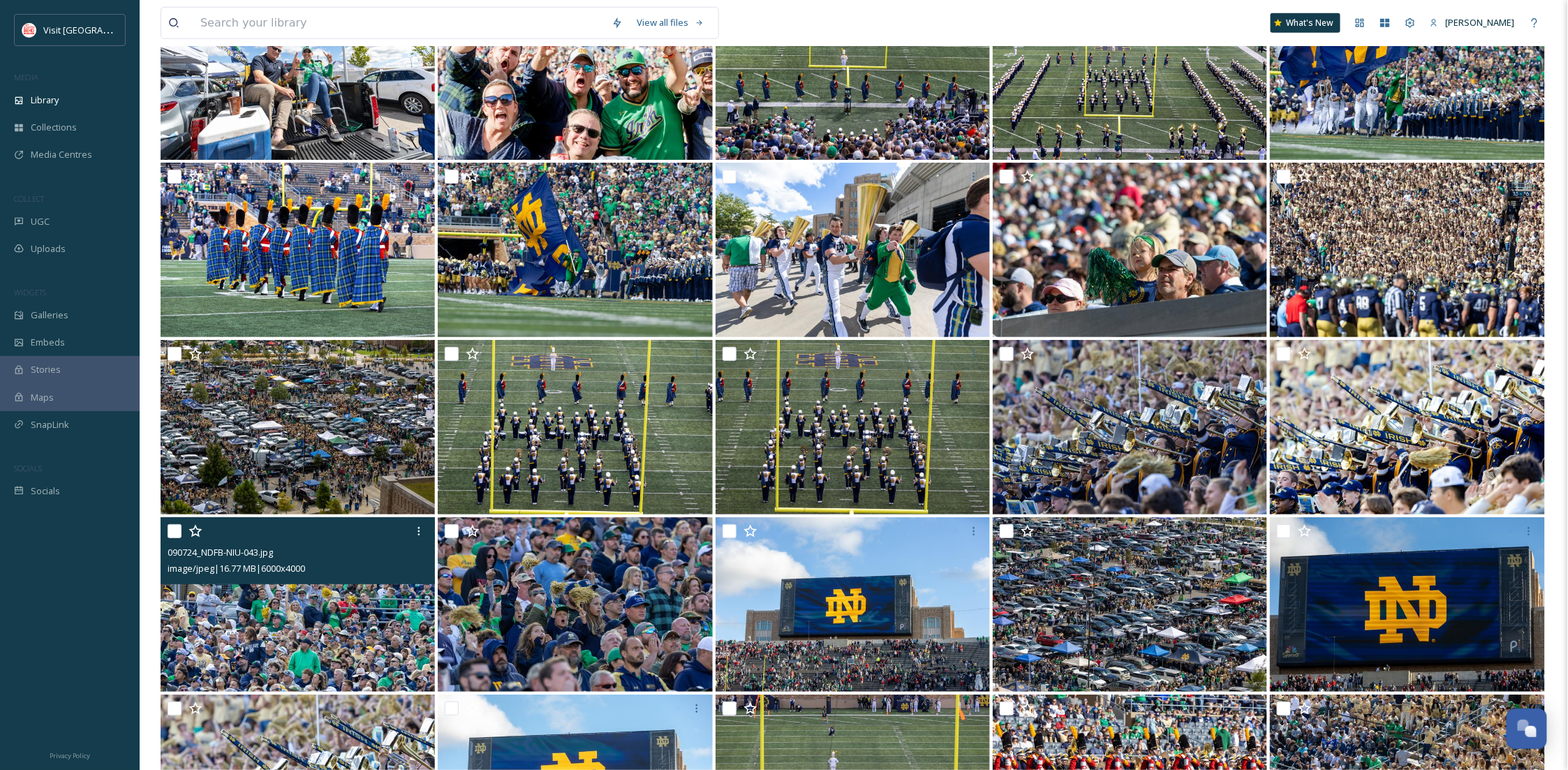
click at [378, 645] on img at bounding box center [298, 604] width 274 height 174
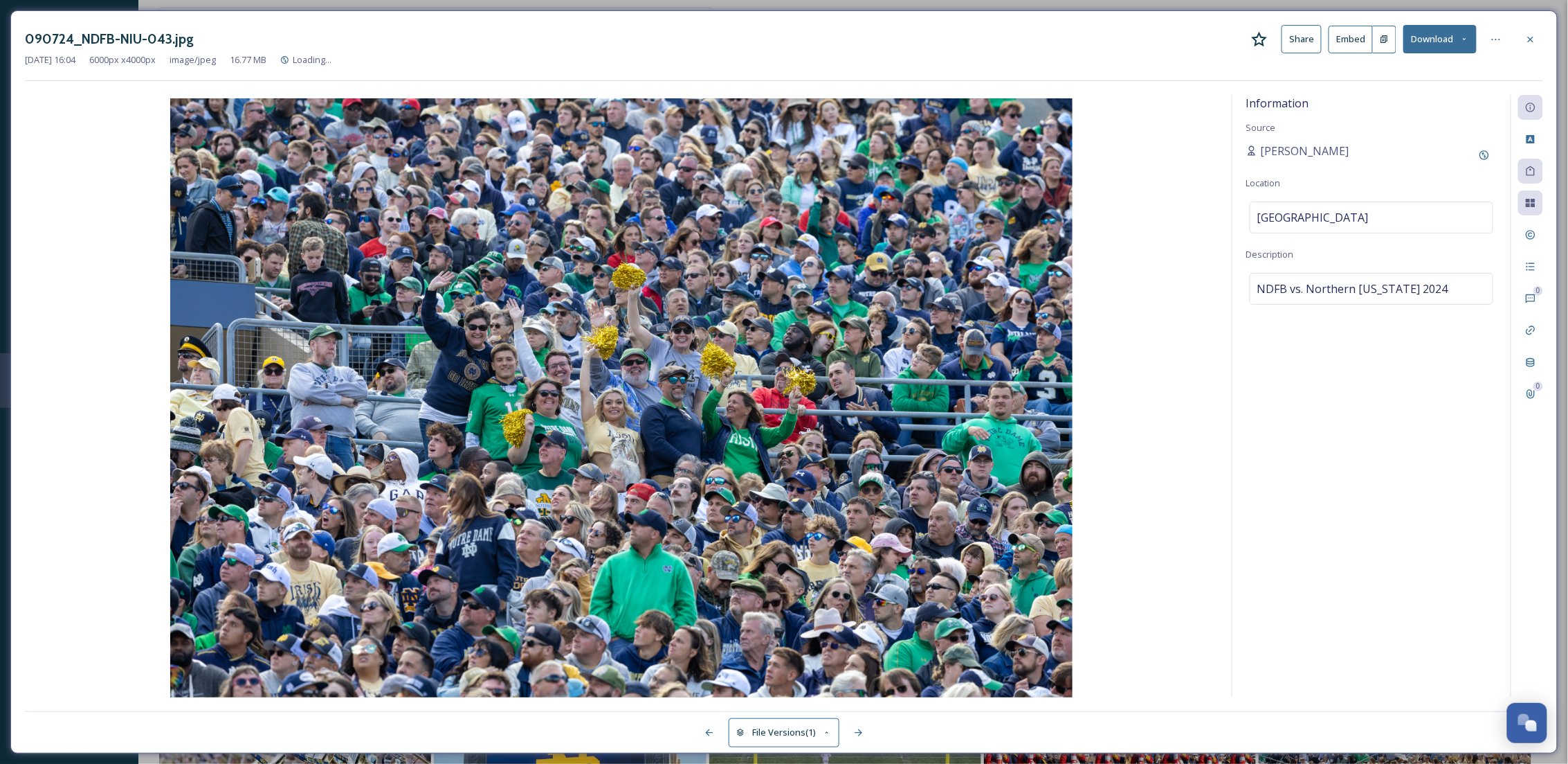
click at [1263, 571] on div "Information Source [PERSON_NAME] Location [GEOGRAPHIC_DATA] Description NDFB vs…" at bounding box center [1371, 395] width 278 height 602
click at [1527, 36] on icon at bounding box center [1530, 39] width 11 height 11
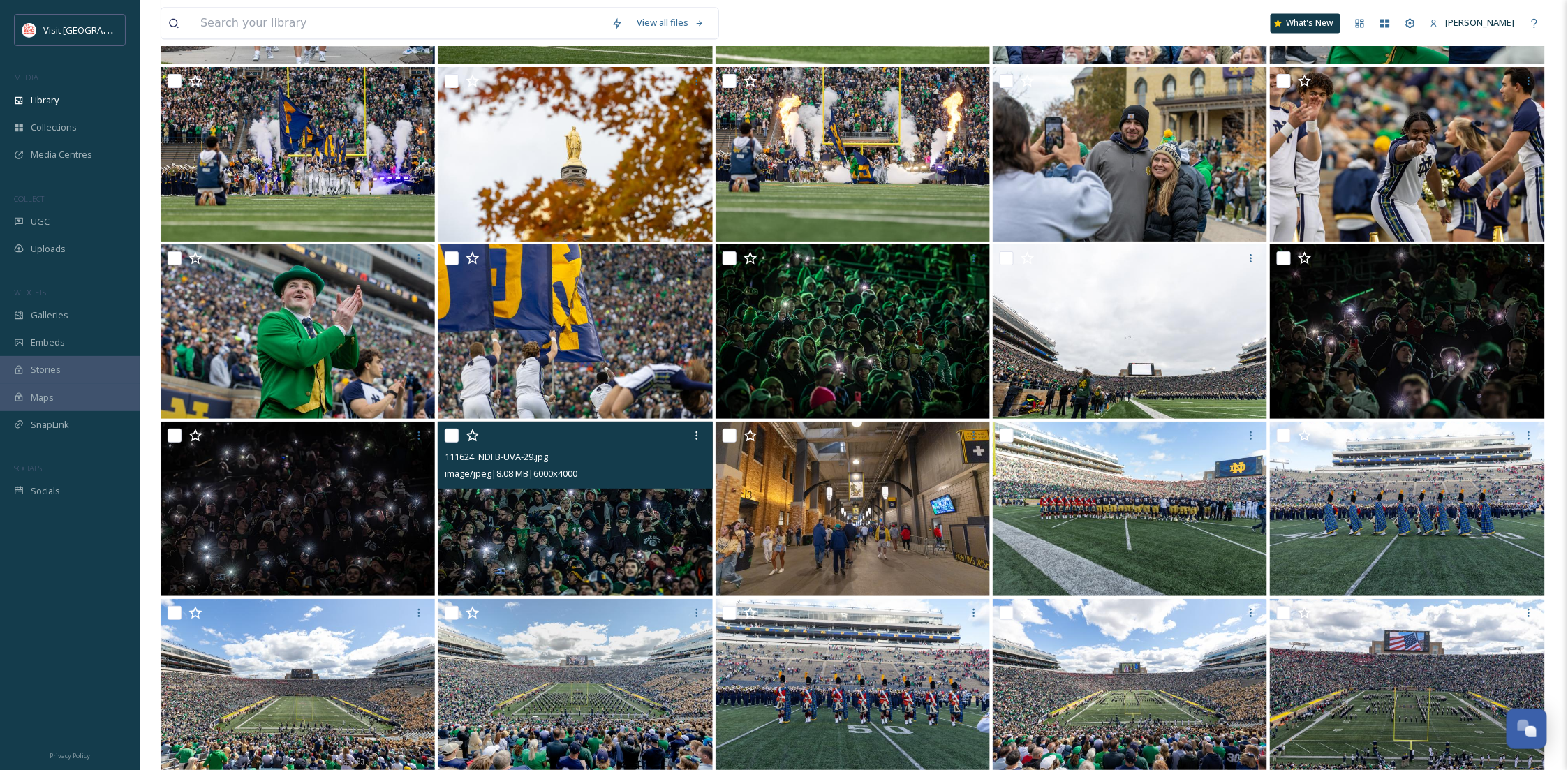
scroll to position [6611, 0]
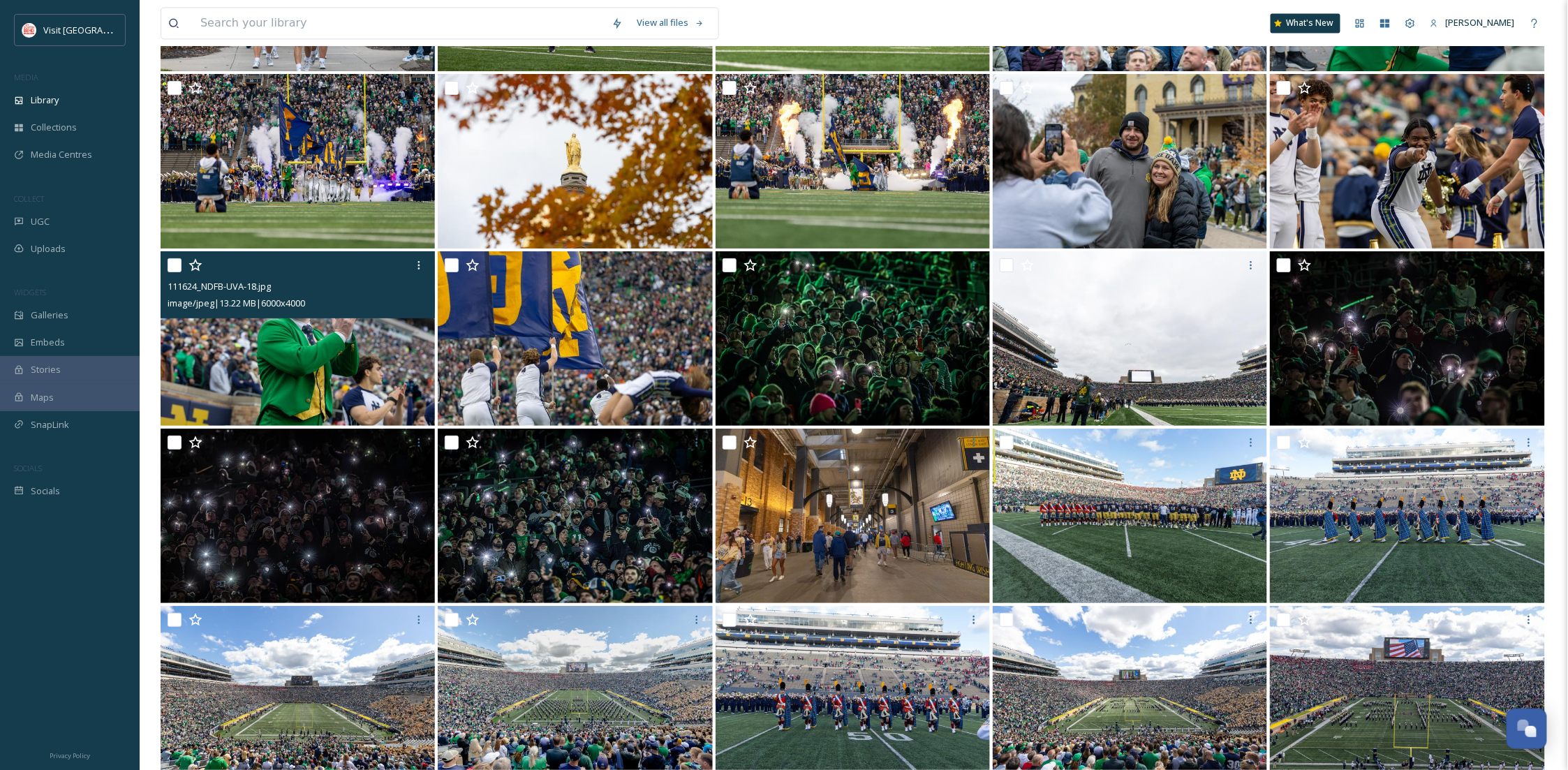
click at [270, 352] on img at bounding box center [298, 338] width 274 height 174
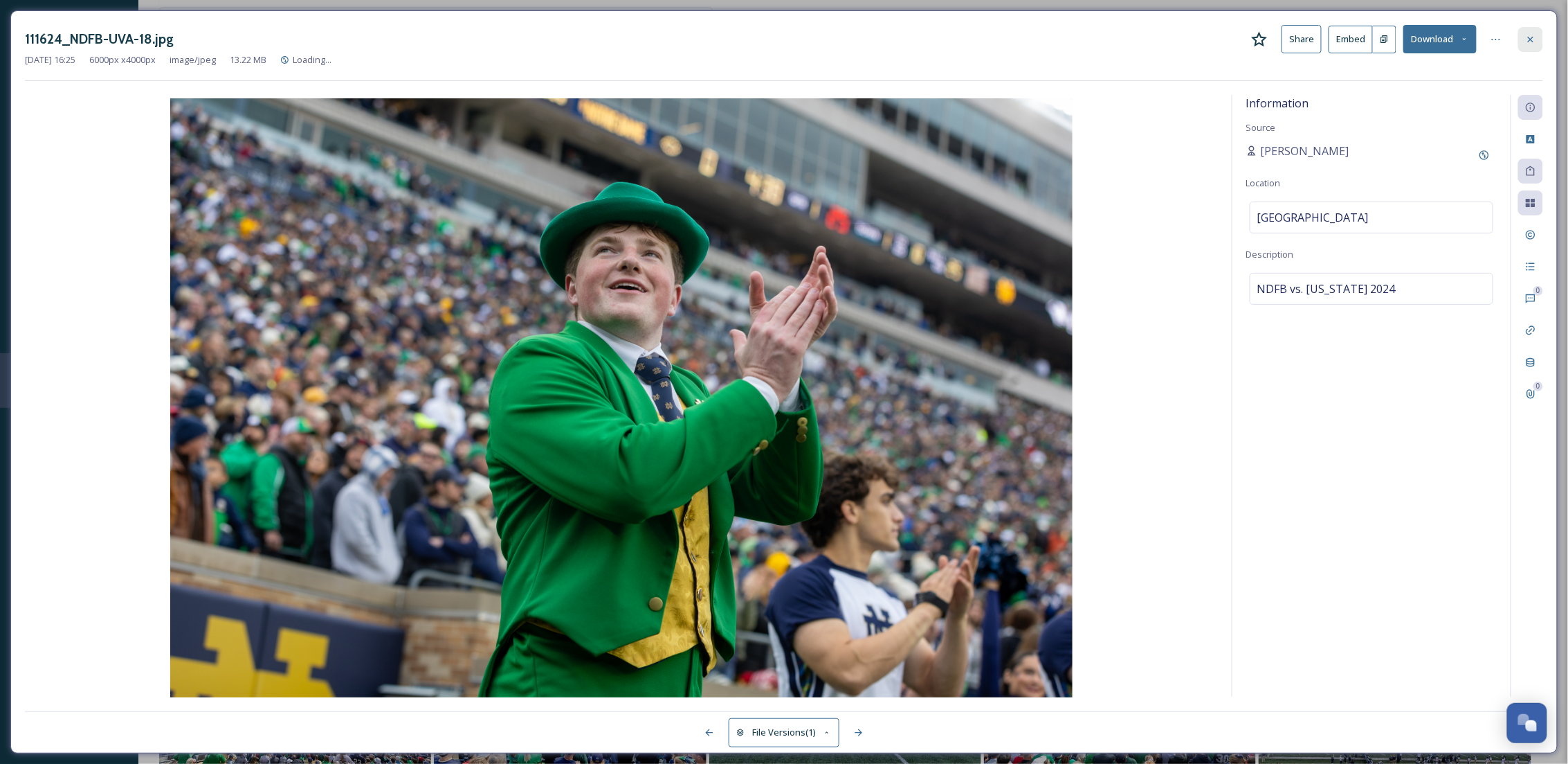
click at [1534, 45] on div at bounding box center [1531, 39] width 25 height 25
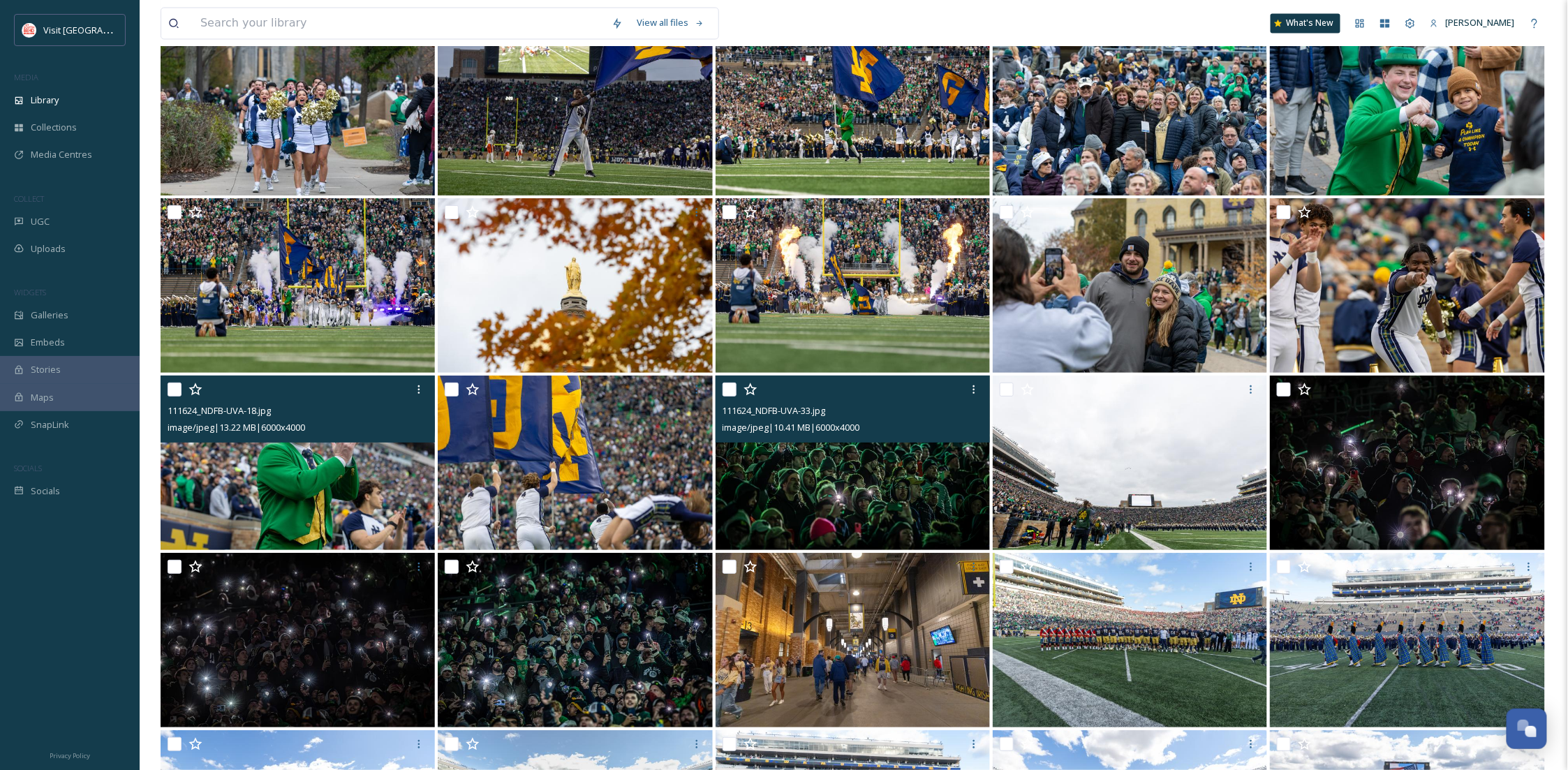
scroll to position [5991, 0]
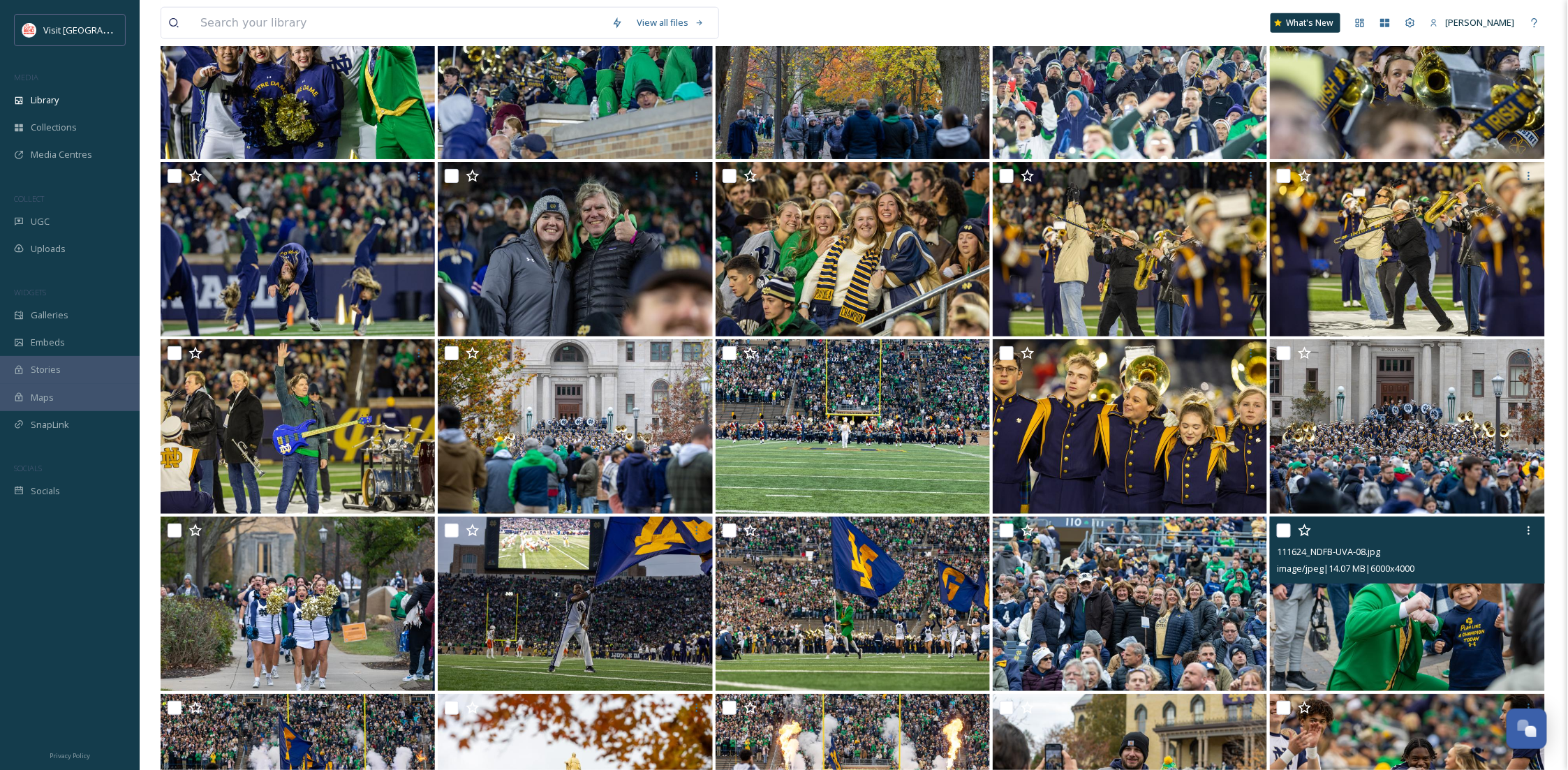
click at [1543, 540] on div "111624_NDFB-UVA-08.jpg image/jpeg | 14.07 MB | 6000 x 4000" at bounding box center [1406, 550] width 274 height 67
click at [1532, 530] on icon at bounding box center [1528, 530] width 11 height 11
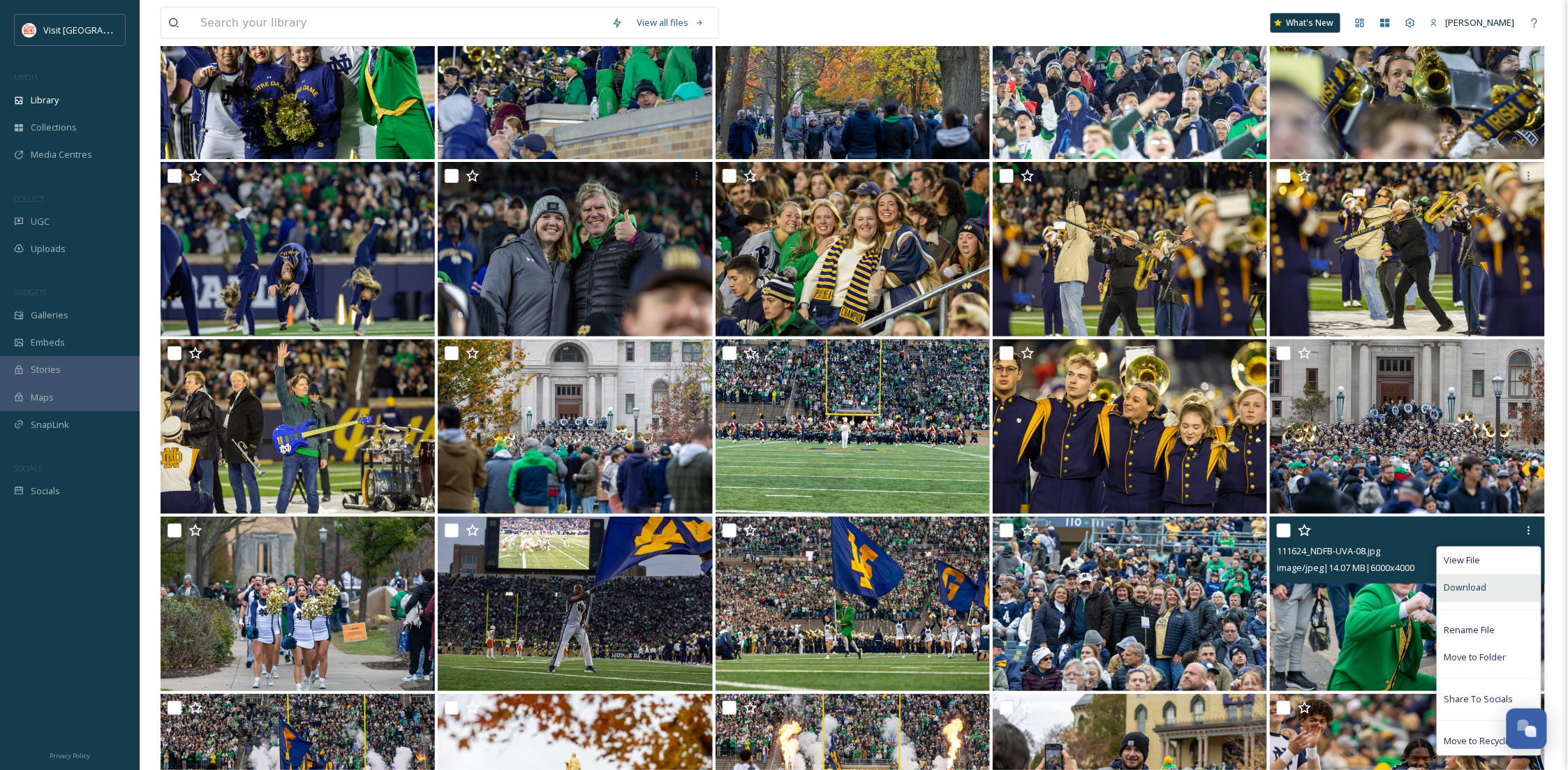
click at [1470, 588] on span "Download" at bounding box center [1465, 588] width 43 height 13
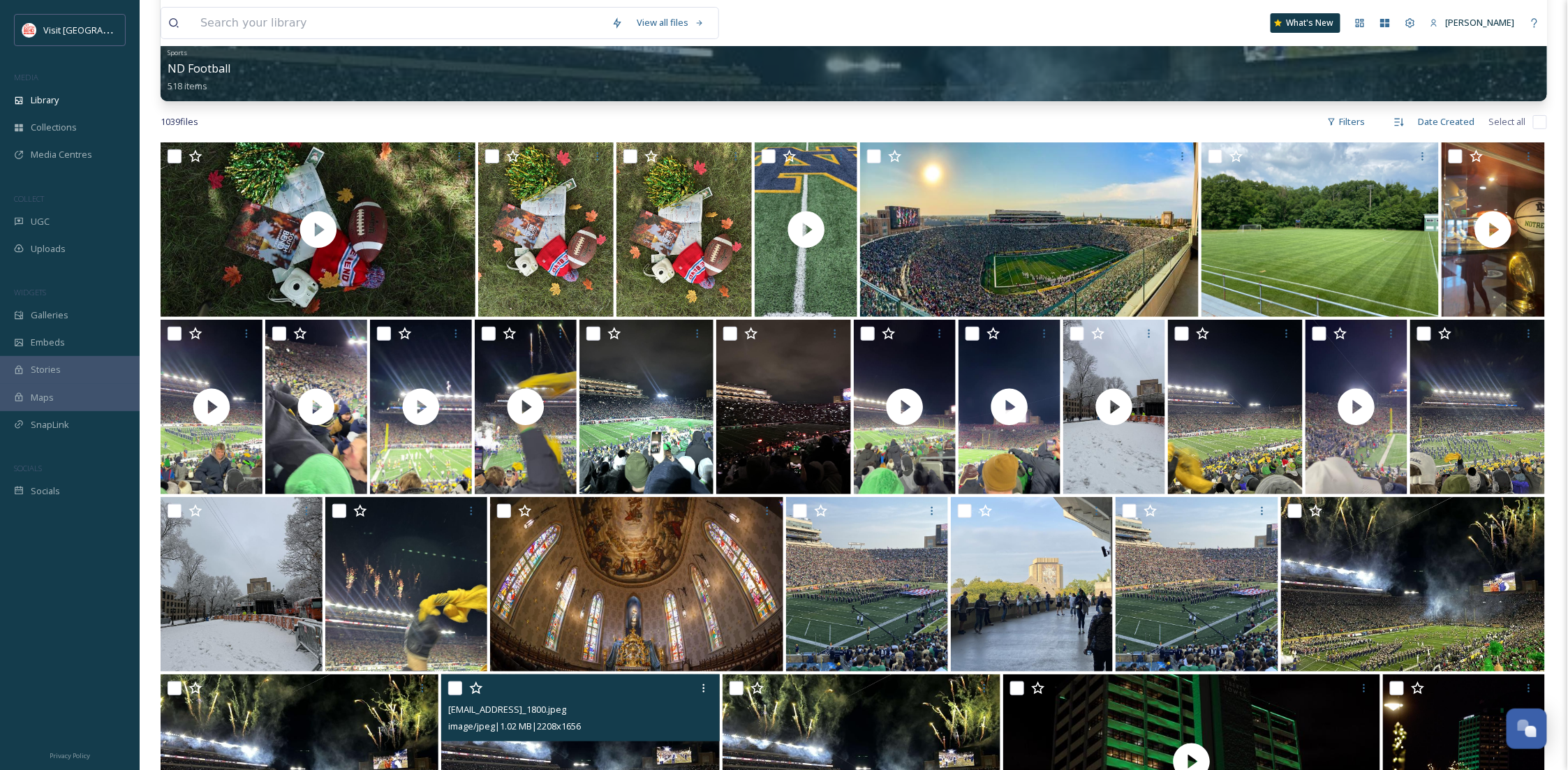
scroll to position [0, 0]
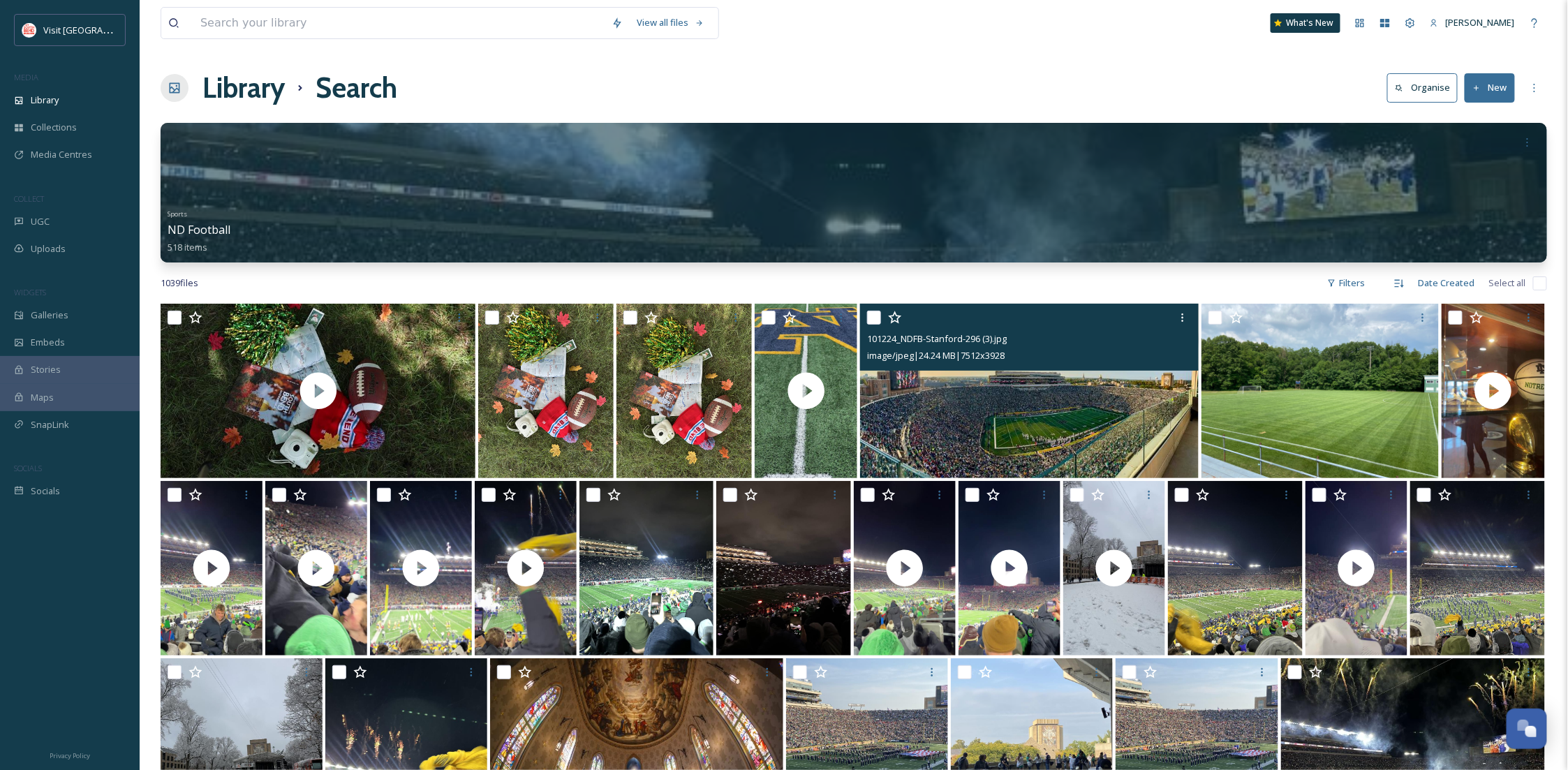
click at [1146, 452] on img at bounding box center [1029, 390] width 339 height 174
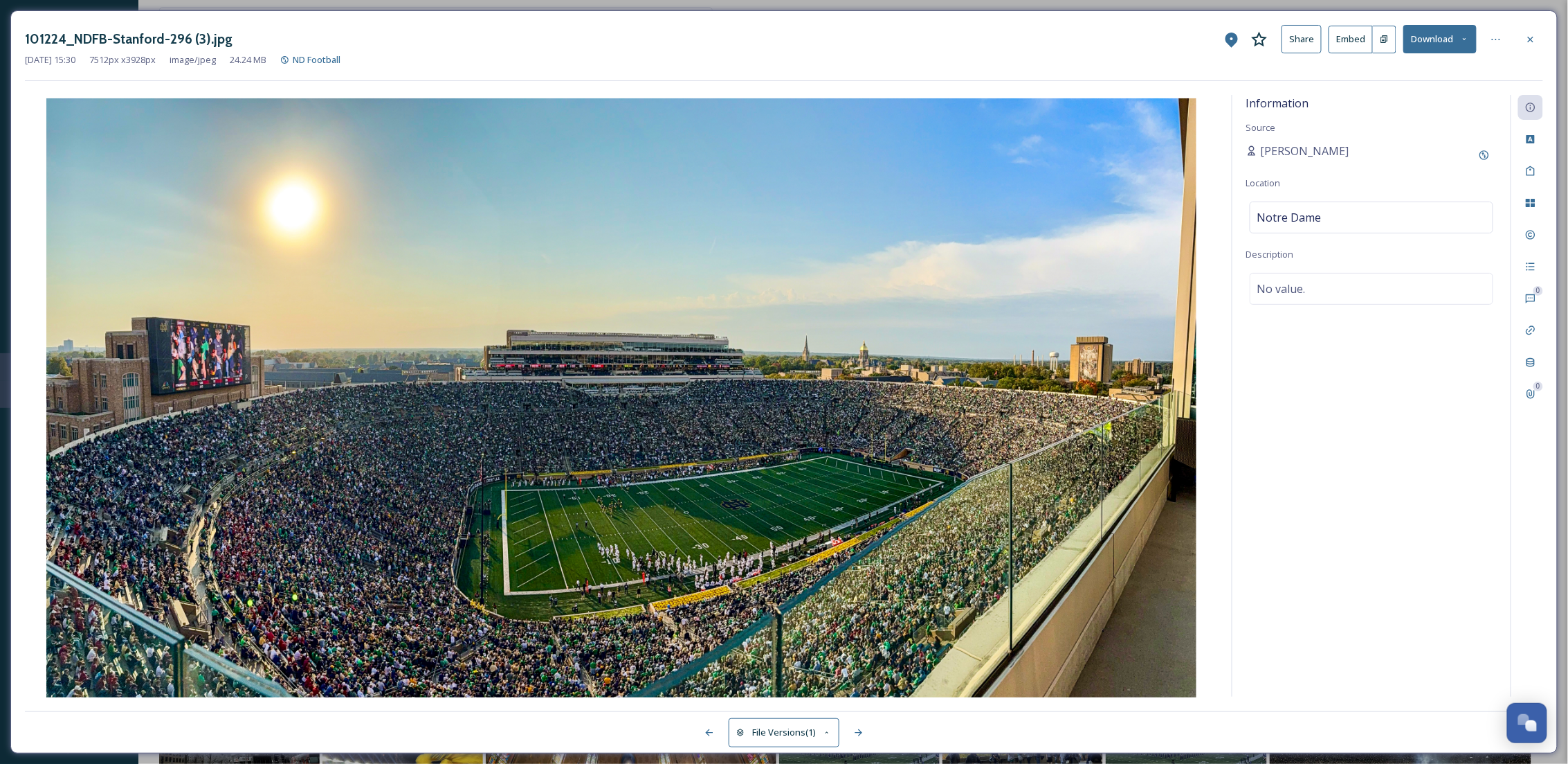
click at [1477, 40] on button "Download" at bounding box center [1440, 39] width 73 height 28
click at [1445, 67] on span "Download Original (7512 x 3928)" at bounding box center [1403, 71] width 130 height 13
click at [1524, 40] on div at bounding box center [1531, 39] width 25 height 25
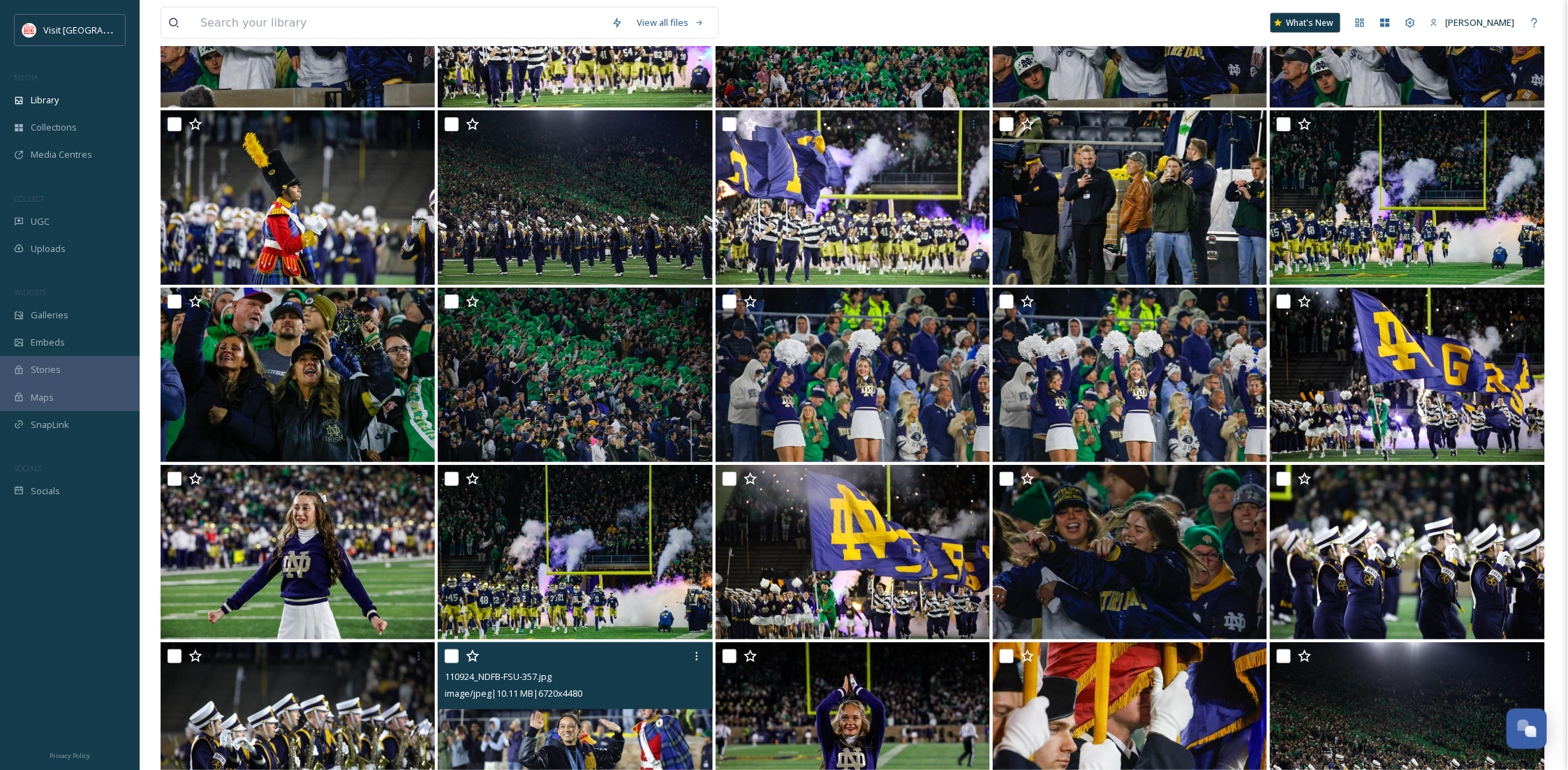
scroll to position [12157, 0]
